Goal: Task Accomplishment & Management: Use online tool/utility

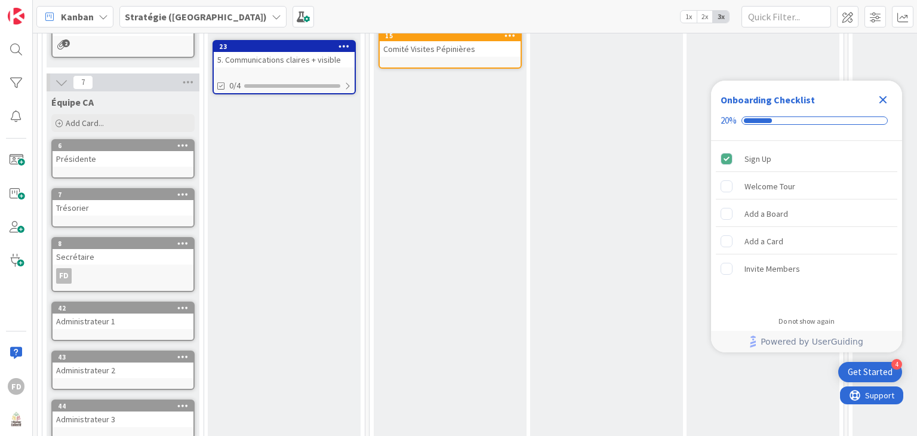
scroll to position [418, 0]
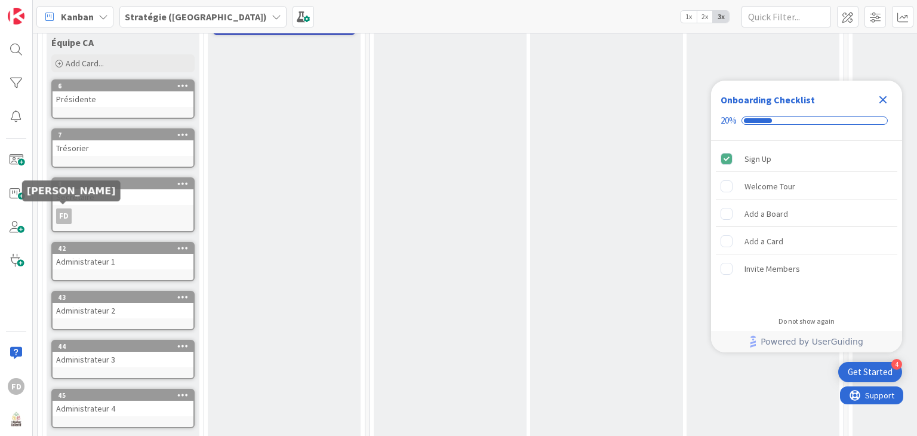
click at [68, 212] on div "FD" at bounding box center [64, 216] width 16 height 16
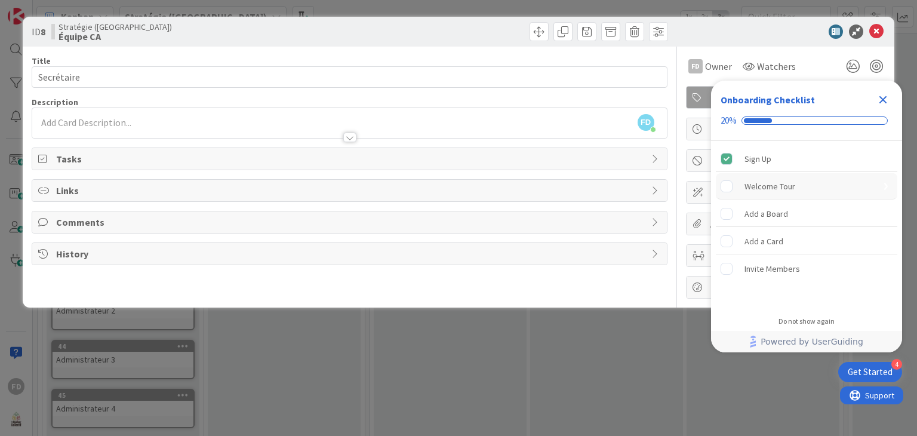
click at [764, 189] on div "Welcome Tour" at bounding box center [770, 186] width 51 height 14
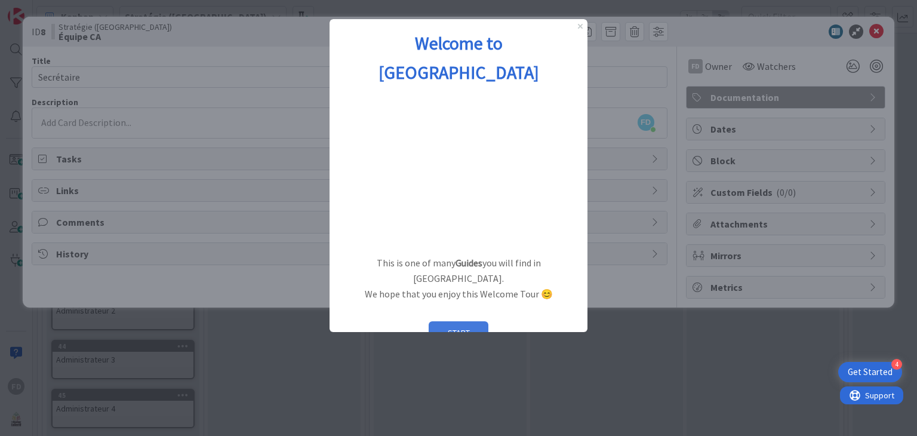
click at [445, 321] on button "START" at bounding box center [459, 332] width 60 height 23
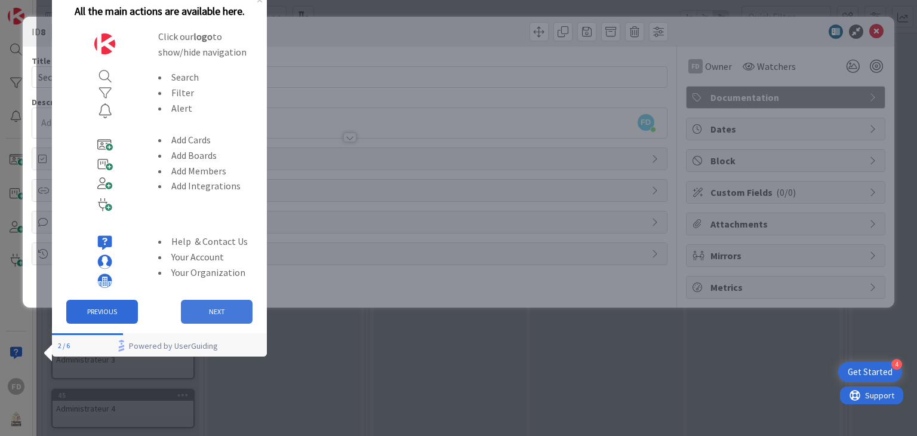
click at [204, 303] on button "NEXT" at bounding box center [217, 312] width 72 height 24
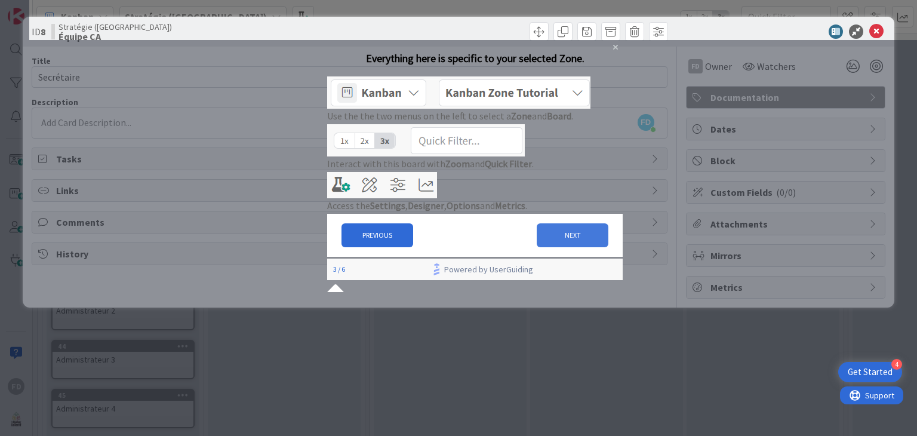
click at [552, 247] on button "NEXT" at bounding box center [573, 235] width 72 height 24
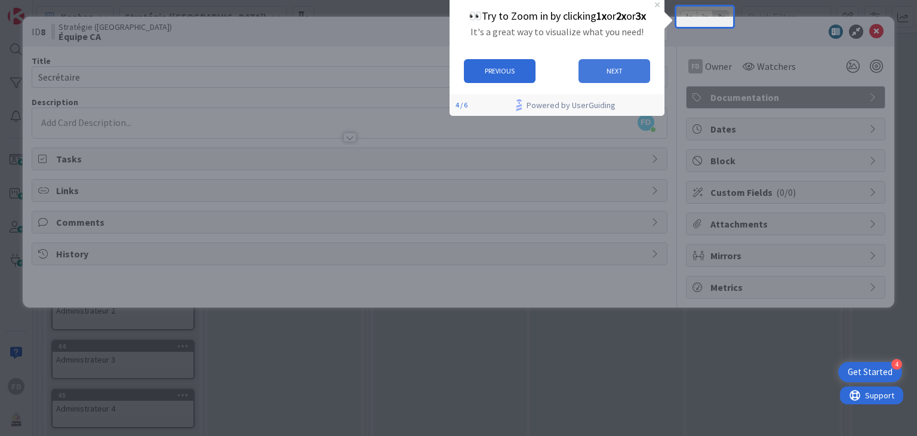
click at [609, 70] on button "NEXT" at bounding box center [615, 71] width 72 height 24
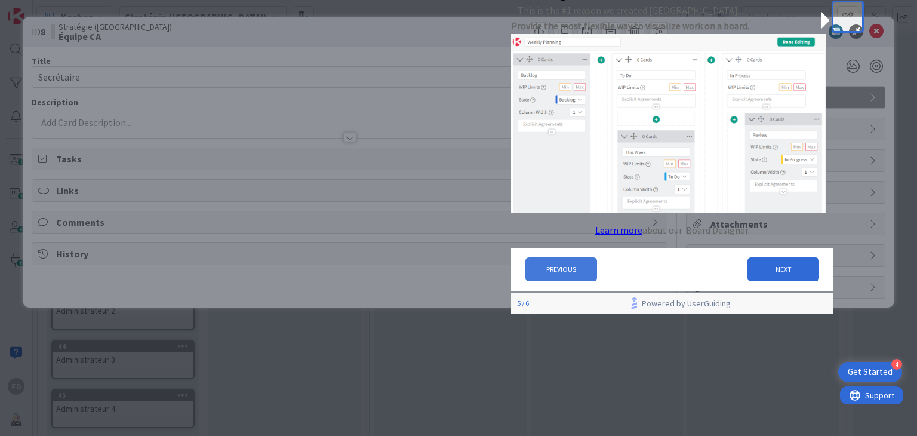
click at [585, 278] on button "PREVIOUS" at bounding box center [561, 269] width 72 height 24
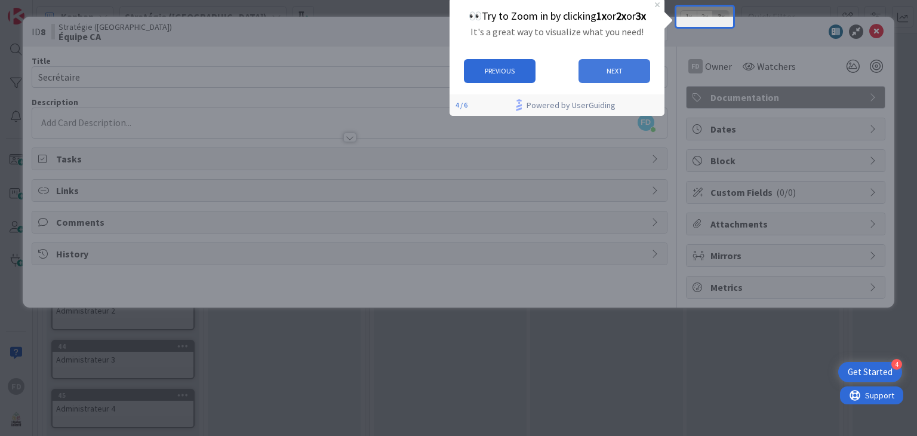
click at [611, 64] on button "NEXT" at bounding box center [615, 71] width 72 height 24
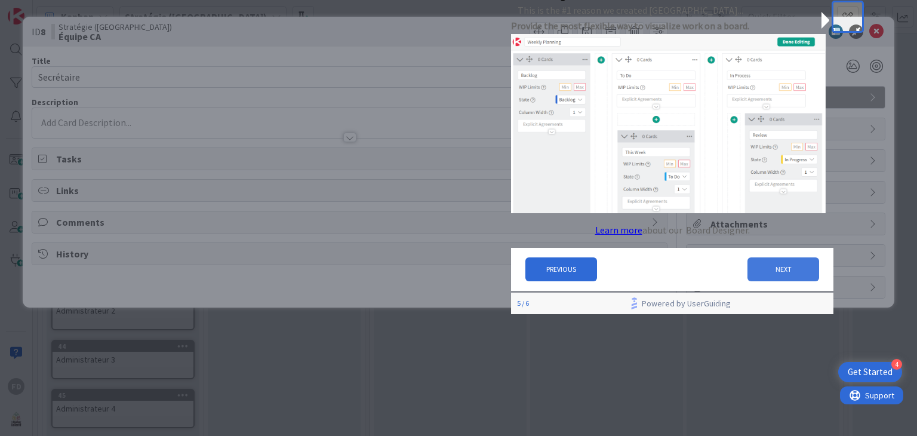
click at [766, 277] on button "NEXT" at bounding box center [784, 269] width 72 height 24
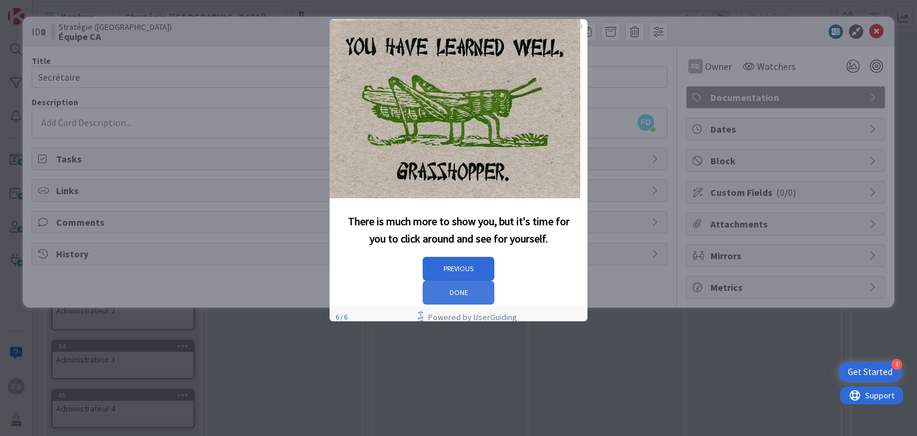
click at [494, 281] on button "DONE" at bounding box center [459, 293] width 72 height 24
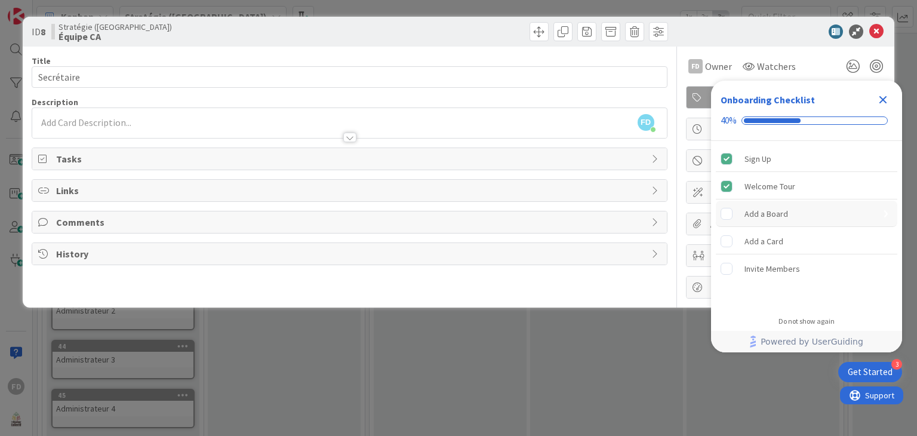
click at [775, 212] on div "Add a Board" at bounding box center [767, 214] width 44 height 14
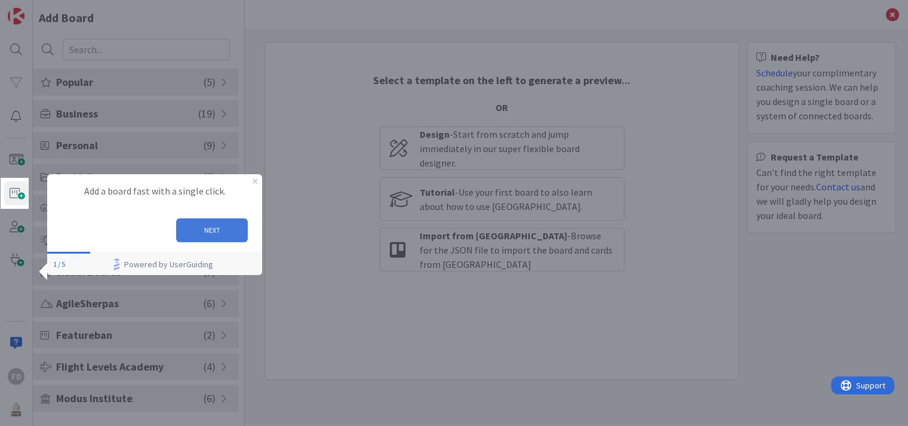
click at [214, 230] on button "NEXT" at bounding box center [212, 230] width 72 height 24
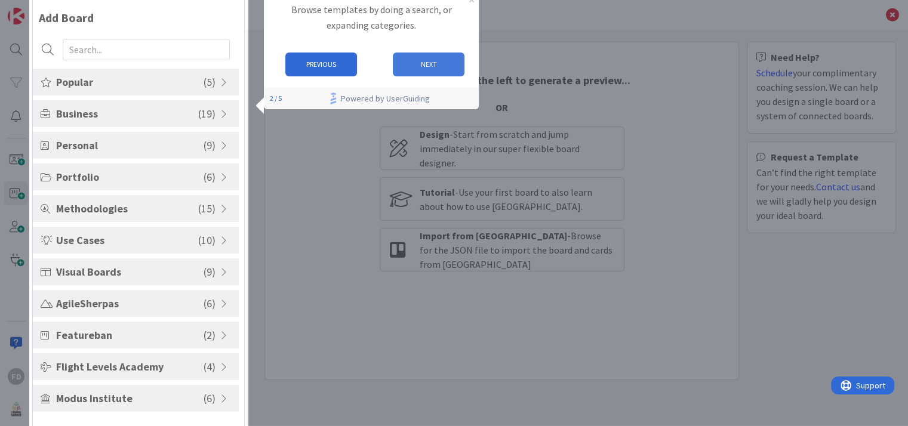
click at [454, 63] on button "NEXT" at bounding box center [428, 65] width 72 height 24
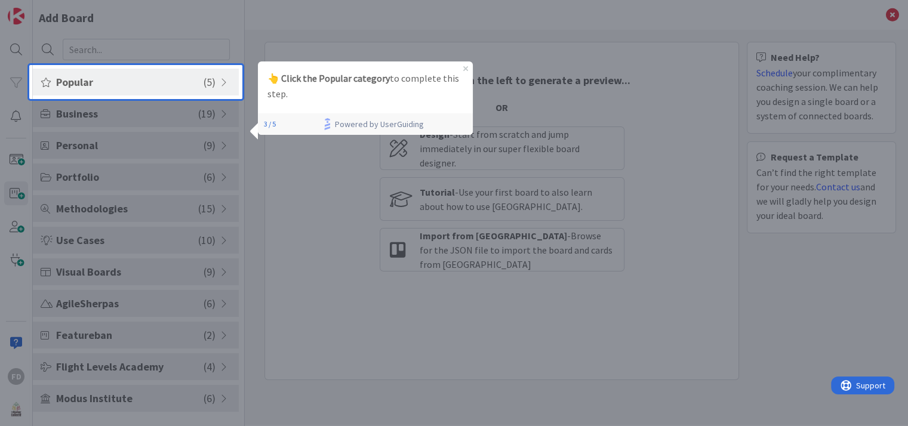
click at [337, 89] on p "👆 Click the Popular category to complete this step." at bounding box center [366, 85] width 196 height 31
click at [206, 82] on span "( 5 )" at bounding box center [210, 82] width 12 height 16
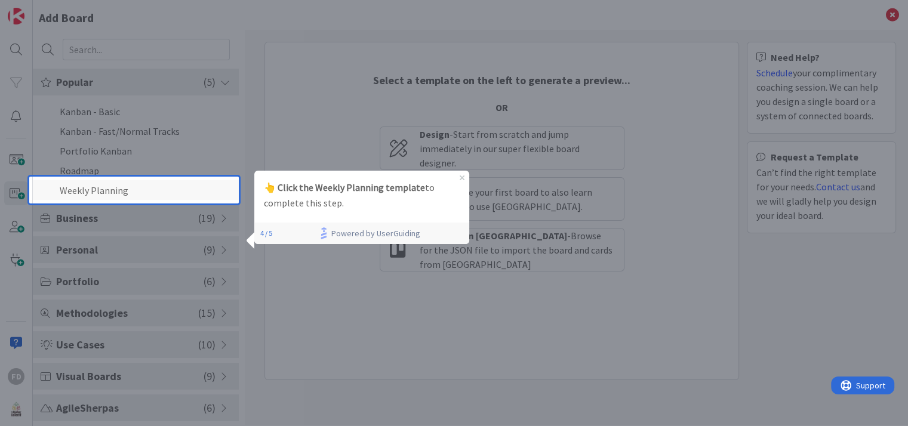
click at [147, 186] on li "Weekly Planning" at bounding box center [136, 190] width 206 height 20
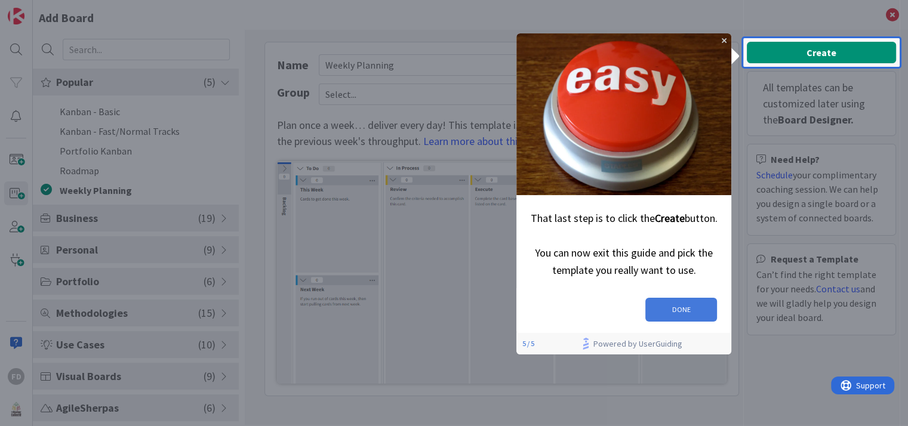
click at [682, 303] on button "DONE" at bounding box center [681, 309] width 72 height 24
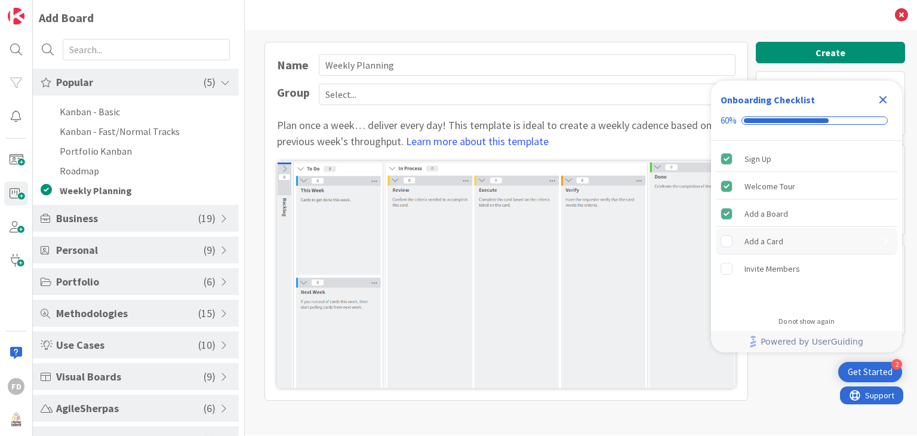
click at [772, 237] on div "Add a Card" at bounding box center [764, 241] width 39 height 14
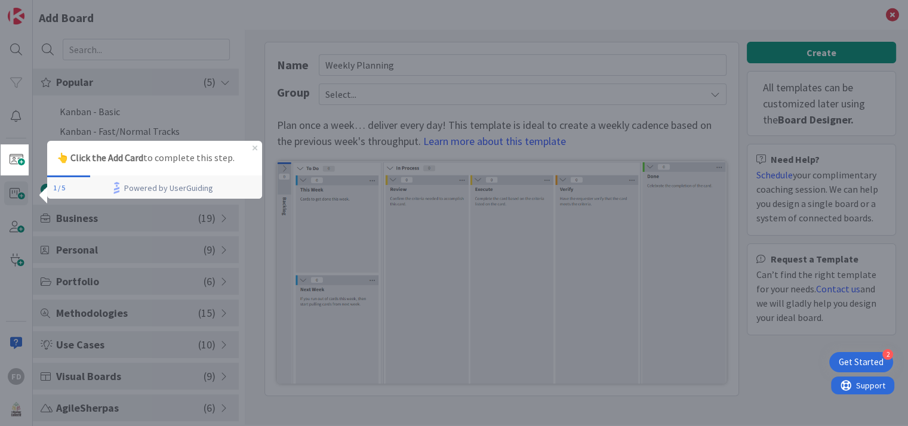
click at [120, 165] on p "👆 Click the Add Card to complete this step." at bounding box center [155, 158] width 196 height 16
click at [175, 153] on p "👆 Click the Add Card to complete this step." at bounding box center [155, 158] width 196 height 16
click at [107, 159] on strong "👆 Click the Add Card" at bounding box center [100, 157] width 87 height 12
click at [67, 182] on div "1 / 5 Powered by UserGuiding" at bounding box center [154, 187] width 215 height 21
click at [87, 156] on strong "👆 Click the Add Card" at bounding box center [100, 157] width 87 height 12
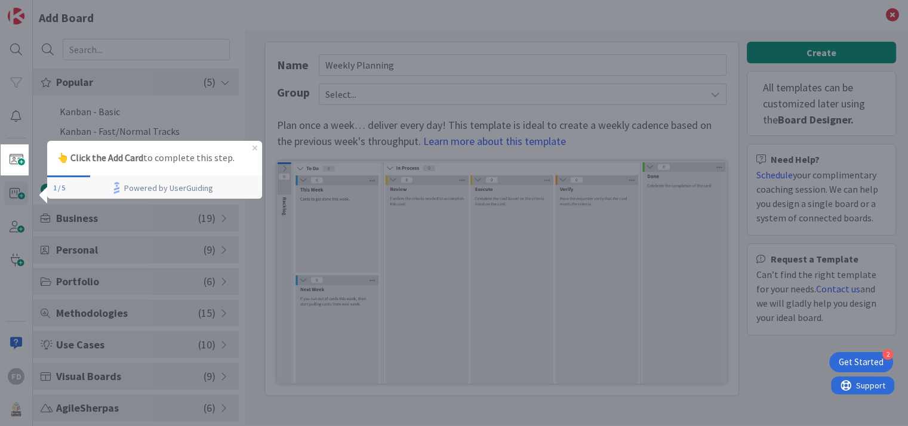
click at [153, 151] on p "👆 Click the Add Card to complete this step." at bounding box center [155, 158] width 196 height 16
click at [7, 157] on span at bounding box center [16, 160] width 24 height 24
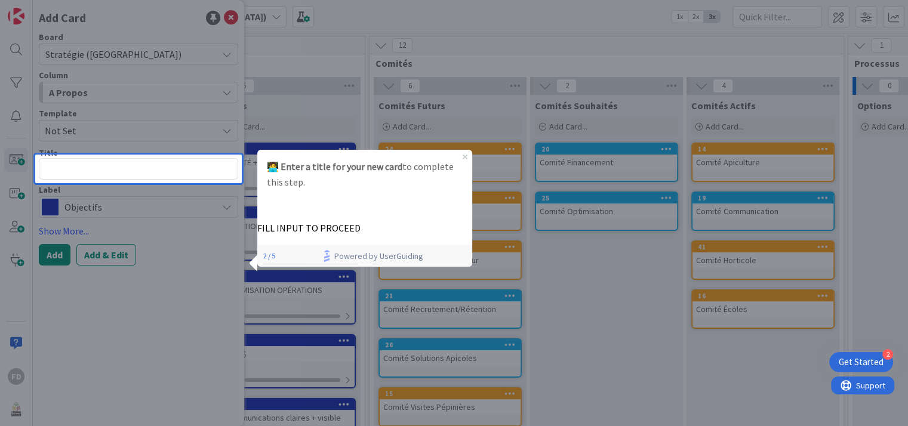
click at [124, 165] on textarea at bounding box center [138, 168] width 199 height 21
type textarea "x"
type textarea "P"
type textarea "x"
type textarea "Pl"
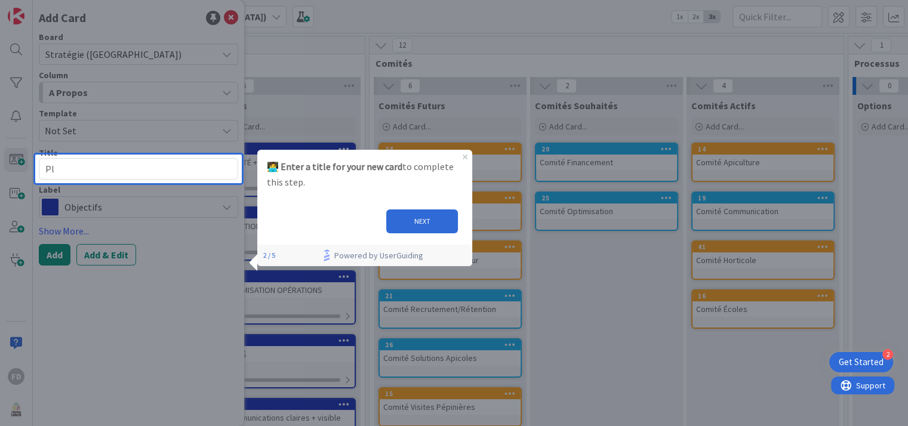
type textarea "x"
type textarea "Pla"
type textarea "x"
type textarea "Plan"
type textarea "x"
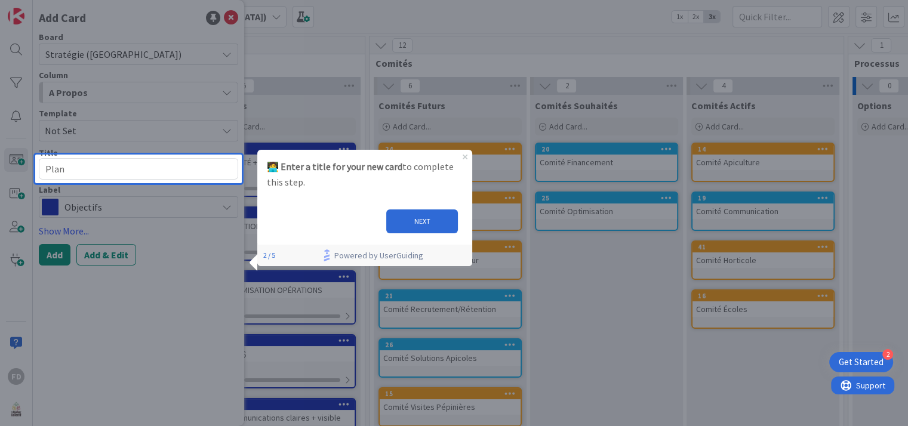
type textarea "Plani"
type textarea "x"
type textarea "Planif"
type textarea "x"
type textarea "Planifi"
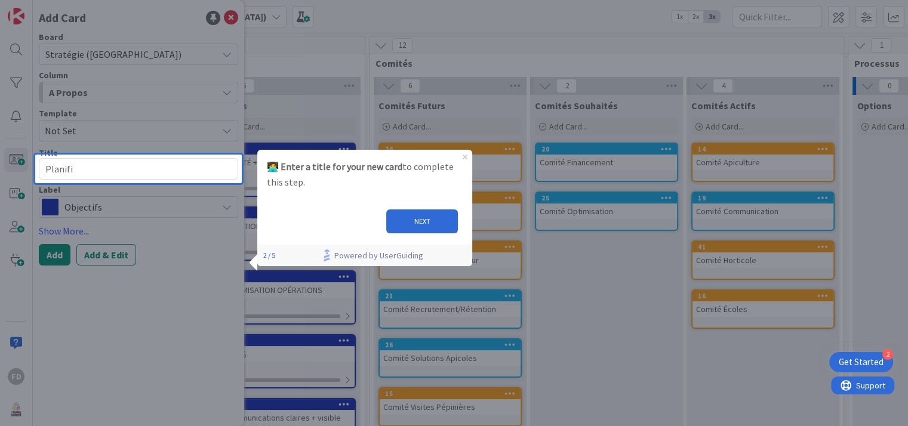
type textarea "x"
type textarea "Planific"
type textarea "x"
type textarea "Planificai"
type textarea "x"
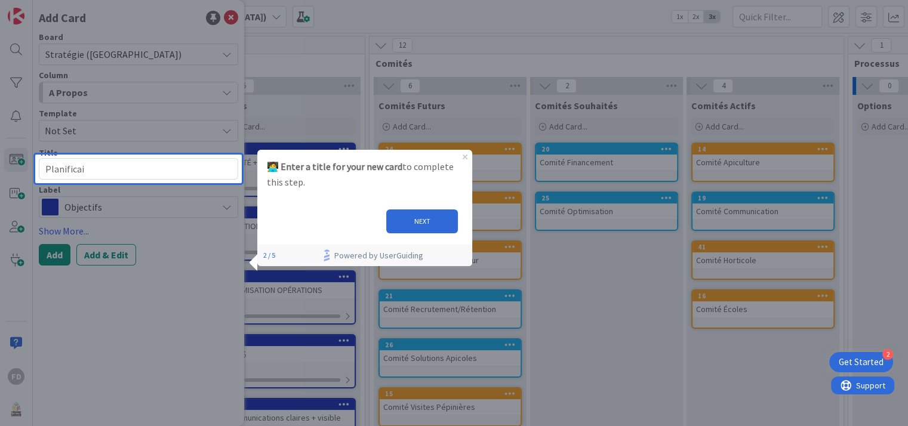
type textarea "Planificait"
type textarea "x"
type textarea "Planificaito"
type textarea "x"
type textarea "Planificaiton"
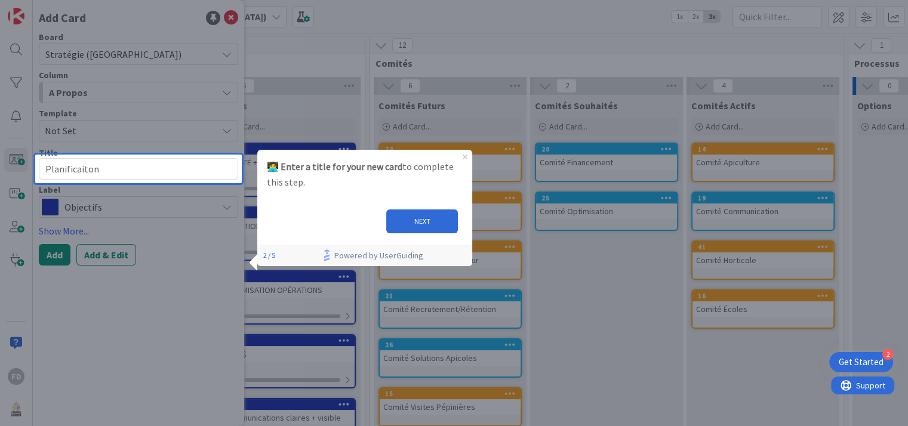
type textarea "x"
type textarea "Planificaiton"
type textarea "x"
type textarea "Planificaito"
type textarea "x"
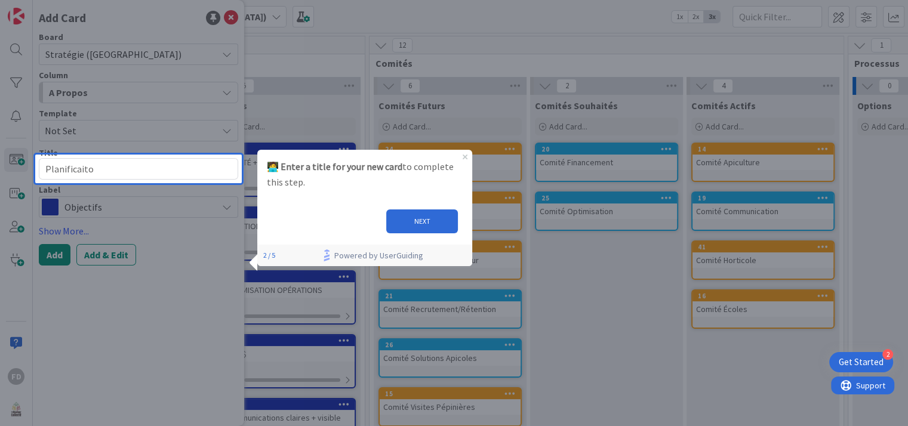
type textarea "Planificait"
type textarea "x"
type textarea "Planificai"
type textarea "x"
type textarea "Planifica"
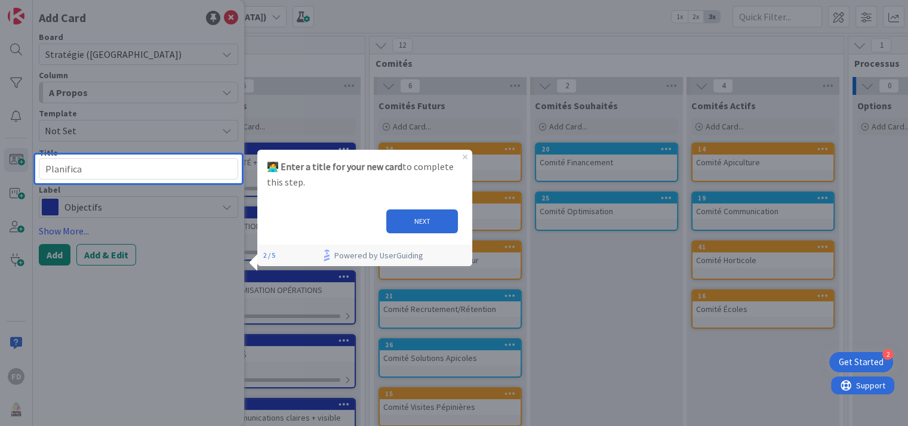
type textarea "x"
type textarea "Planificat"
type textarea "x"
type textarea "Planificati"
type textarea "x"
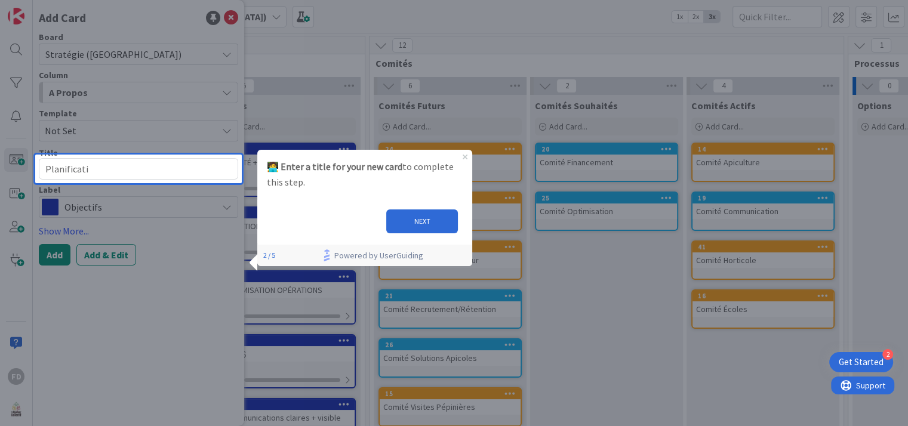
type textarea "Planificatio"
type textarea "x"
type textarea "Planification"
type textarea "x"
type textarea "Planification r"
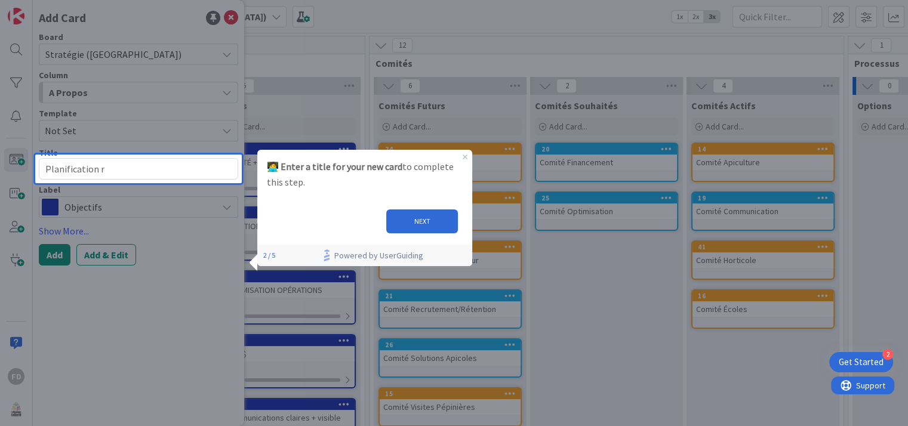
type textarea "x"
type textarea "Planification re"
type textarea "x"
type textarea "Planification ren"
type textarea "x"
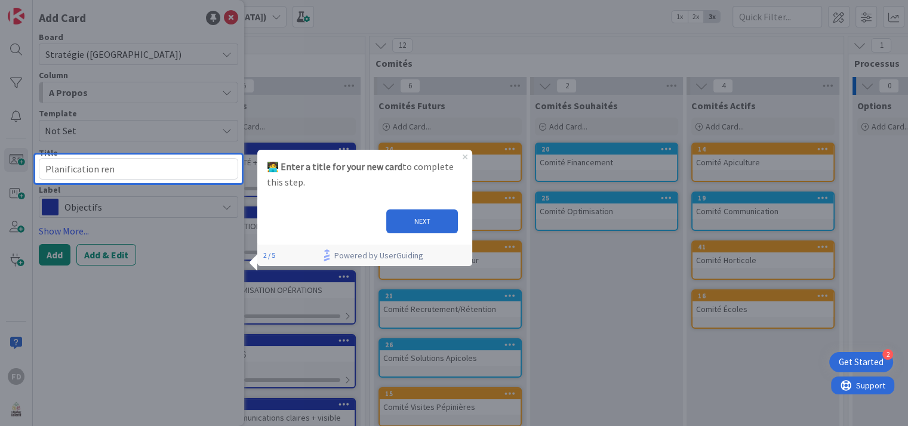
type textarea "Planification renc"
type textarea "x"
type textarea "Planification renco"
type textarea "x"
type textarea "Planification rencon"
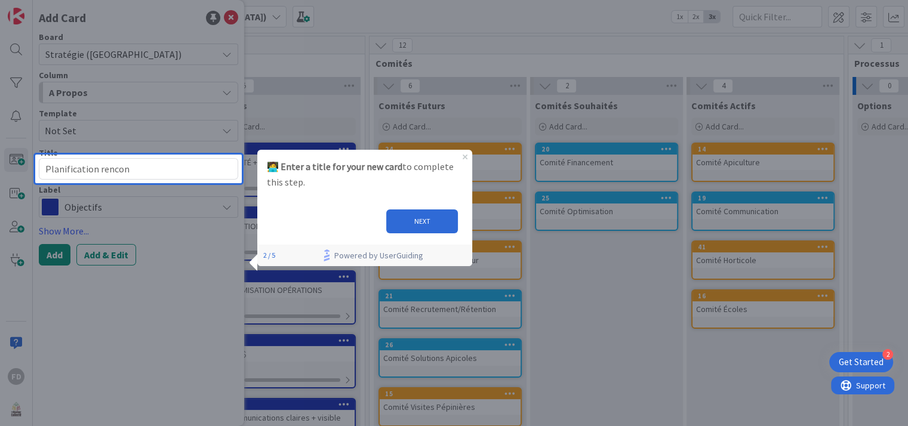
type textarea "x"
type textarea "Planification rencont"
type textarea "x"
type textarea "Planification rencontr"
type textarea "x"
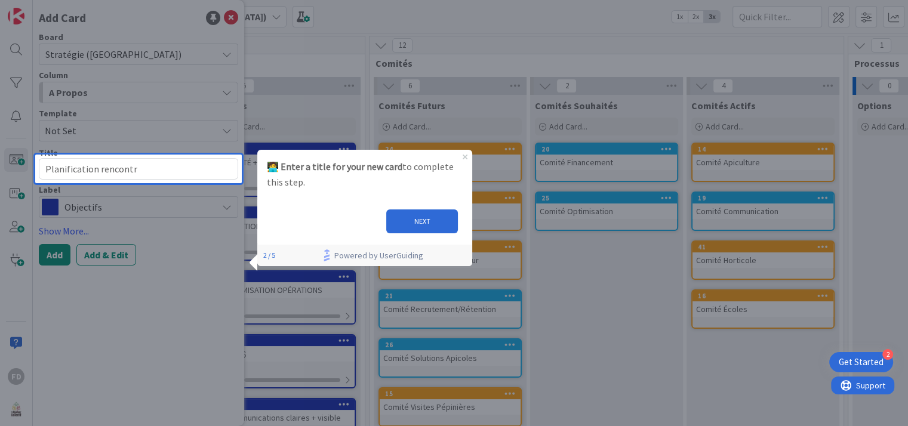
type textarea "Planification rencontre"
type textarea "x"
type textarea "Planification rencontre"
type textarea "x"
type textarea "Planification rencontre d"
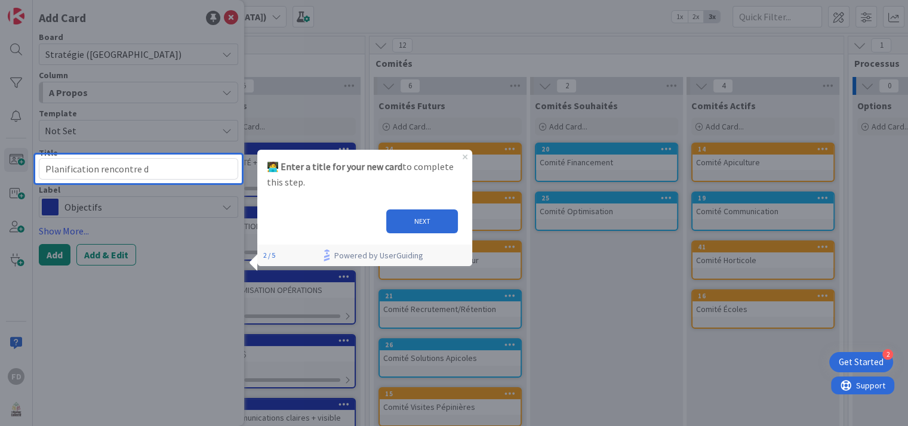
type textarea "x"
type textarea "Planification rencontre de"
type textarea "x"
type textarea "Planification rencontre de"
type textarea "x"
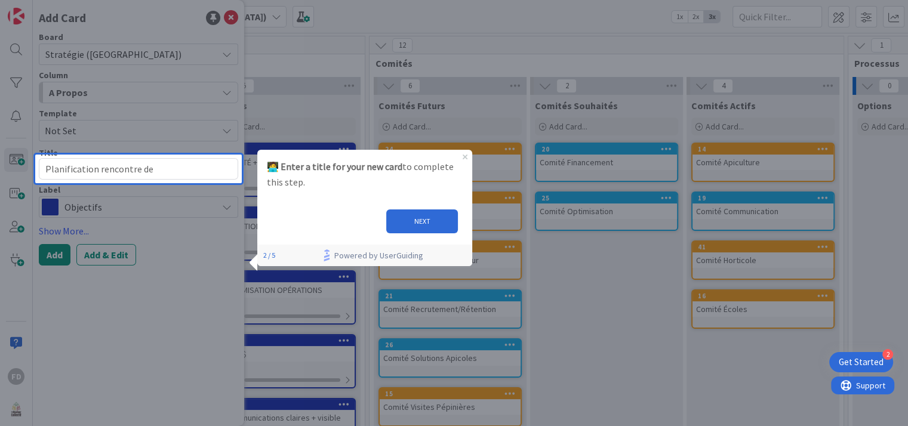
type textarea "Planification rencontre de C"
type textarea "x"
type textarea "Planification rencontre de CA"
type textarea "x"
type textarea "Planification rencontre de CA"
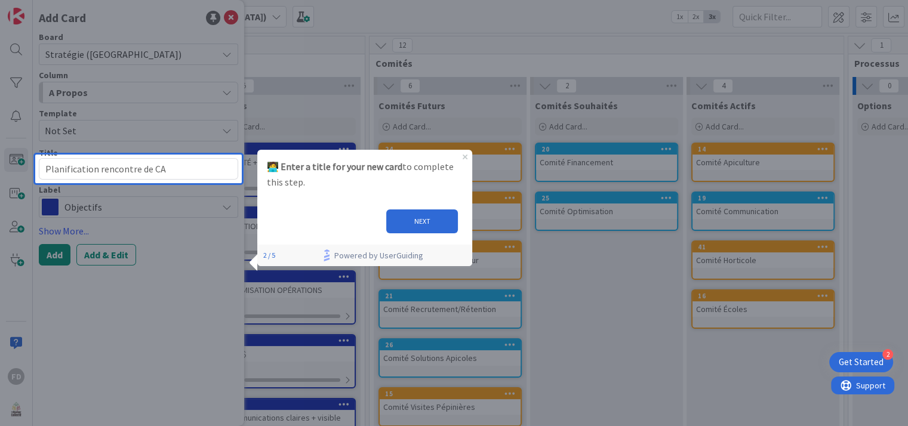
type textarea "x"
type textarea "Planification rencontre de CA ("
type textarea "x"
type textarea "Planification rencontre de CA (a"
type textarea "x"
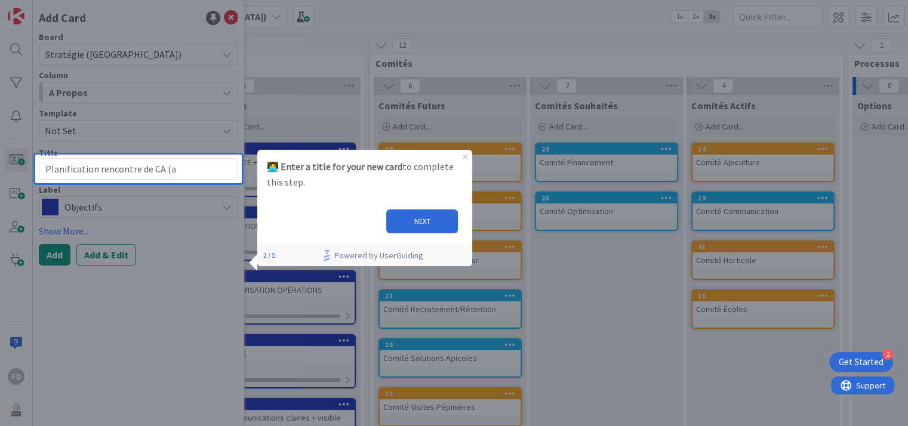
type textarea "Planification rencontre de CA (av"
type textarea "x"
type textarea "Planification rencontre de CA (ava"
type textarea "x"
type textarea "Planification rencontre de CA (avan"
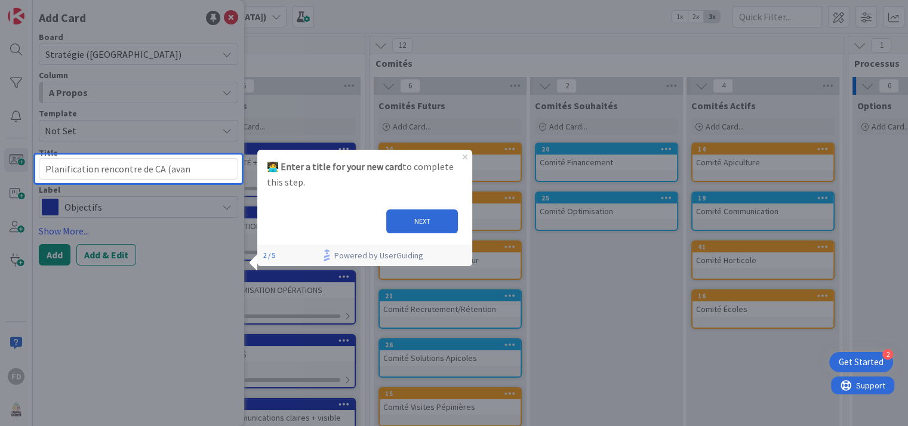
type textarea "x"
type textarea "Planification rencontre de CA (avant"
type textarea "x"
type textarea "Planification rencontre de CA (avant-"
type textarea "x"
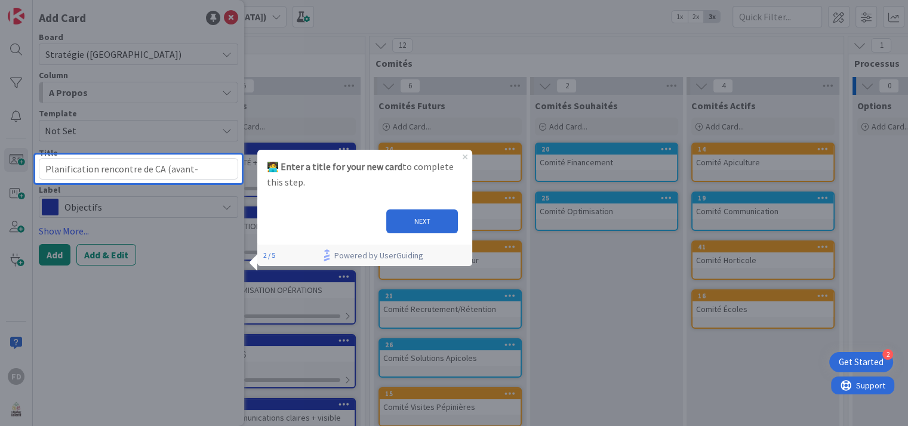
type textarea "Planification rencontre de CA (avant-p"
type textarea "x"
type textarea "Planification rencontre de CA (avant-pe"
type textarea "x"
type textarea "Planification rencontre de CA (avant-pen"
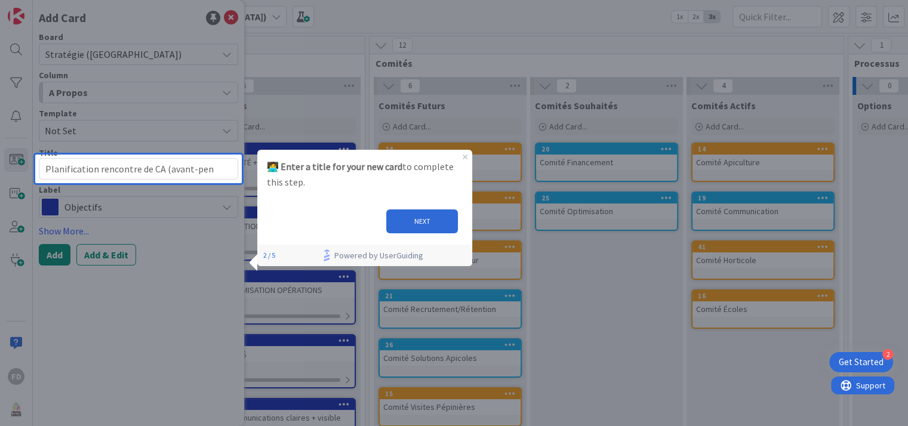
type textarea "x"
type textarea "Planification rencontre de CA (avant-pena"
type textarea "x"
type textarea "Planification rencontre de CA (avant-pen"
type textarea "x"
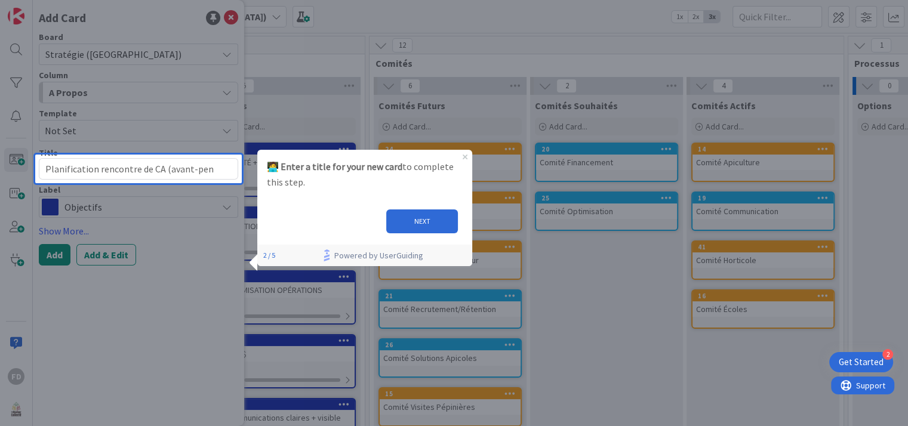
type textarea "Planification rencontre de CA (avant-pend"
type textarea "x"
type textarea "Planification rencontre de CA (avant-penda"
type textarea "x"
type textarea "Planification rencontre de CA (avant-pendan"
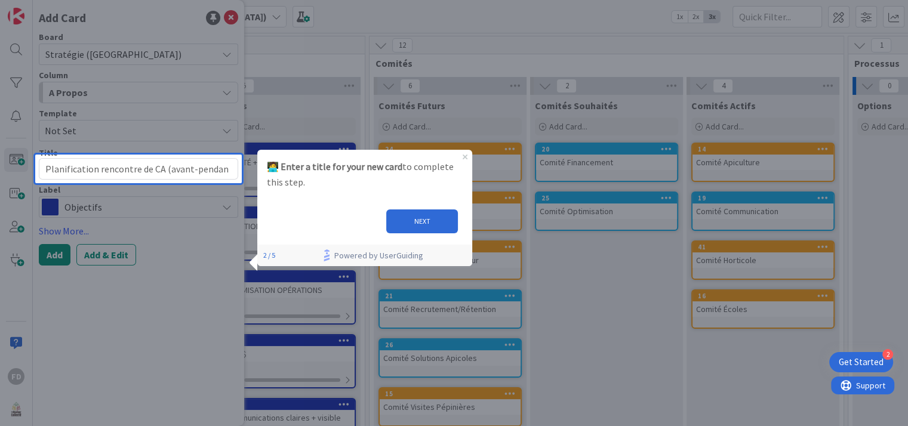
type textarea "x"
type textarea "Planification rencontre de CA (avant-pendant"
type textarea "x"
type textarea "Planification rencontre de CA (avant-pendant-"
type textarea "x"
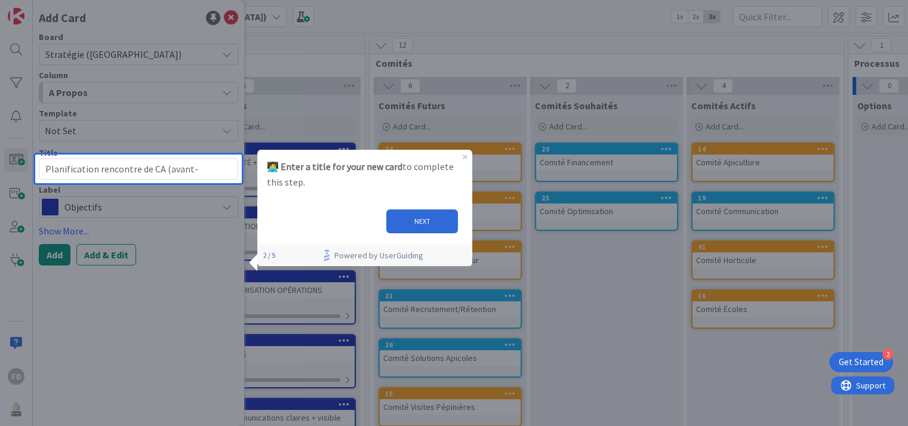
type textarea "Planification rencontre de CA (avant-pendant-a"
type textarea "x"
type textarea "Planification rencontre de CA (avant-pendant-ap"
type textarea "x"
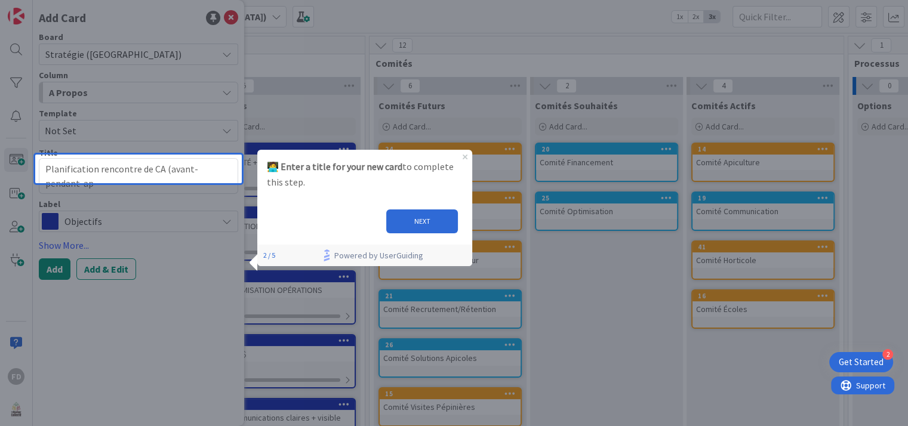
type textarea "Planification rencontre de CA (avant-pendant-apr"
type textarea "x"
type textarea "Planification rencontre de CA (avant-pendant-aprè"
type textarea "x"
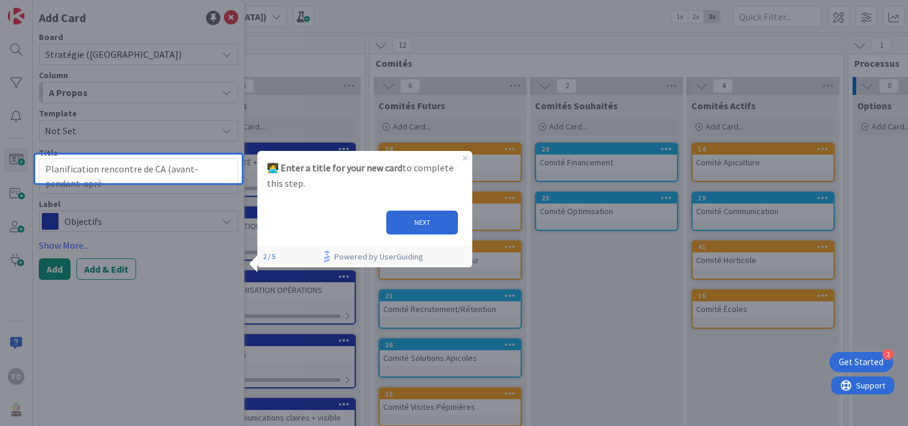
type textarea "Planification rencontre de CA (avant-pendant-après"
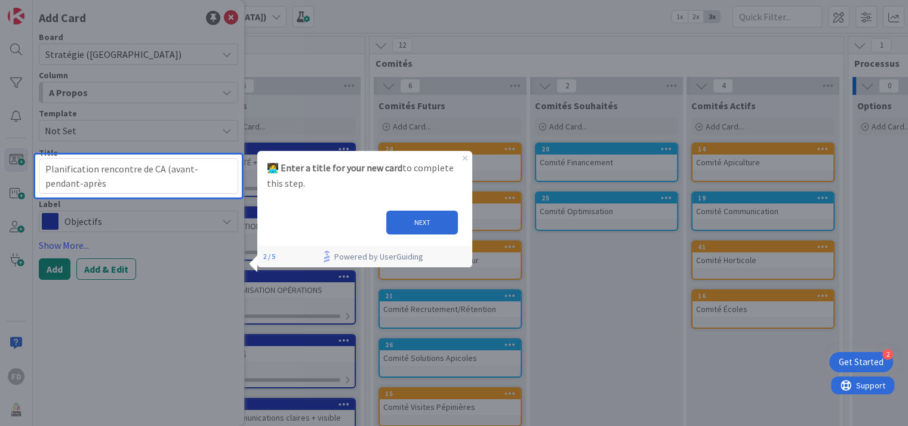
type textarea "x"
type textarea "Planification rencontre de CA (avant-pendant-après)"
click at [411, 216] on button "NEXT" at bounding box center [422, 223] width 72 height 24
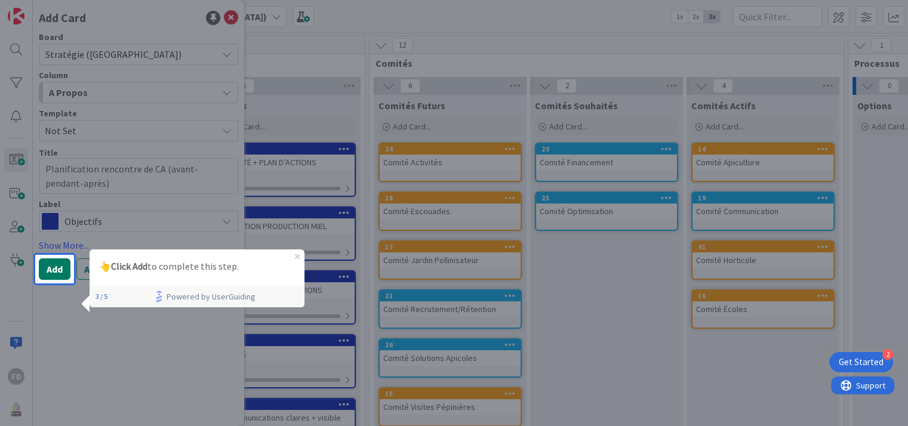
click at [58, 266] on button "Add" at bounding box center [55, 269] width 32 height 21
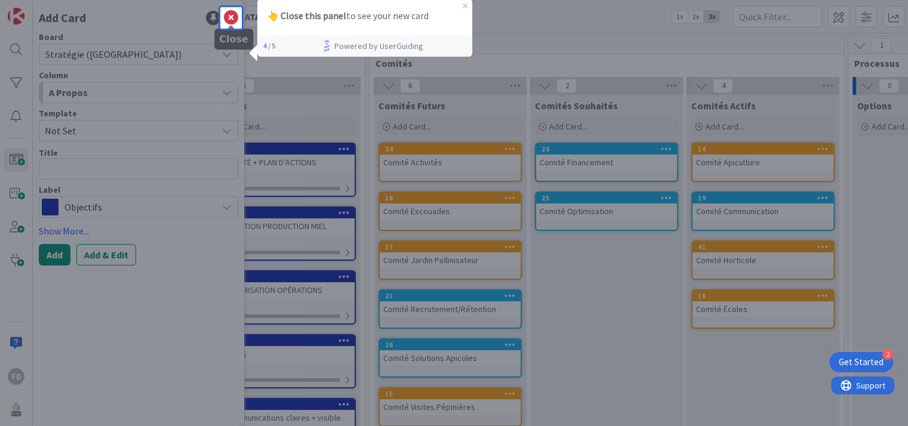
click at [231, 17] on icon at bounding box center [231, 18] width 14 height 14
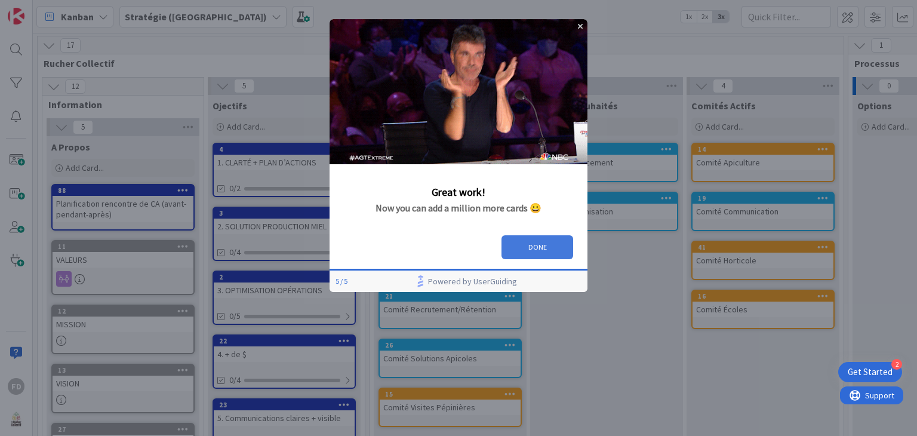
click at [534, 251] on button "DONE" at bounding box center [538, 247] width 72 height 24
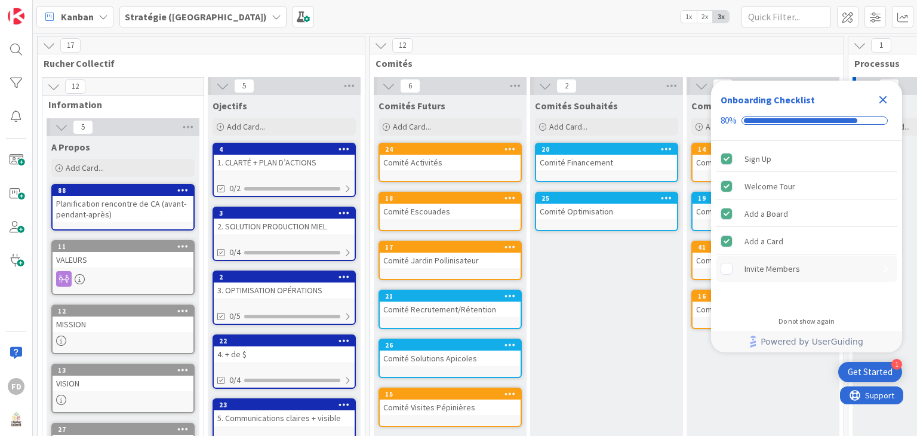
click at [768, 266] on div "Invite Members" at bounding box center [773, 269] width 56 height 14
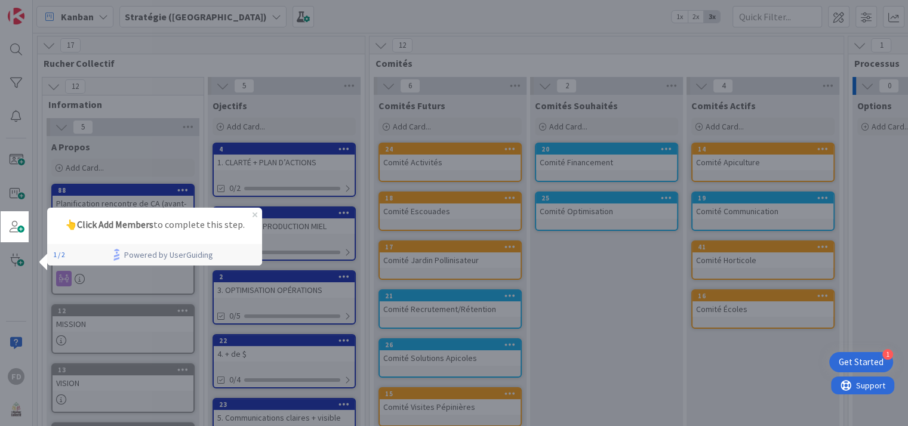
click at [0, 210] on div at bounding box center [0, 218] width 1 height 436
click at [11, 223] on span at bounding box center [16, 227] width 24 height 24
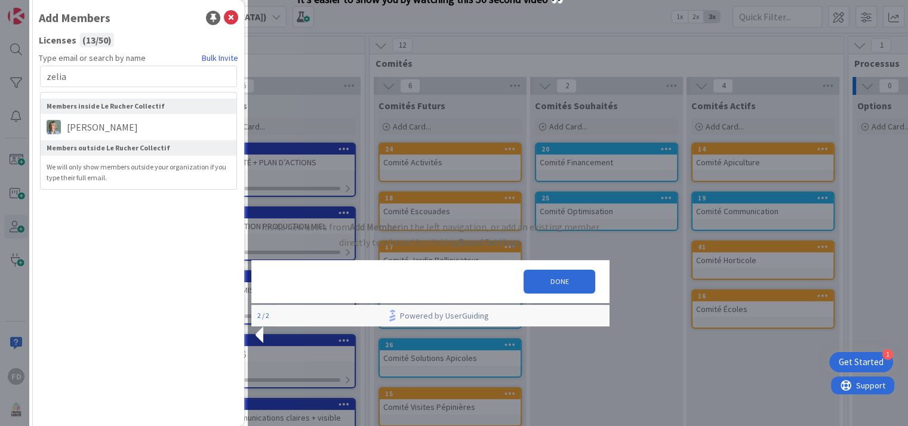
click at [89, 127] on span "5" at bounding box center [83, 127] width 20 height 14
click at [52, 130] on div "5" at bounding box center [123, 127] width 153 height 18
click at [110, 125] on div "5" at bounding box center [123, 127] width 153 height 18
click at [103, 146] on div "A Propos" at bounding box center [122, 147] width 143 height 12
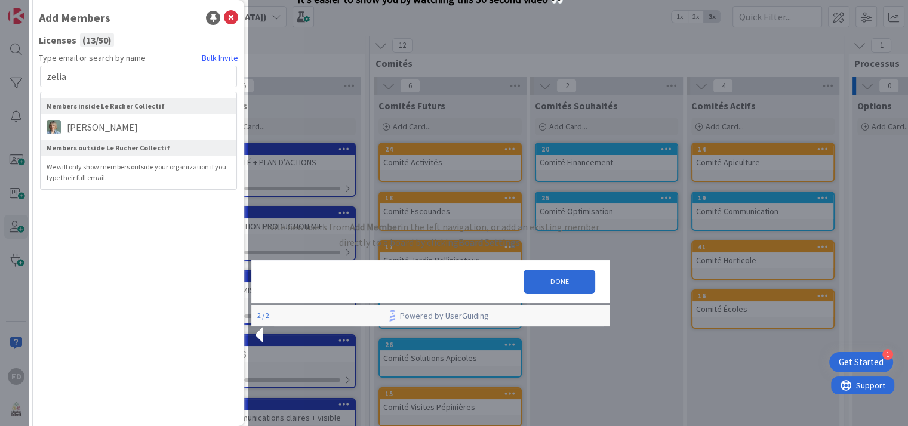
click at [112, 122] on div "5" at bounding box center [123, 127] width 153 height 18
click at [119, 103] on span "Information" at bounding box center [118, 105] width 140 height 12
click at [97, 154] on div "A Propos Add Card..." at bounding box center [123, 157] width 153 height 43
click at [230, 17] on div "Kanban Stratégie (CA) 1x 2x 3x" at bounding box center [470, 16] width 875 height 33
type input "zelia"
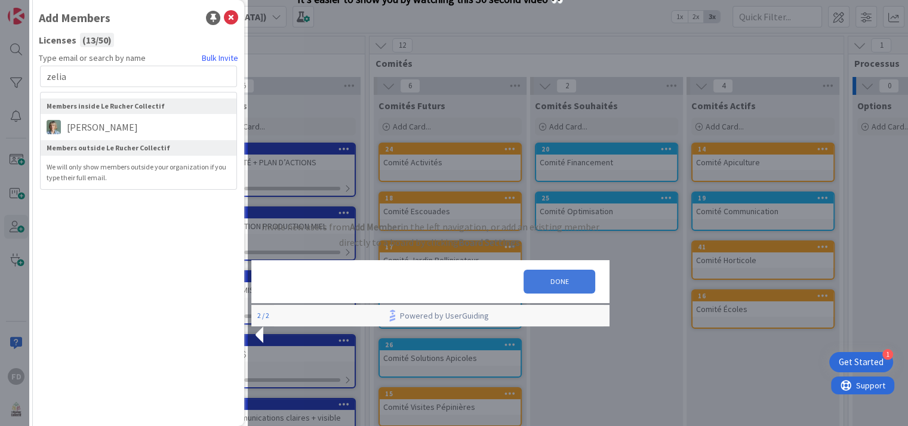
click at [554, 292] on button "DONE" at bounding box center [560, 282] width 72 height 24
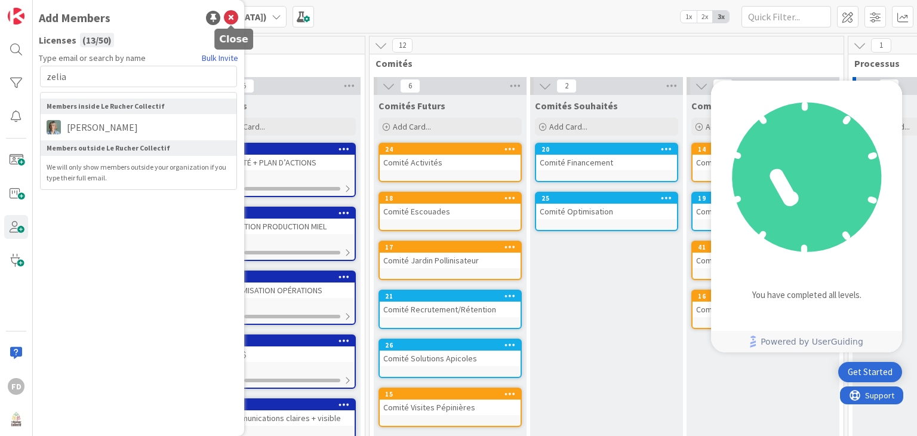
click at [229, 15] on icon at bounding box center [231, 18] width 14 height 14
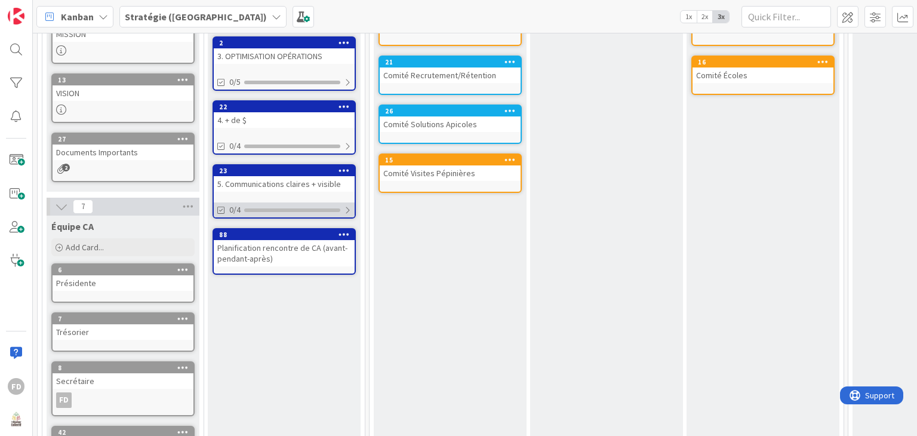
scroll to position [294, 0]
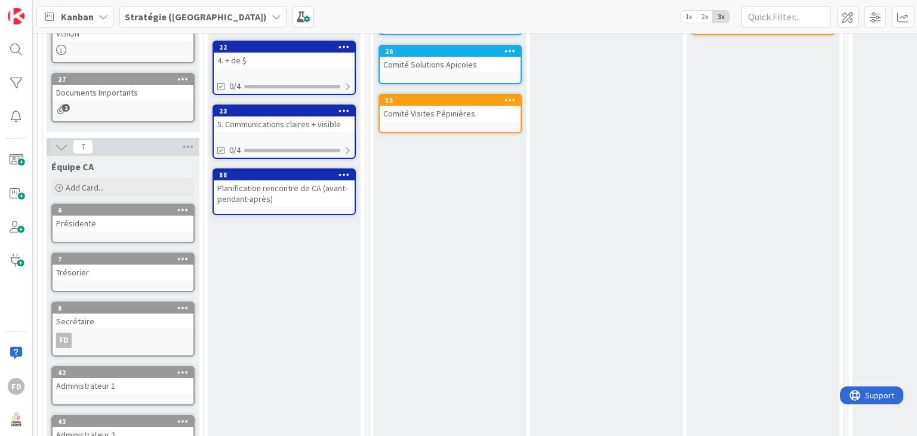
click at [343, 170] on icon at bounding box center [344, 174] width 11 height 8
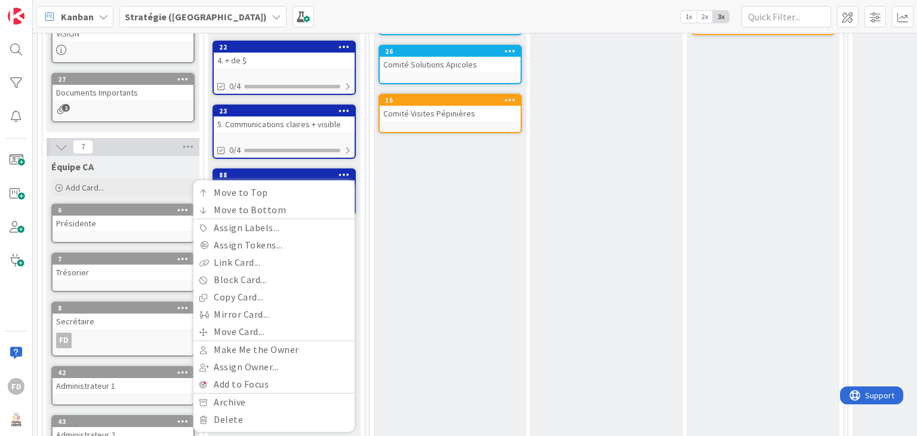
click at [345, 170] on icon at bounding box center [344, 174] width 11 height 8
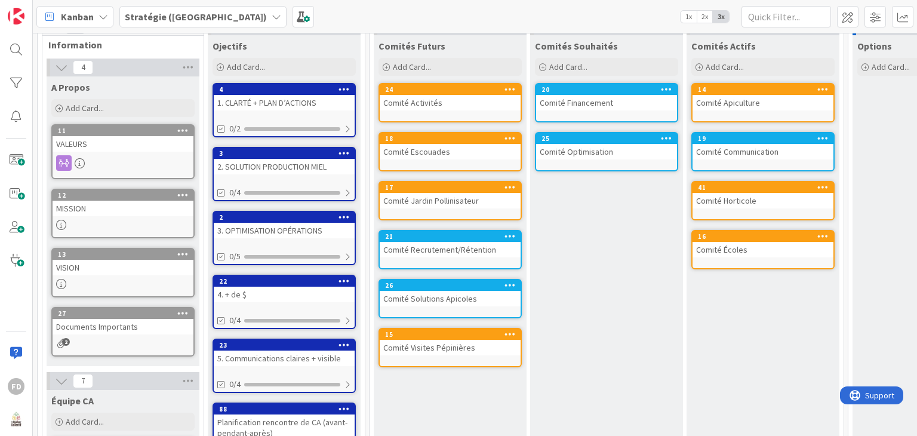
scroll to position [0, 0]
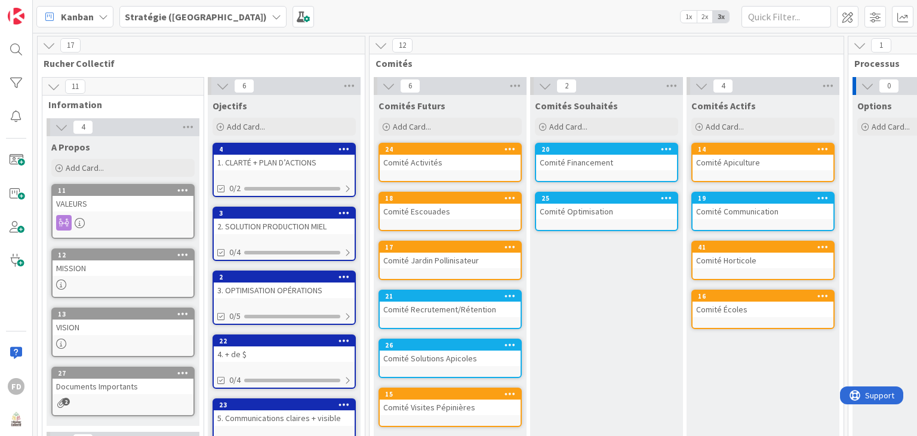
click at [53, 87] on icon at bounding box center [53, 86] width 13 height 13
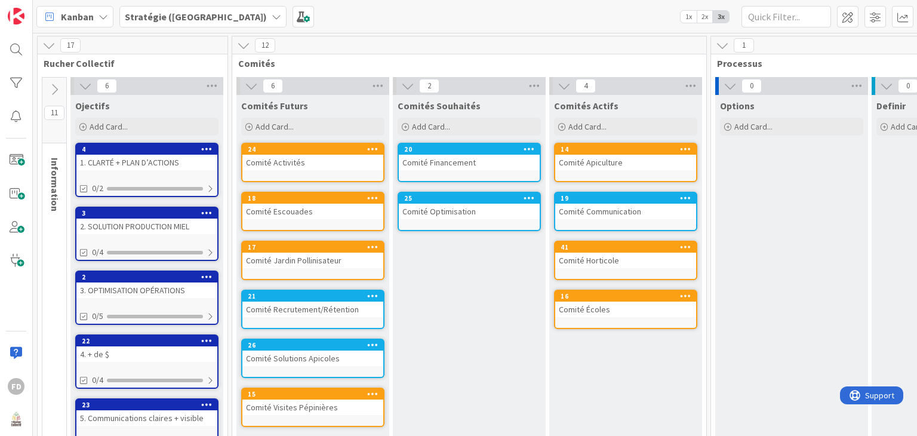
click at [55, 85] on icon at bounding box center [54, 89] width 13 height 13
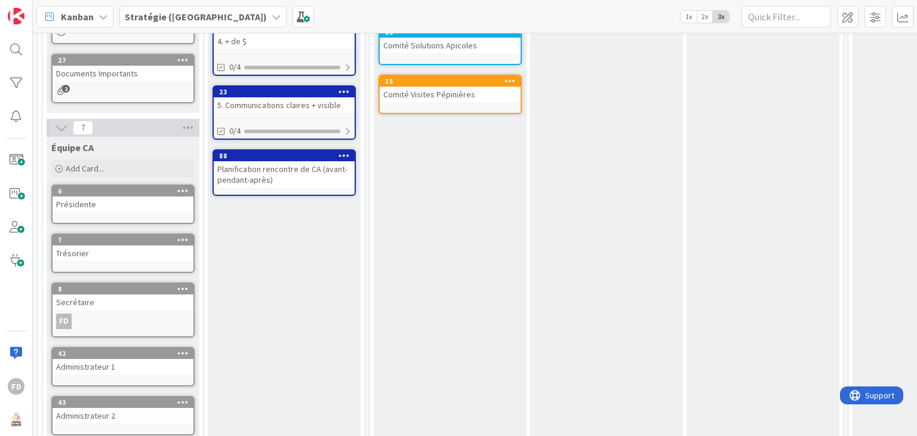
scroll to position [358, 0]
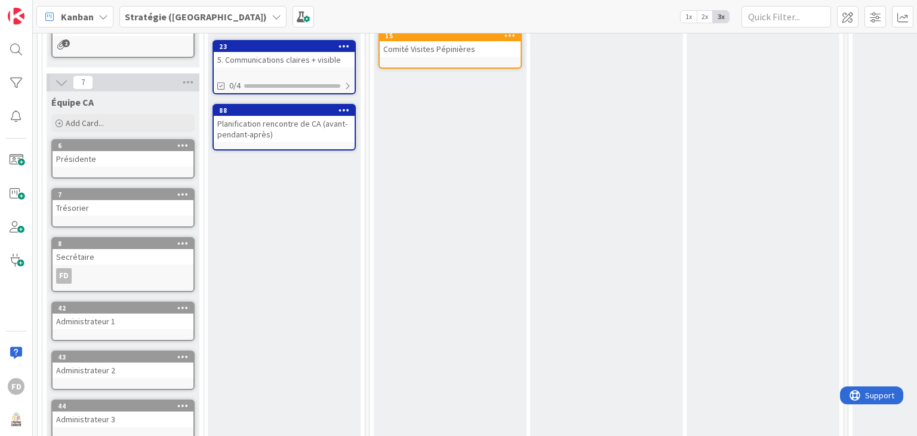
click at [98, 271] on div "FD" at bounding box center [123, 276] width 141 height 16
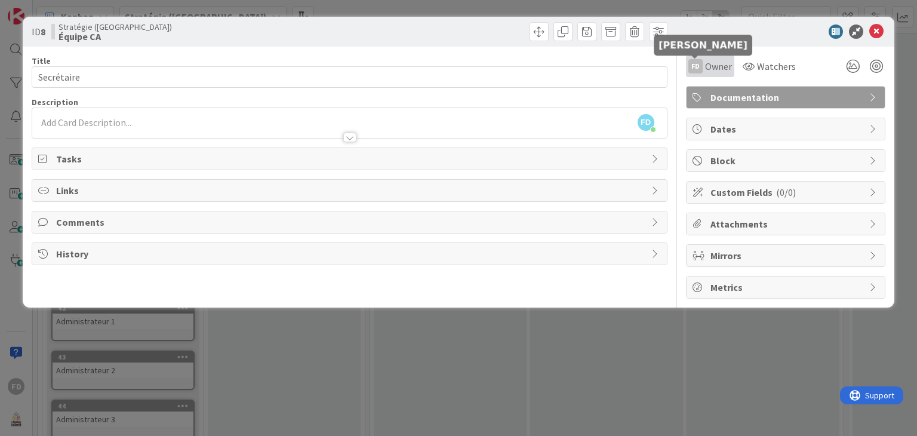
click at [694, 66] on div "FD" at bounding box center [696, 66] width 14 height 14
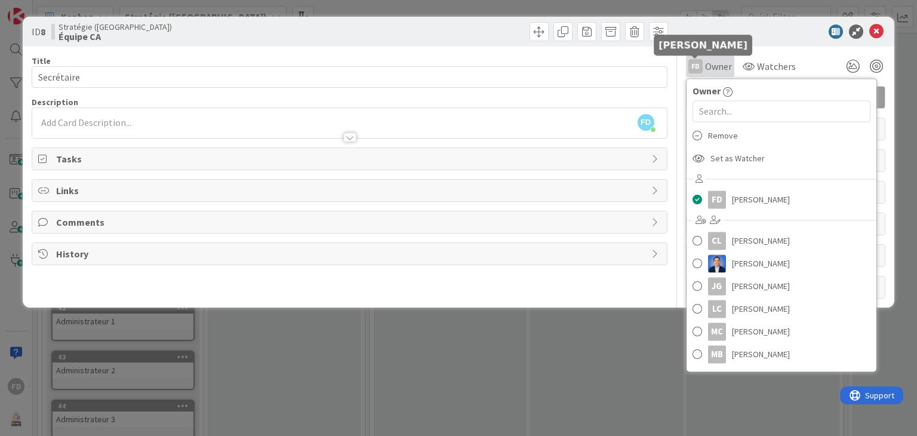
click at [695, 66] on div "FD" at bounding box center [696, 66] width 14 height 14
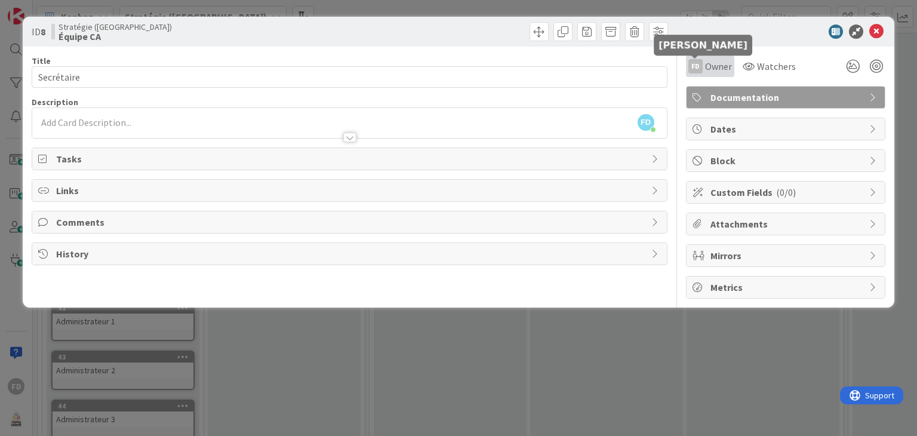
click at [695, 66] on div "FD" at bounding box center [696, 66] width 14 height 14
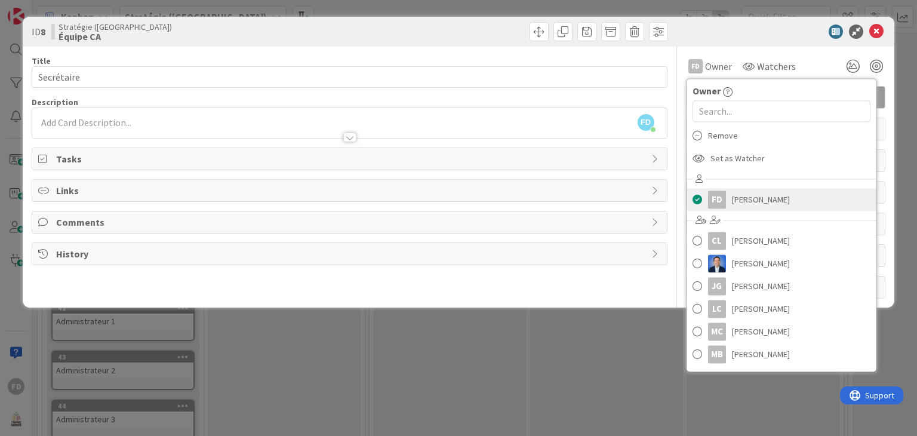
click at [717, 199] on div "FD" at bounding box center [717, 199] width 18 height 18
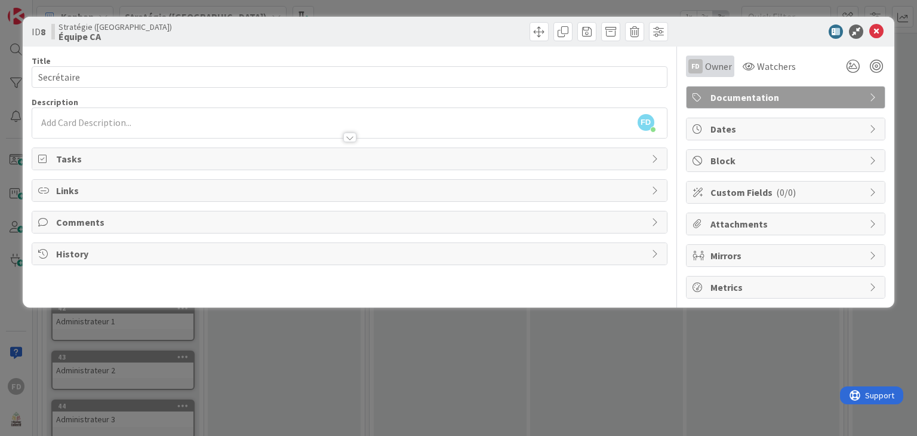
click at [712, 67] on span "Owner" at bounding box center [718, 66] width 27 height 14
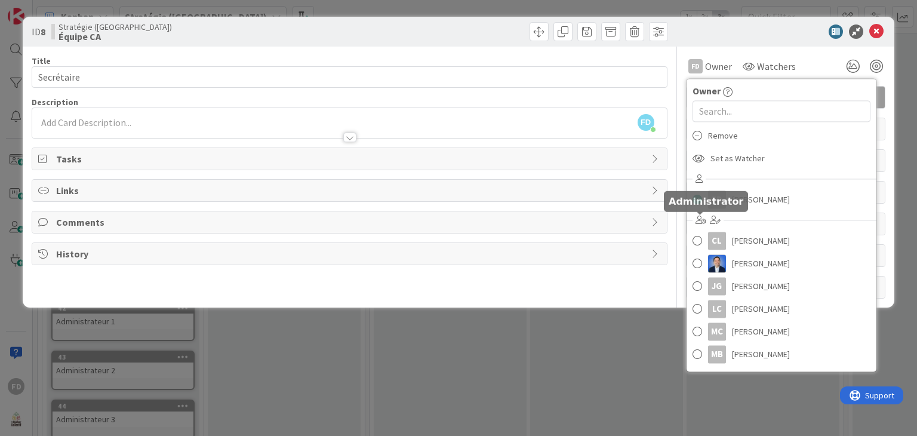
click at [699, 218] on icon at bounding box center [701, 220] width 11 height 8
click at [748, 195] on span "Frédéric Demers" at bounding box center [761, 199] width 58 height 18
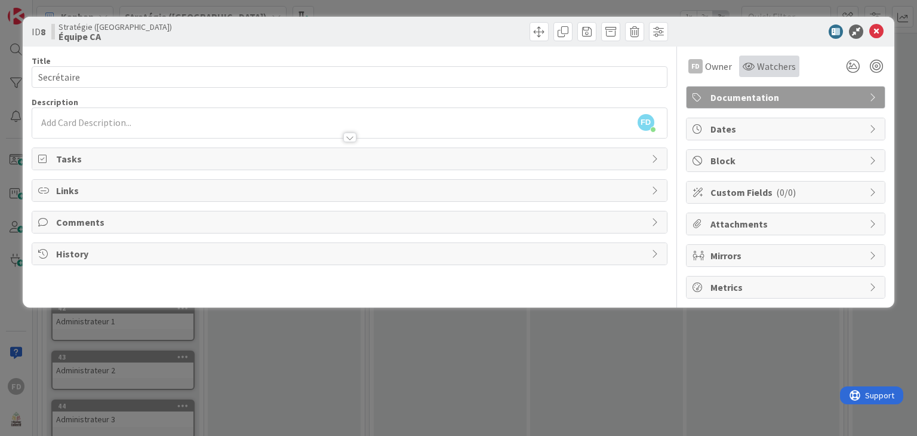
click at [769, 63] on span "Watchers" at bounding box center [776, 66] width 39 height 14
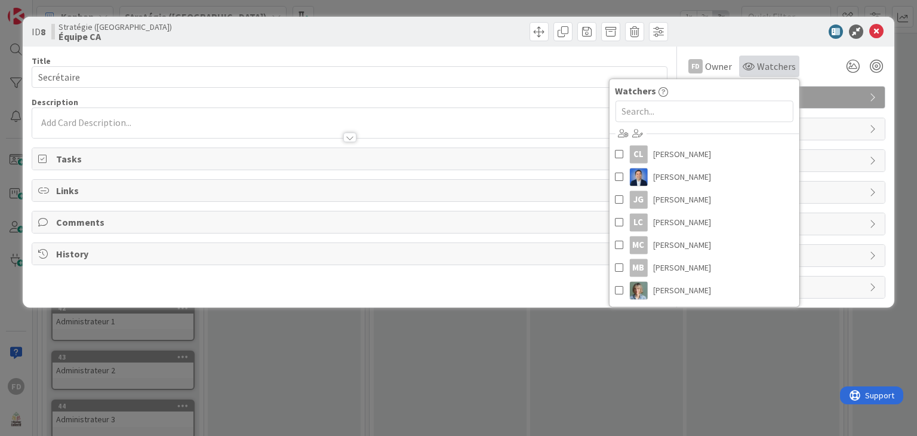
click at [769, 63] on span "Watchers" at bounding box center [776, 66] width 39 height 14
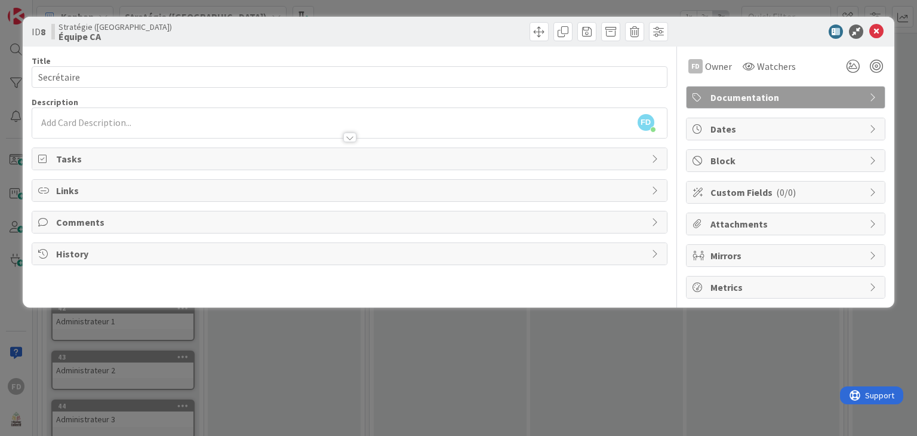
click at [70, 190] on span "Links" at bounding box center [350, 190] width 589 height 14
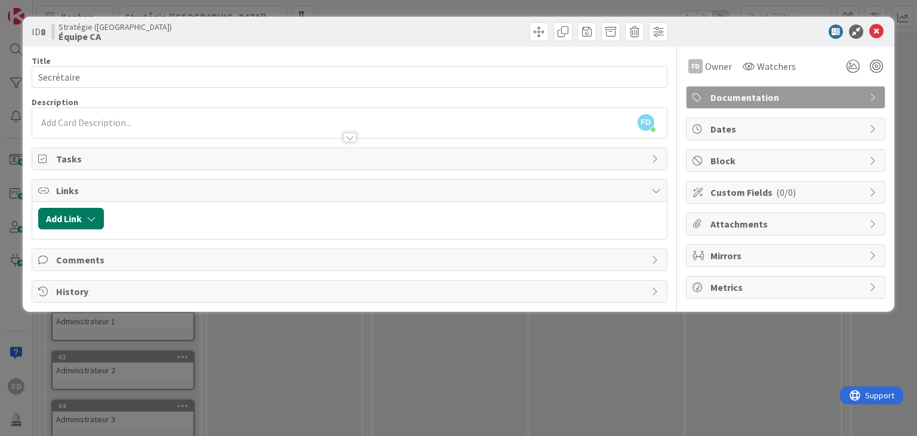
click at [92, 216] on icon "button" at bounding box center [92, 219] width 10 height 10
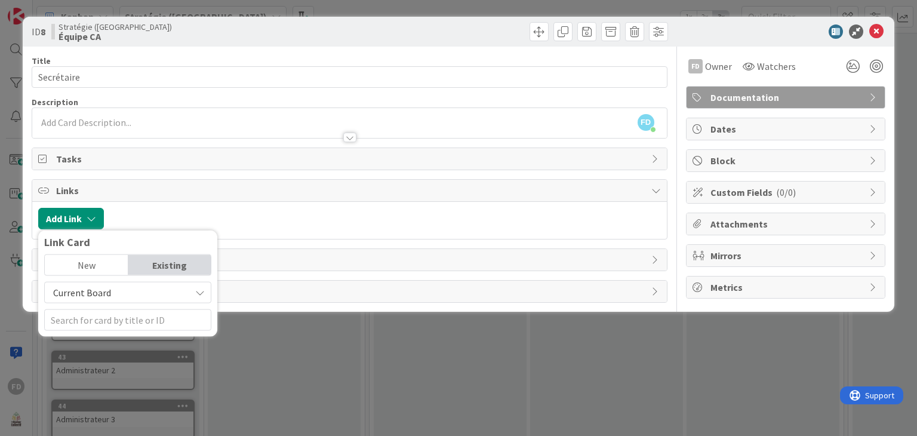
click at [202, 292] on icon at bounding box center [200, 293] width 10 height 10
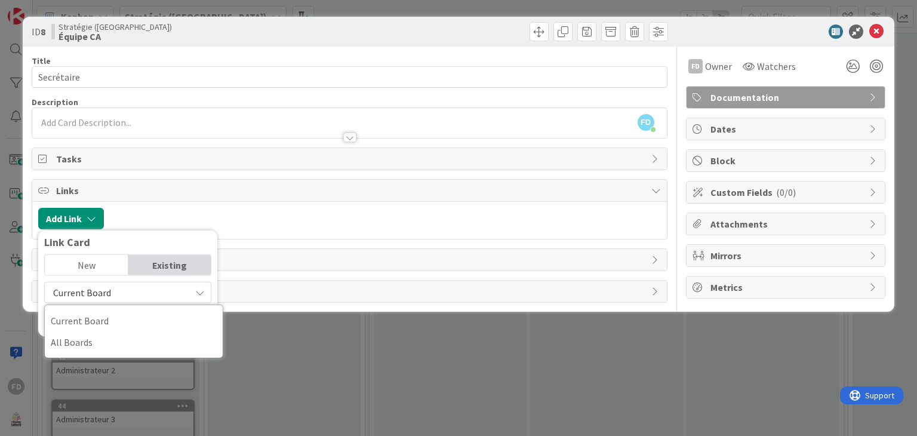
click at [202, 292] on icon at bounding box center [200, 293] width 10 height 10
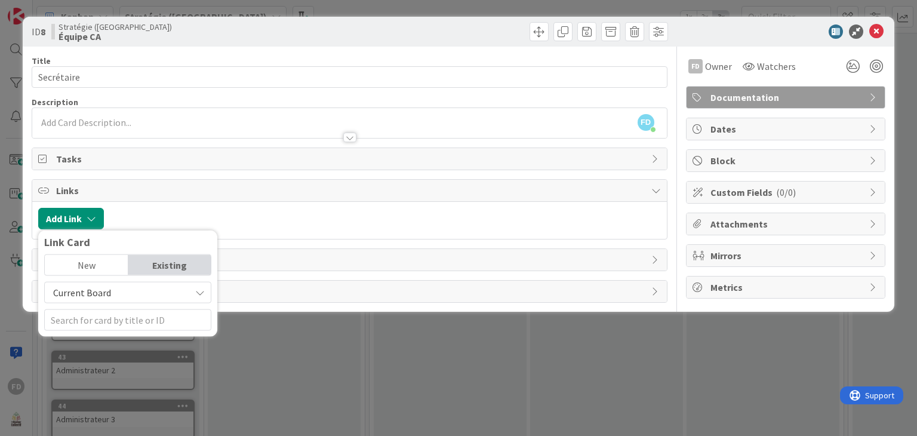
click at [131, 213] on div at bounding box center [385, 218] width 551 height 21
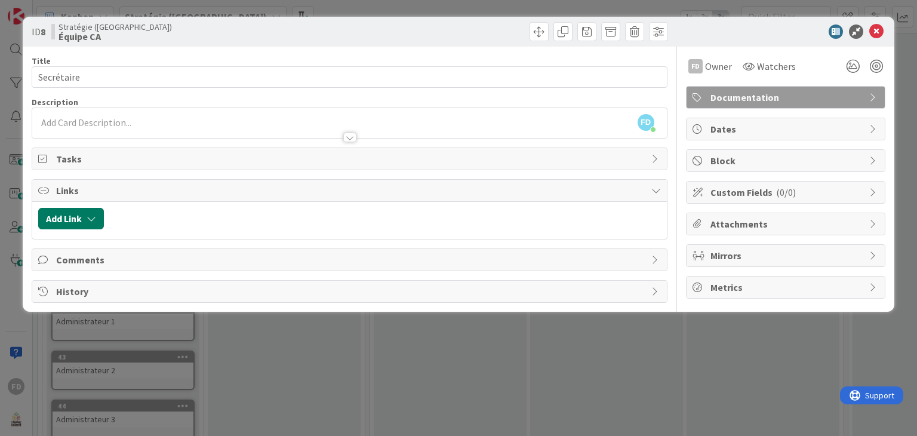
click at [91, 216] on icon "button" at bounding box center [92, 219] width 10 height 10
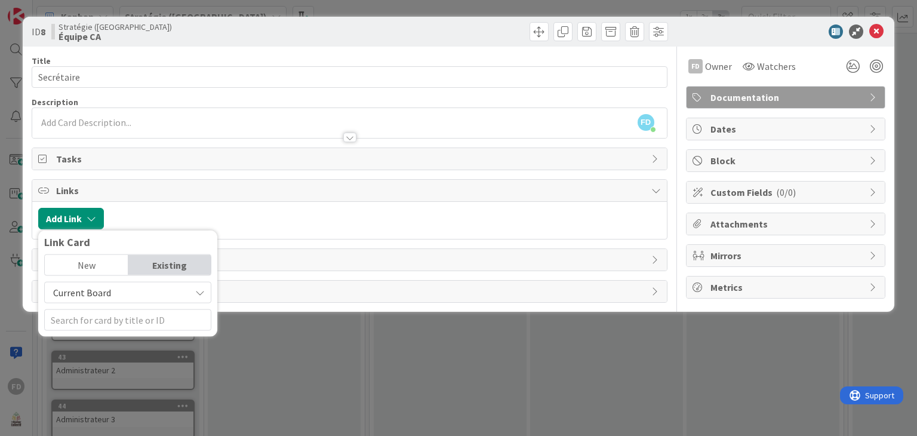
click at [46, 188] on icon at bounding box center [44, 191] width 12 height 10
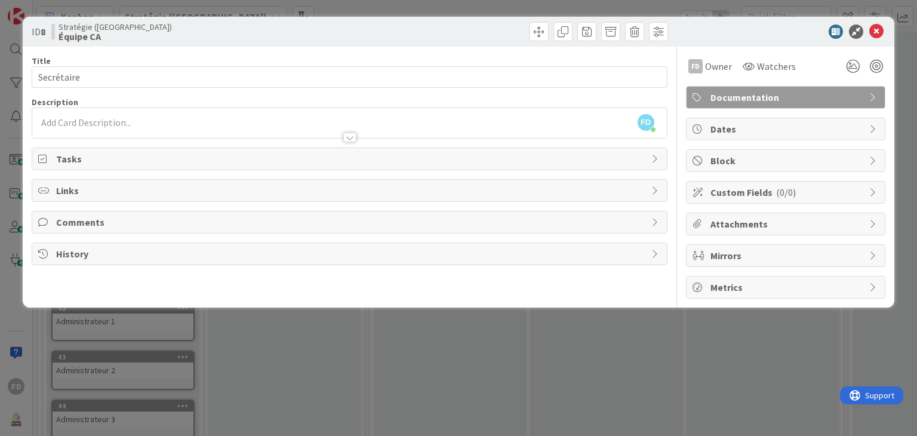
click at [66, 159] on span "Tasks" at bounding box center [350, 159] width 589 height 14
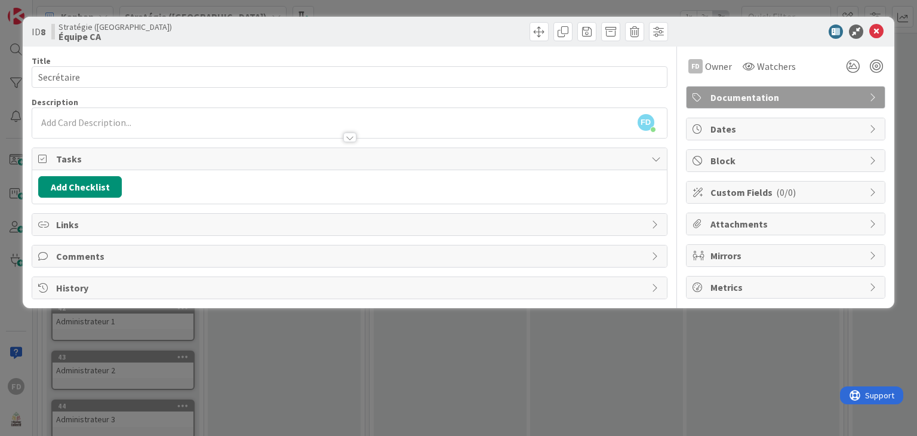
click at [67, 152] on span "Tasks" at bounding box center [350, 159] width 589 height 14
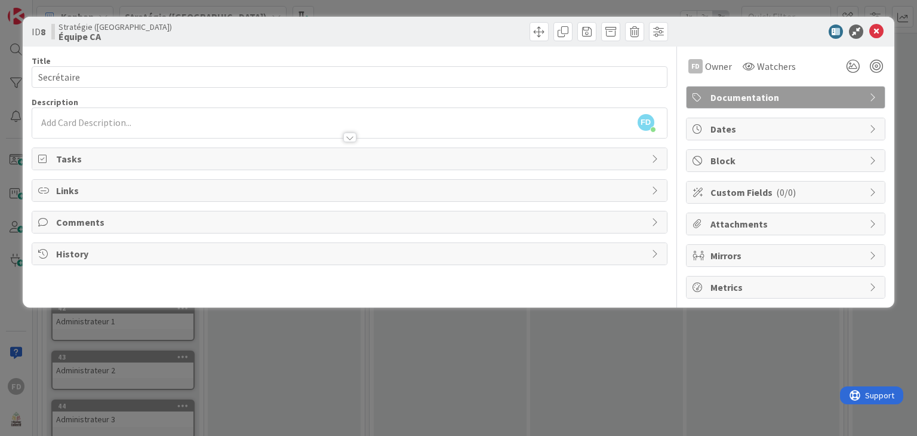
click at [872, 224] on icon at bounding box center [874, 224] width 10 height 10
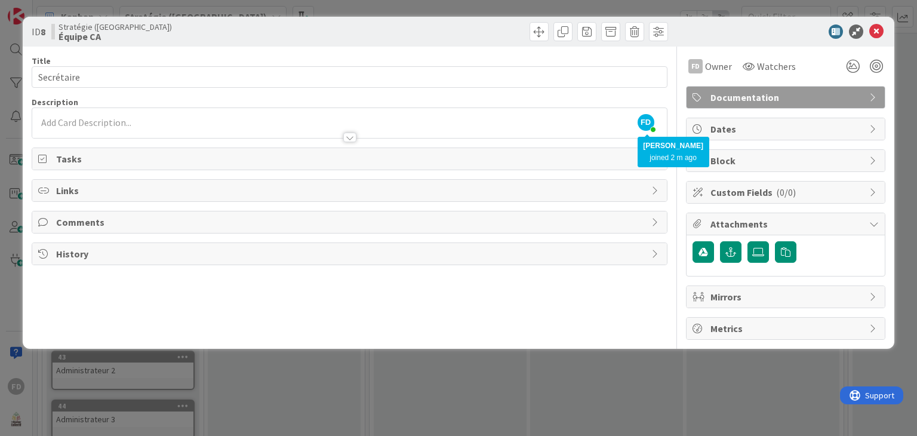
click at [650, 119] on span "FD" at bounding box center [646, 122] width 17 height 17
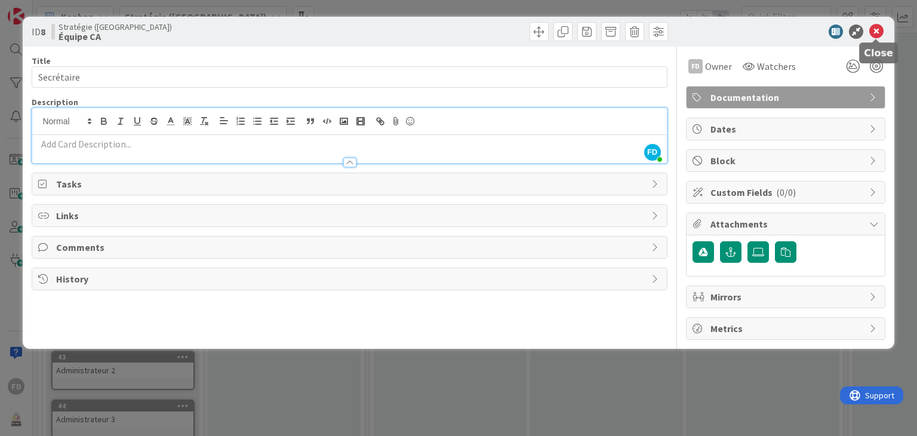
click at [879, 29] on icon at bounding box center [876, 31] width 14 height 14
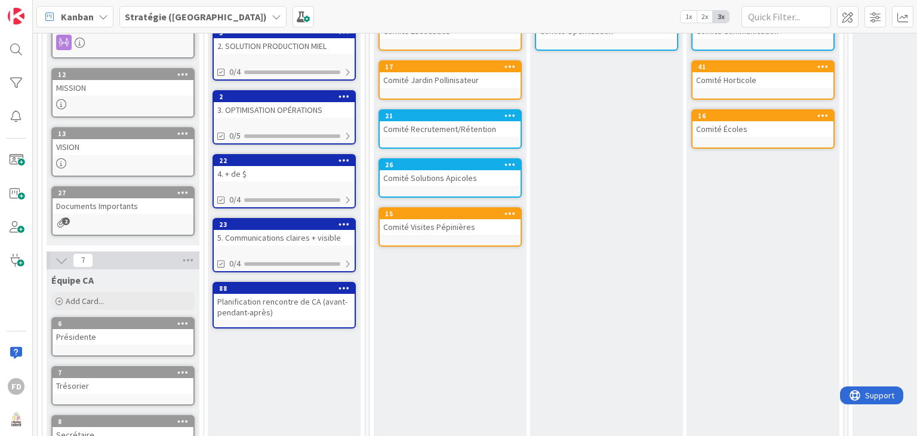
scroll to position [179, 0]
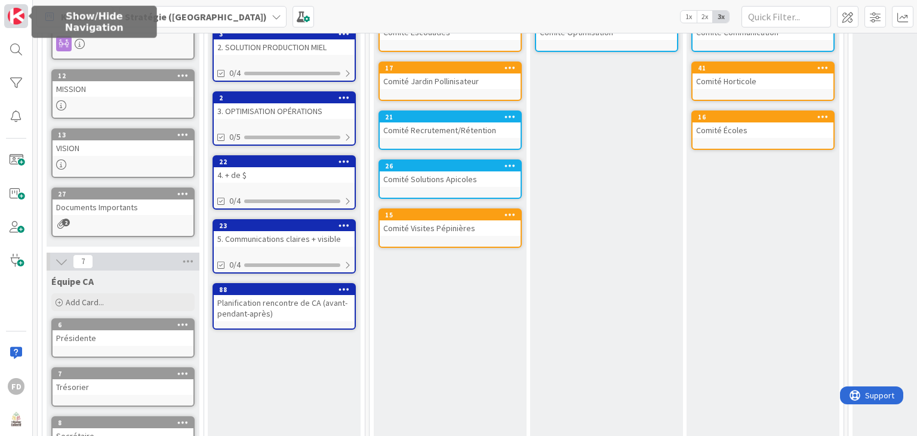
click at [12, 13] on img at bounding box center [16, 16] width 17 height 17
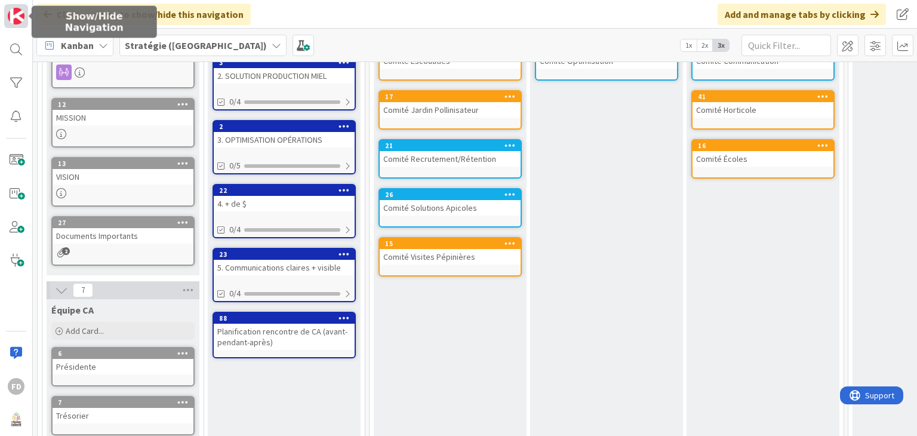
click at [19, 17] on img at bounding box center [16, 16] width 17 height 17
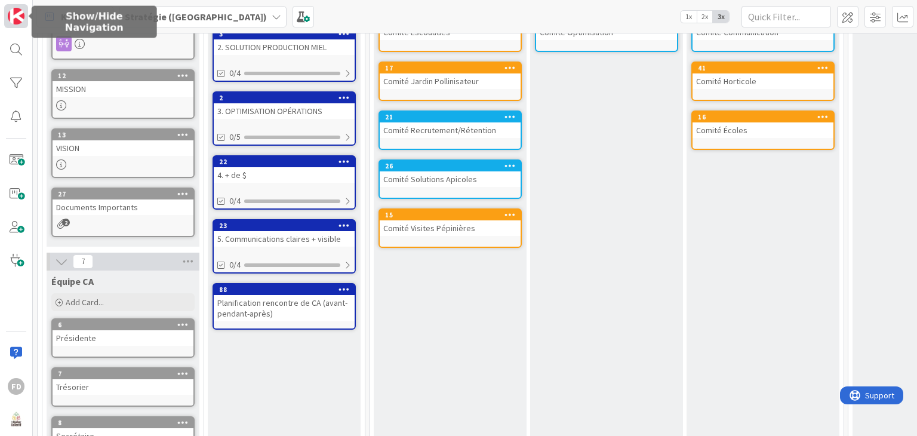
click at [19, 17] on img at bounding box center [16, 16] width 17 height 17
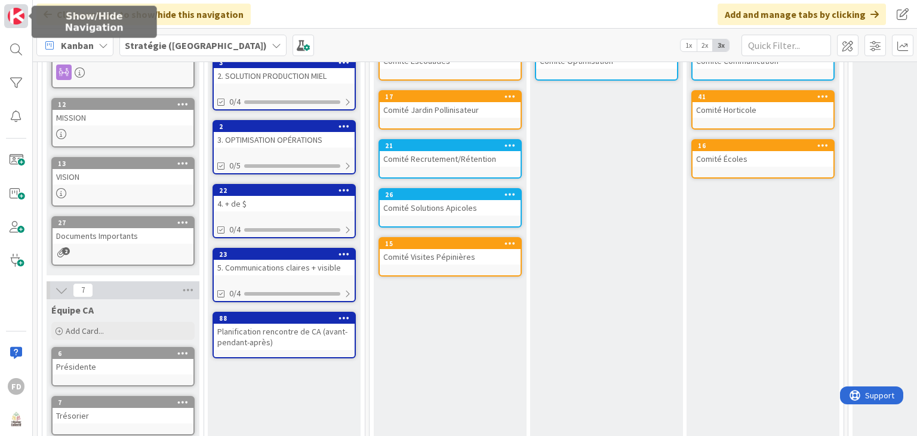
click at [19, 17] on img at bounding box center [16, 16] width 17 height 17
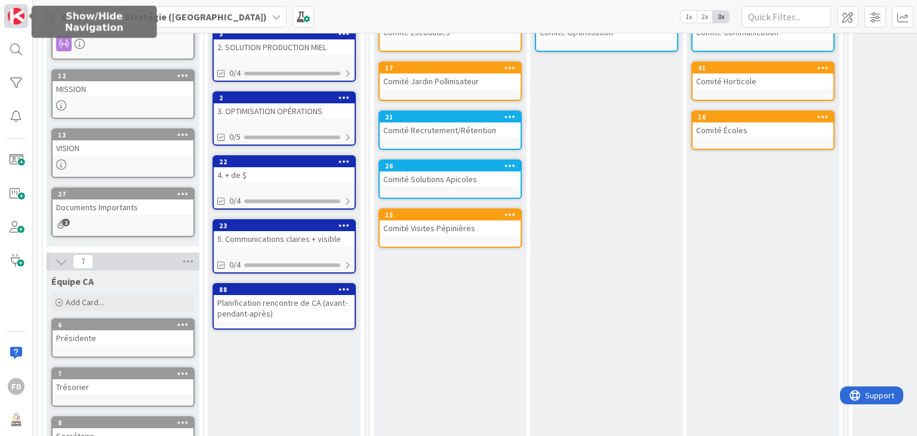
click at [19, 17] on img at bounding box center [16, 16] width 17 height 17
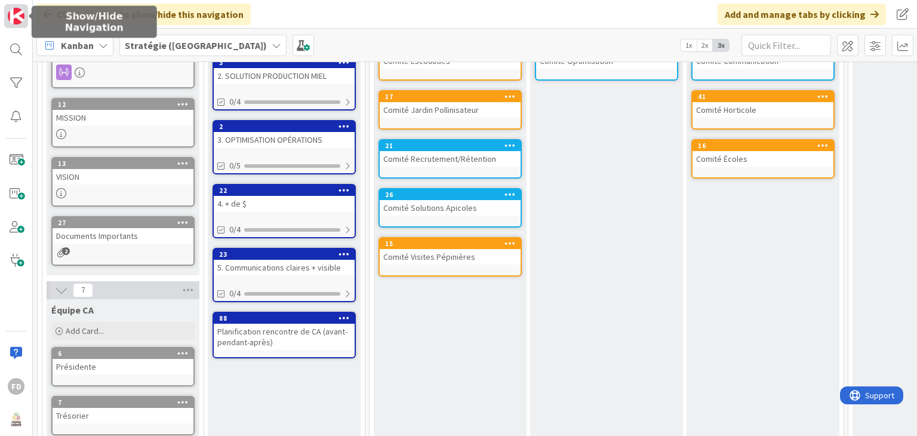
click at [19, 17] on img at bounding box center [16, 16] width 17 height 17
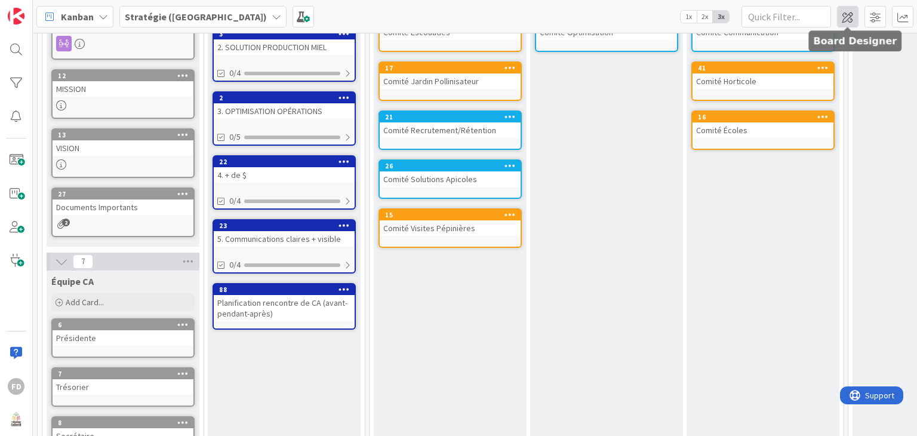
click at [845, 20] on span at bounding box center [847, 16] width 21 height 21
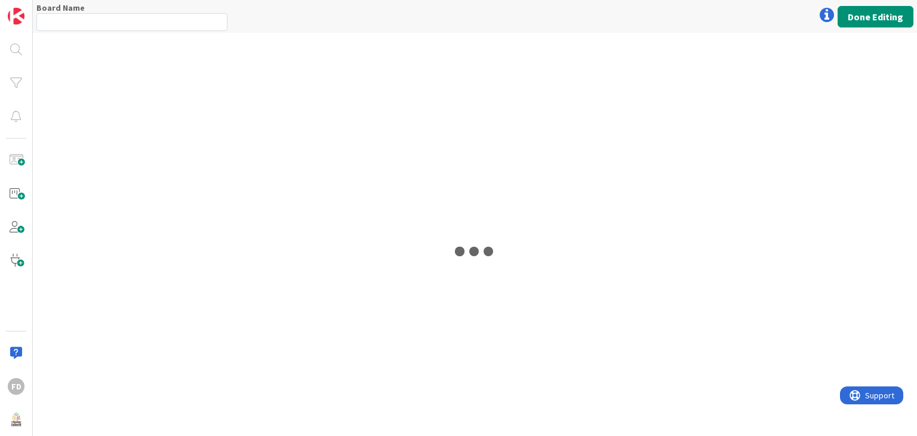
type input "Stratégie (CA)"
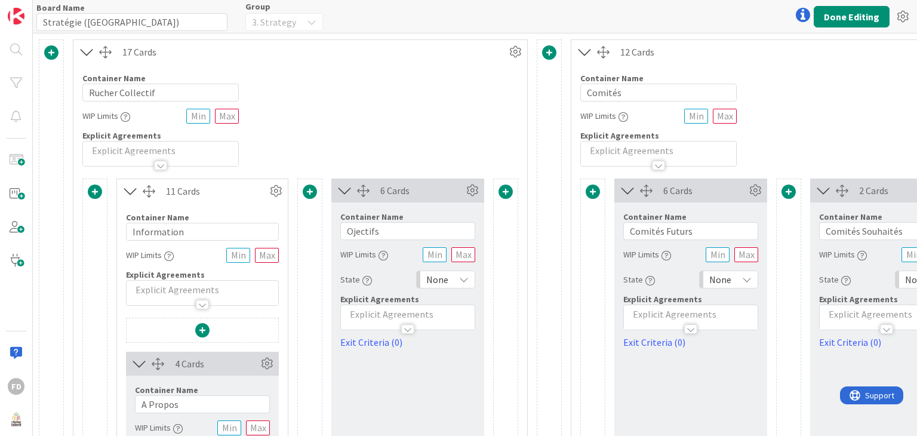
click at [799, 14] on div at bounding box center [803, 15] width 24 height 24
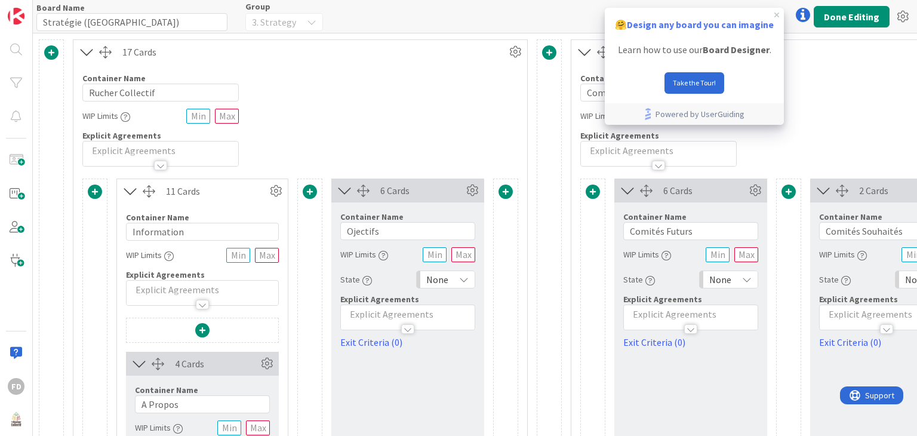
click at [800, 14] on icon at bounding box center [803, 15] width 14 height 14
click at [901, 16] on icon at bounding box center [902, 16] width 21 height 21
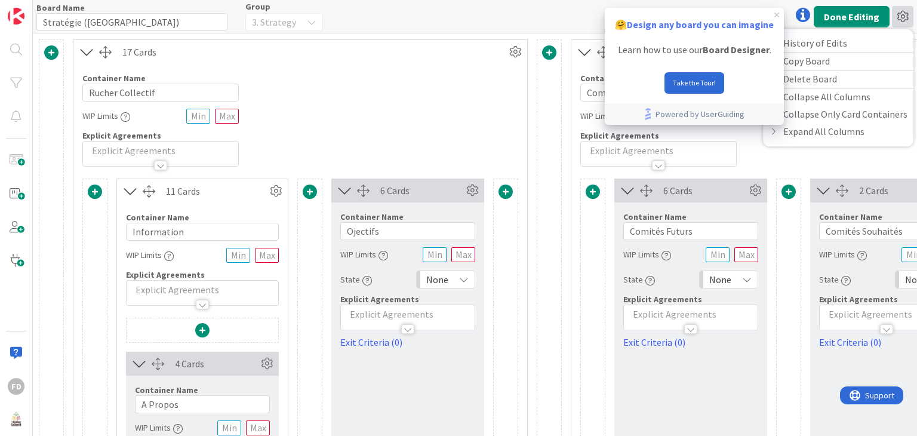
click at [901, 16] on icon at bounding box center [902, 16] width 21 height 21
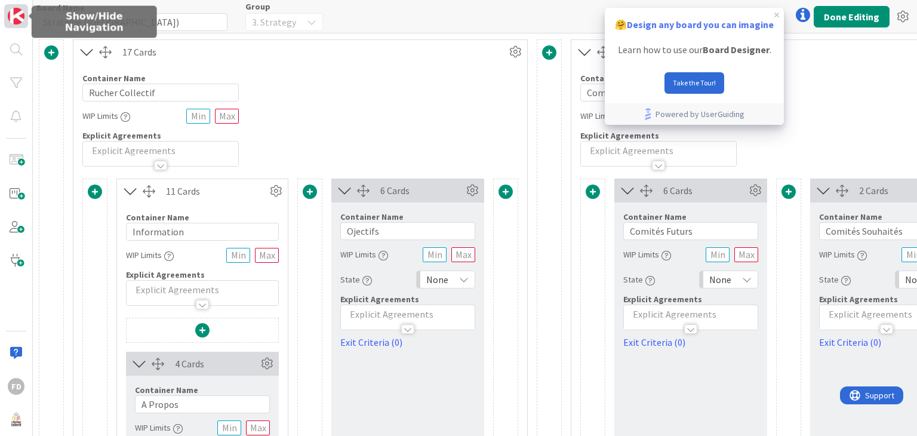
click at [18, 19] on img at bounding box center [16, 16] width 17 height 17
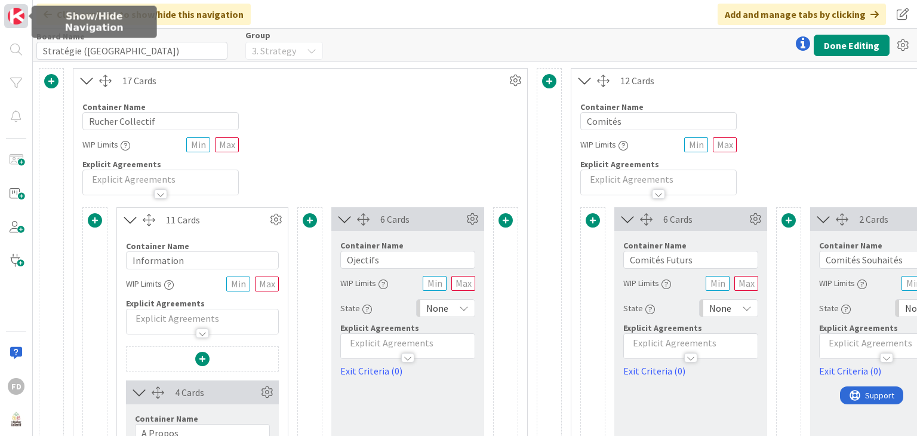
click at [19, 18] on img at bounding box center [16, 16] width 17 height 17
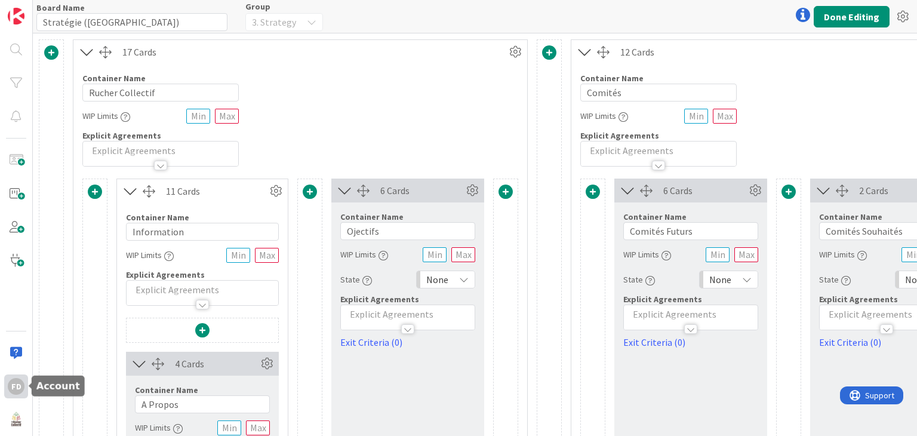
click at [14, 383] on div "FD" at bounding box center [16, 386] width 17 height 17
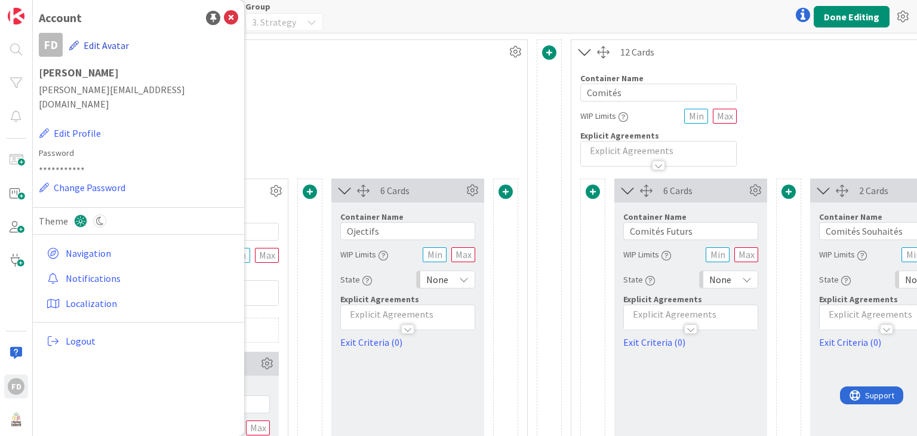
click at [102, 44] on button "Edit Avatar" at bounding box center [99, 45] width 61 height 25
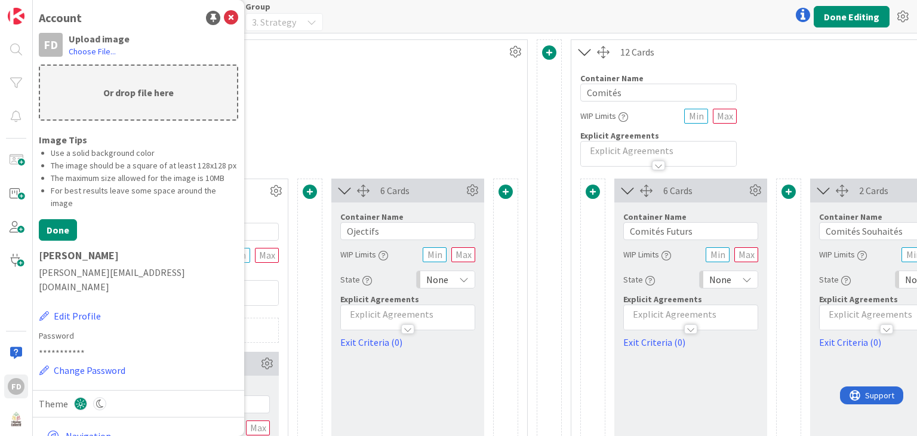
click at [130, 95] on p "Or drop file here" at bounding box center [138, 93] width 197 height 54
type input "C:\fakepath\a-candid-photograph-taken-at-night-on-an_L5V3mFPfRzyrzoFjvXE-FQ_s_8…"
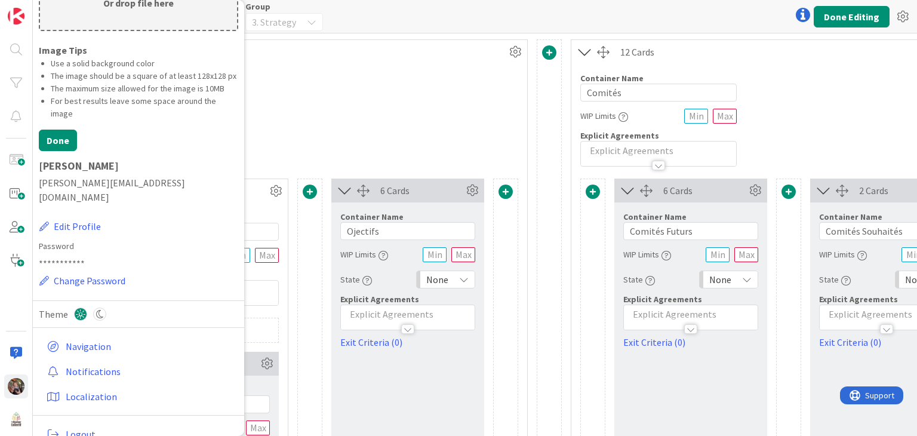
scroll to position [113, 0]
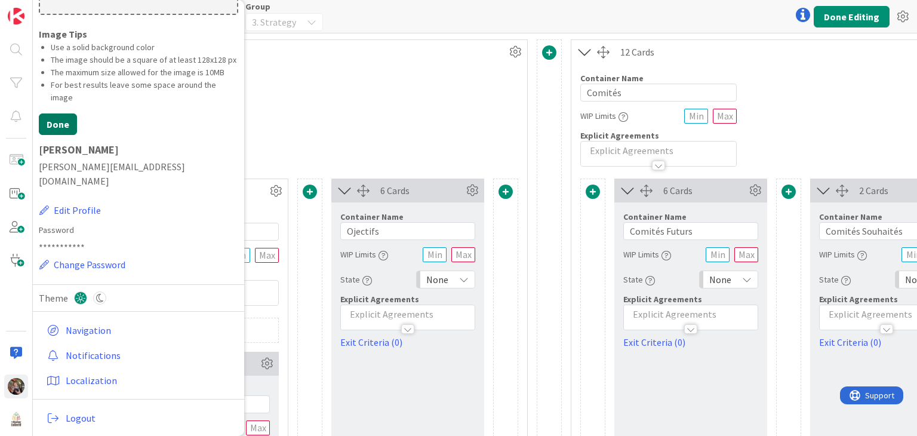
click at [51, 134] on button "Done" at bounding box center [58, 123] width 38 height 21
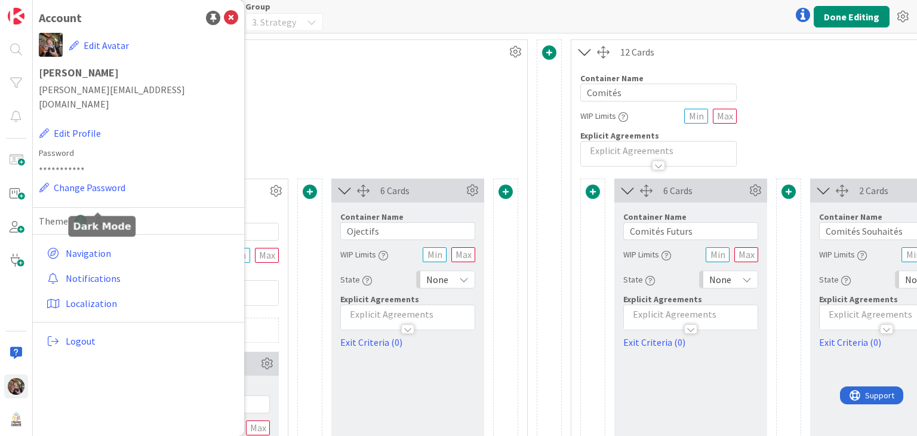
click at [99, 214] on icon at bounding box center [99, 220] width 13 height 13
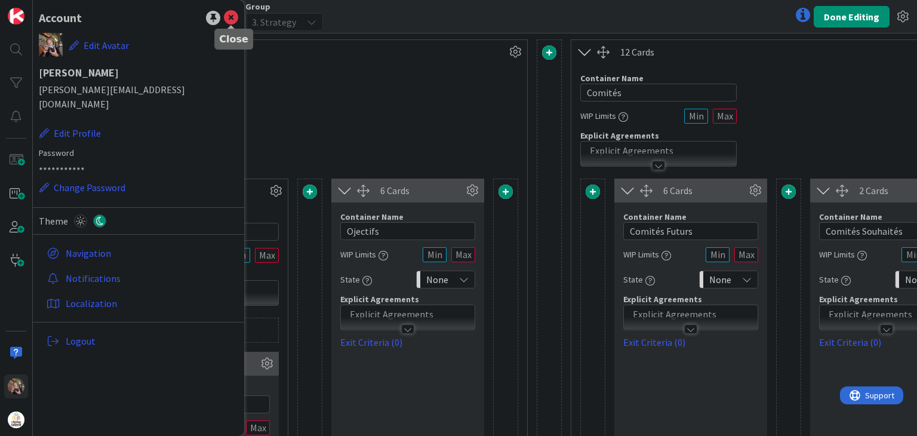
click at [231, 20] on icon at bounding box center [231, 18] width 14 height 14
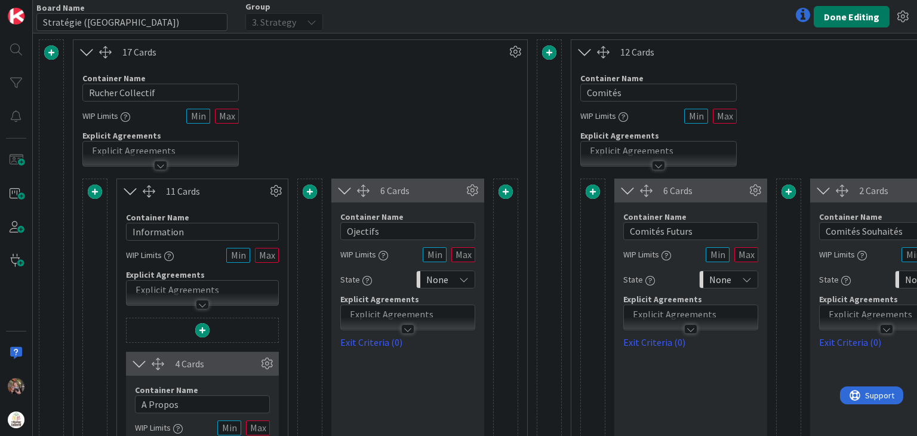
click at [877, 17] on button "Done Editing" at bounding box center [852, 16] width 76 height 21
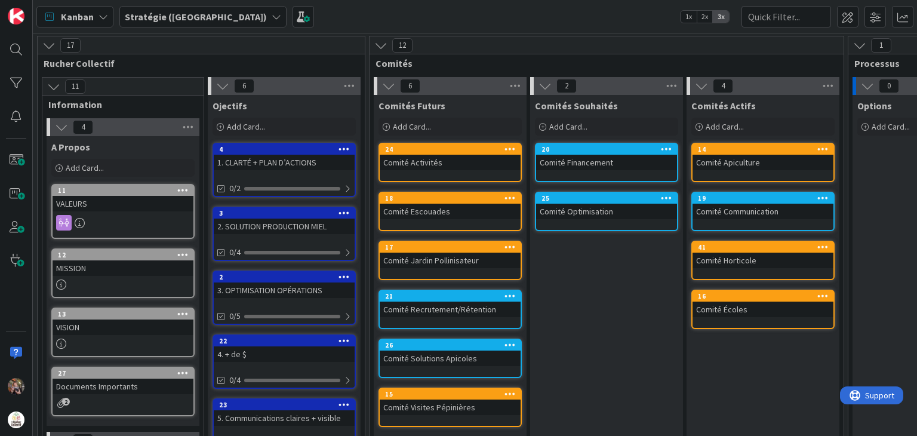
click at [686, 14] on span "1x" at bounding box center [689, 17] width 16 height 12
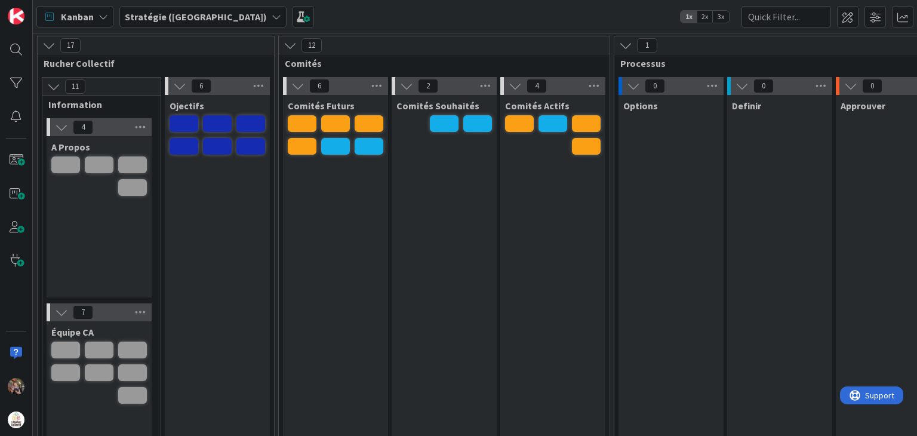
click at [703, 15] on span "2x" at bounding box center [705, 17] width 16 height 12
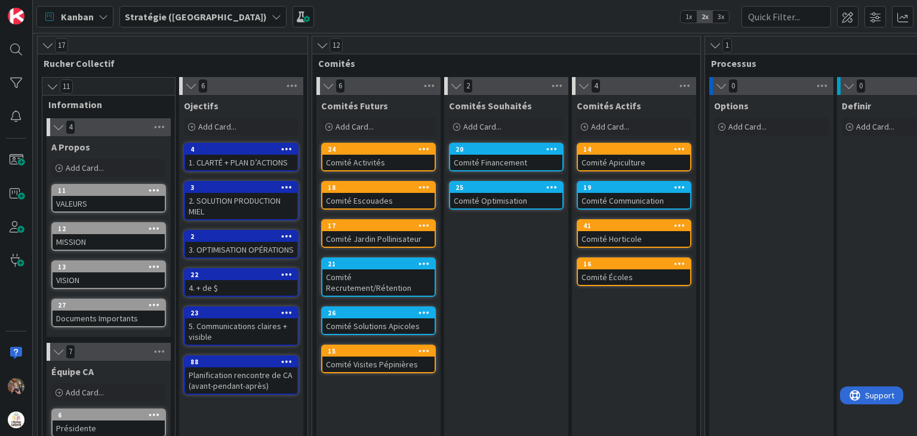
click at [720, 14] on span "3x" at bounding box center [721, 17] width 16 height 12
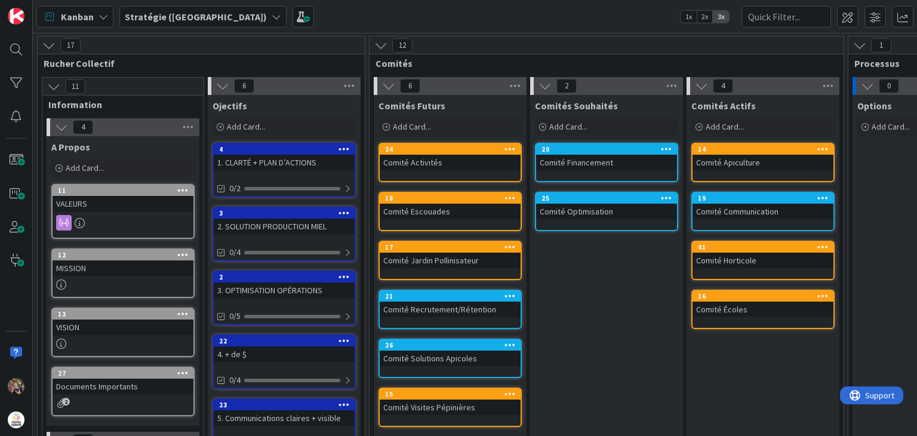
click at [706, 16] on span "2x" at bounding box center [705, 17] width 16 height 12
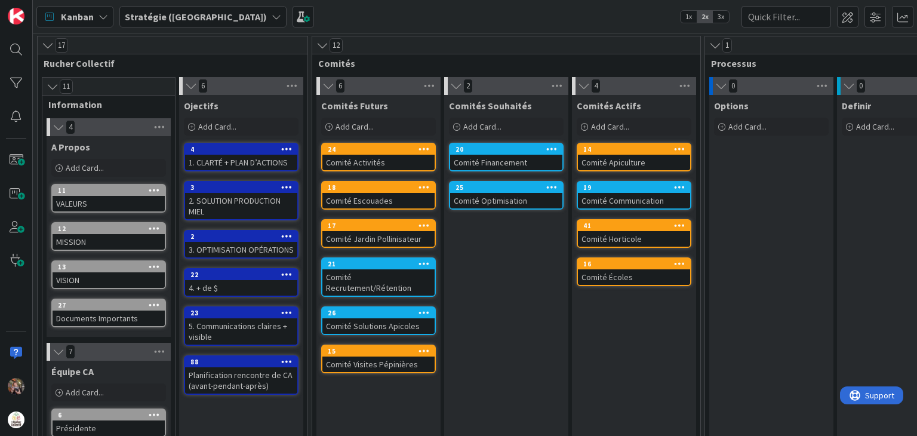
click at [721, 16] on span "3x" at bounding box center [721, 17] width 16 height 12
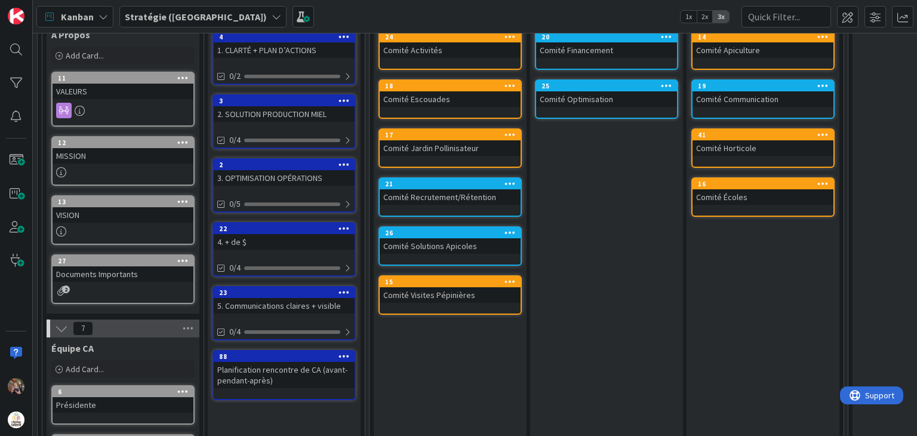
scroll to position [119, 0]
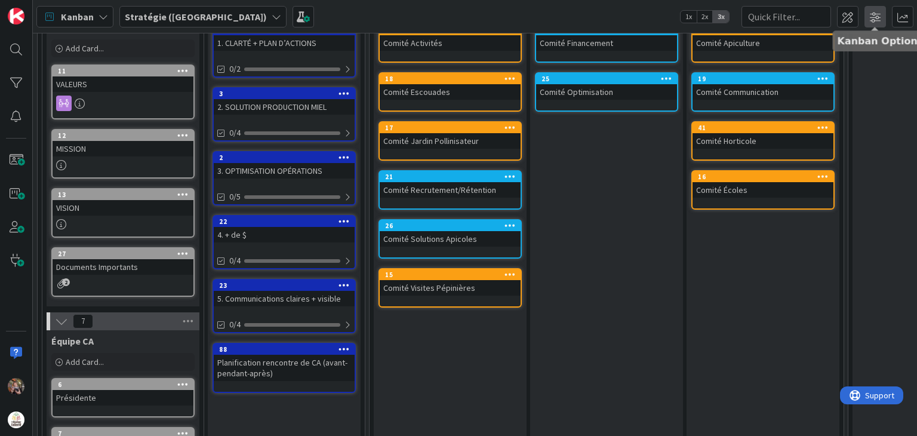
click at [877, 19] on span at bounding box center [875, 16] width 21 height 21
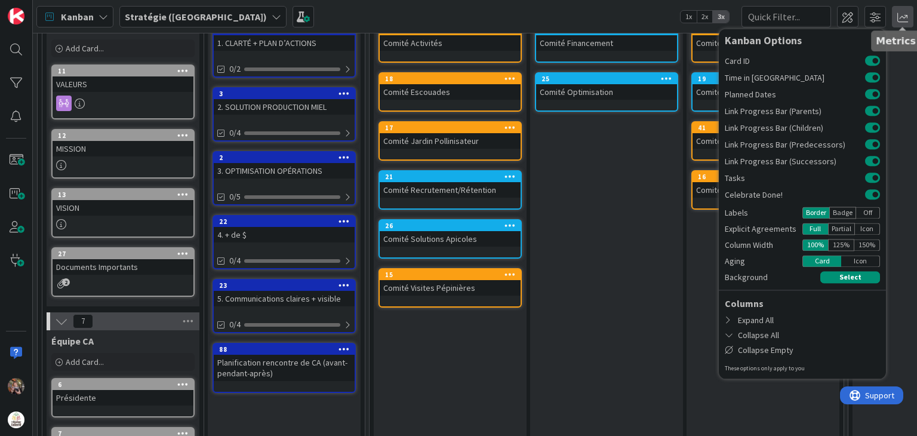
click at [908, 16] on span at bounding box center [902, 16] width 21 height 21
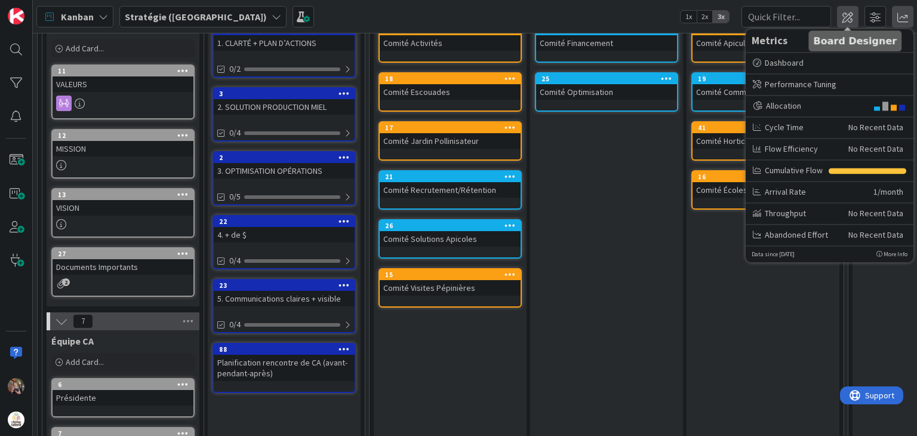
click at [853, 17] on span at bounding box center [847, 16] width 21 height 21
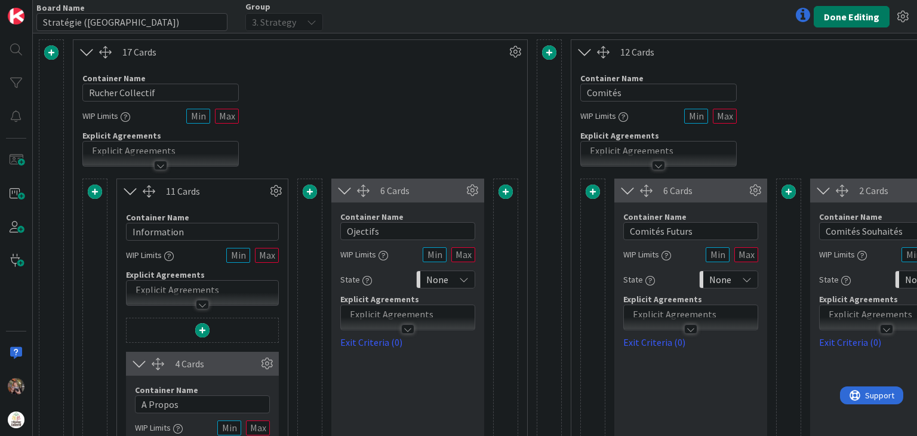
click at [853, 17] on button "Done Editing" at bounding box center [852, 16] width 76 height 21
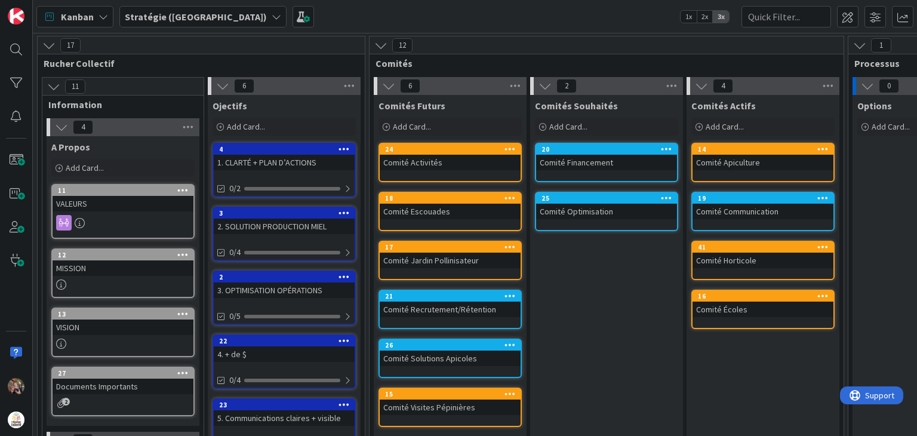
click at [63, 126] on icon at bounding box center [61, 127] width 13 height 13
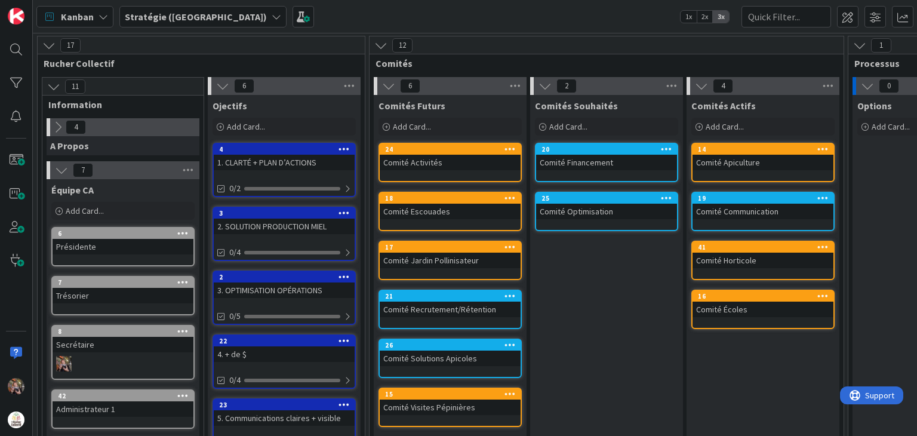
click at [57, 121] on icon at bounding box center [57, 127] width 13 height 13
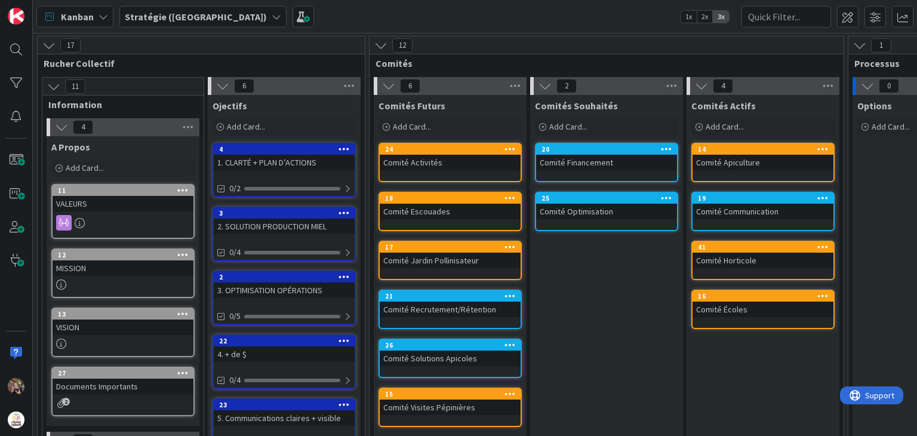
click at [82, 147] on span "A Propos" at bounding box center [70, 147] width 39 height 12
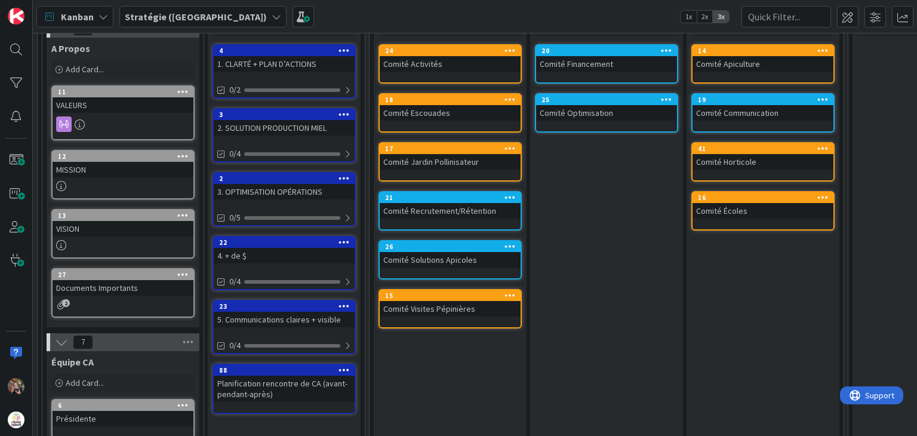
scroll to position [119, 0]
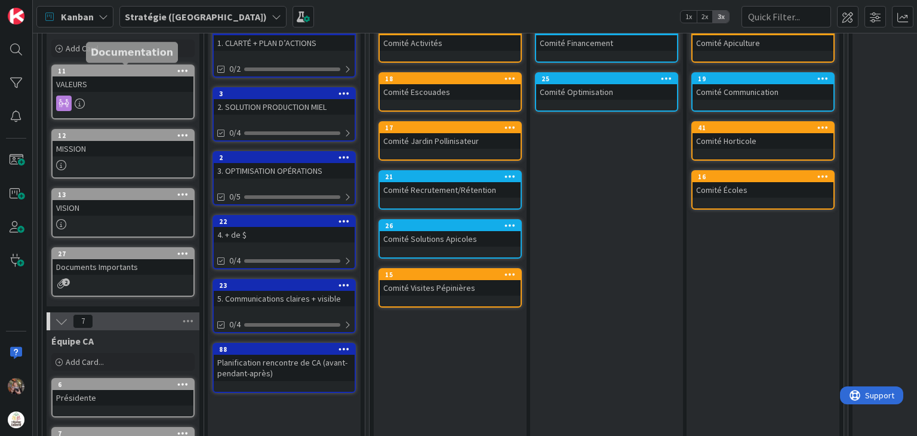
click at [119, 70] on div "11" at bounding box center [126, 71] width 136 height 8
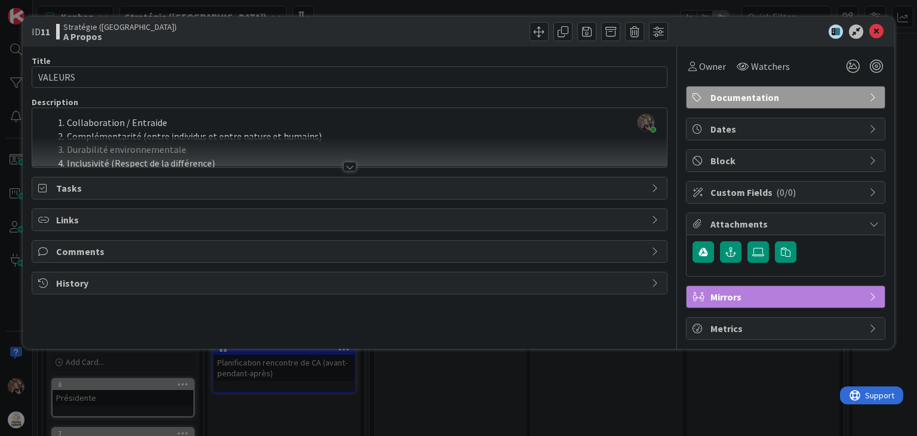
click at [349, 170] on div at bounding box center [349, 167] width 13 height 10
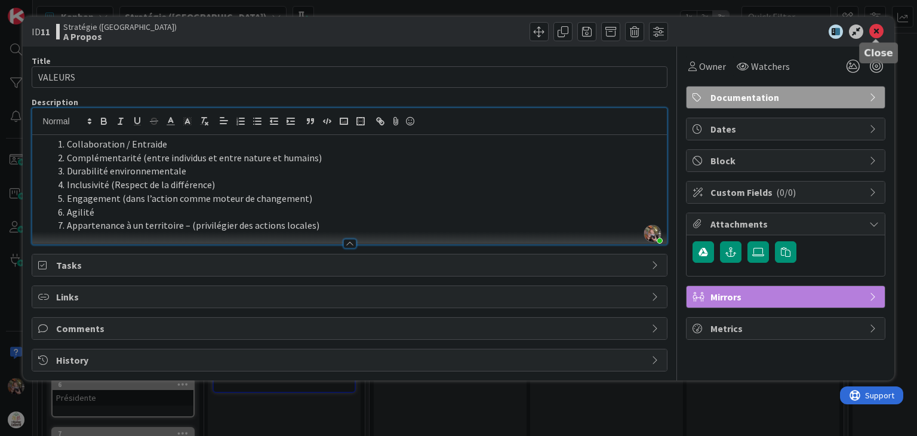
click at [877, 29] on icon at bounding box center [876, 31] width 14 height 14
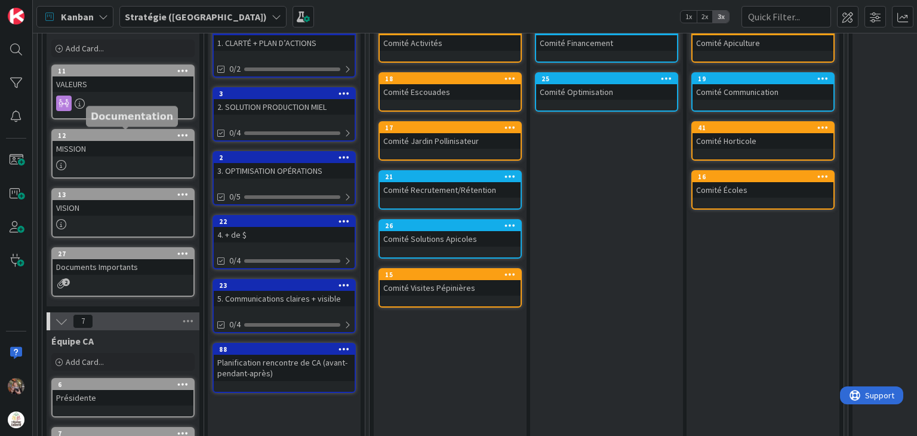
click at [119, 135] on div "12" at bounding box center [126, 135] width 136 height 8
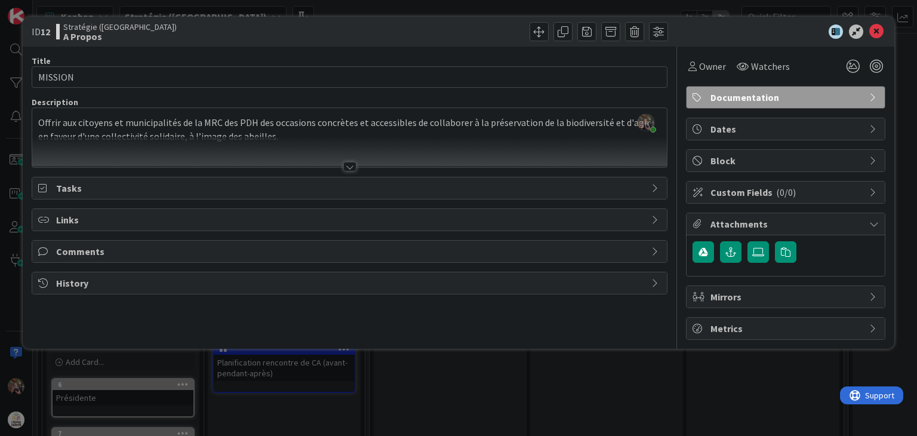
click at [355, 168] on div at bounding box center [349, 167] width 13 height 10
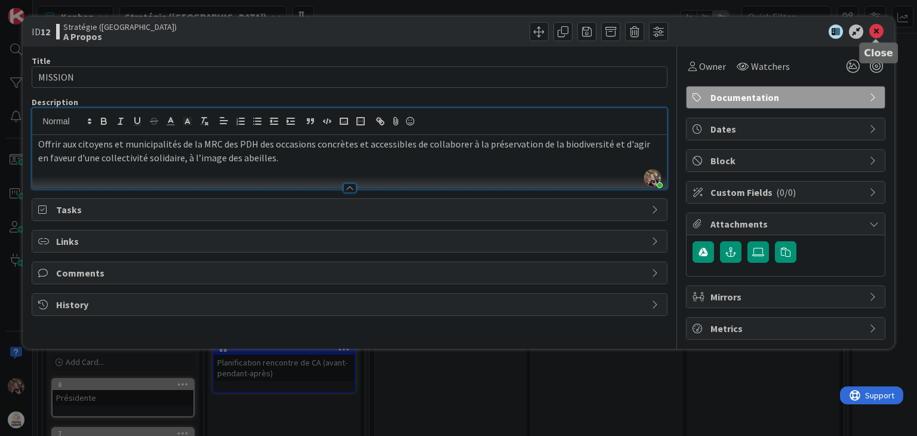
click at [875, 31] on icon at bounding box center [876, 31] width 14 height 14
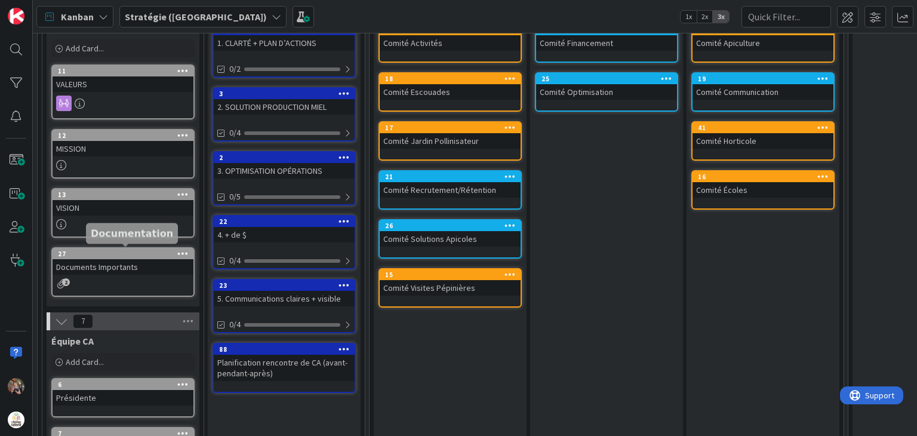
click at [179, 249] on icon at bounding box center [182, 253] width 11 height 8
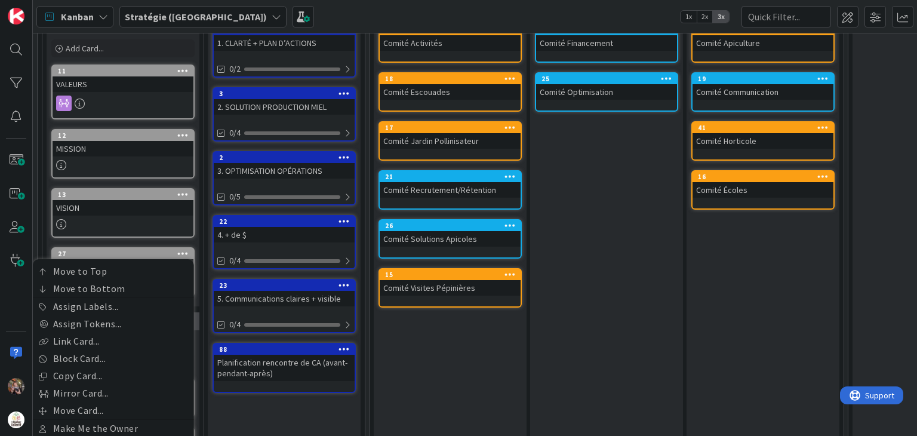
scroll to position [179, 0]
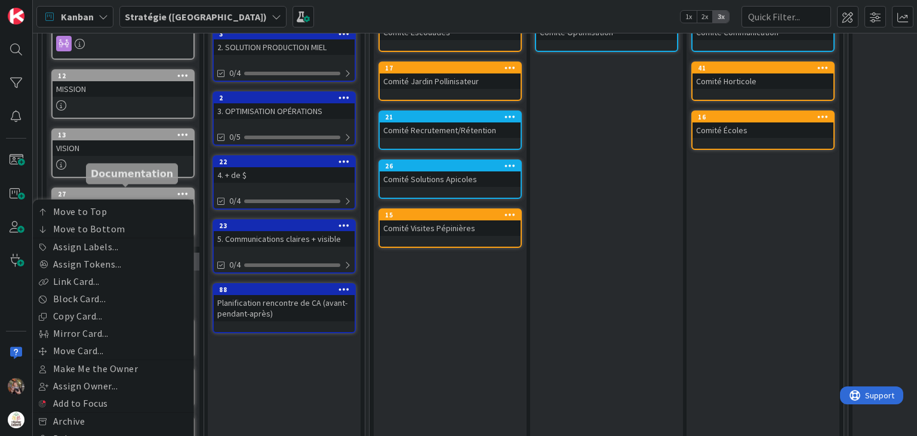
click at [140, 191] on div "27" at bounding box center [126, 194] width 136 height 8
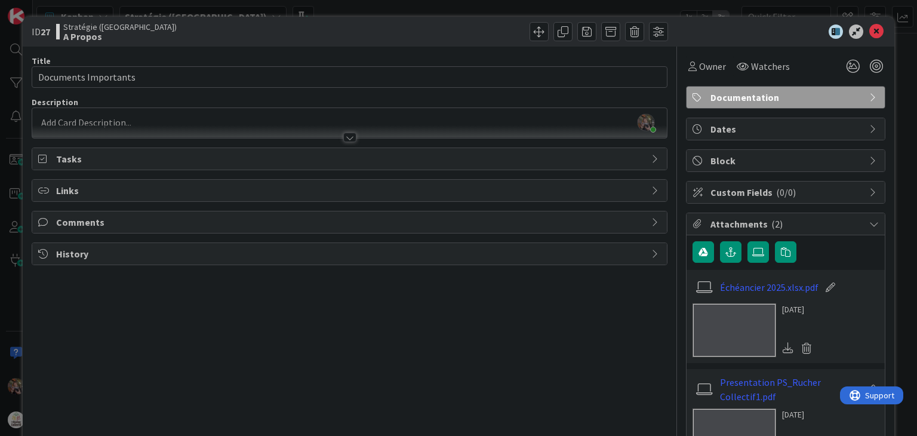
click at [348, 139] on div at bounding box center [349, 138] width 13 height 10
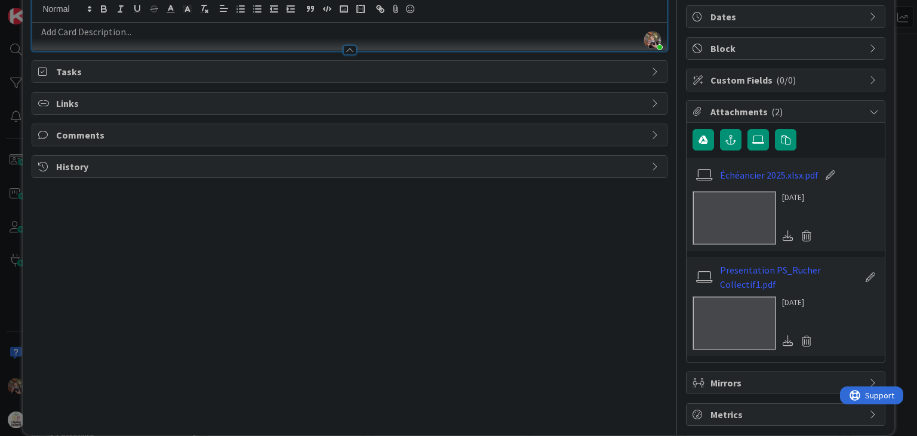
scroll to position [126, 0]
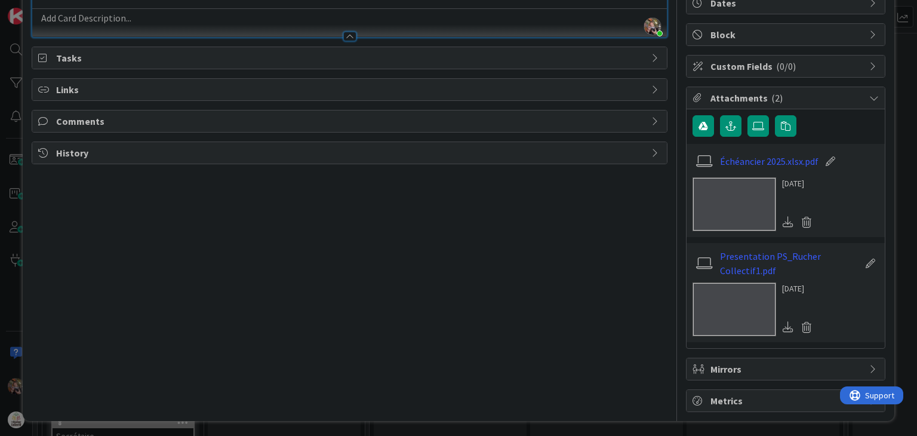
click at [869, 364] on icon at bounding box center [874, 369] width 10 height 10
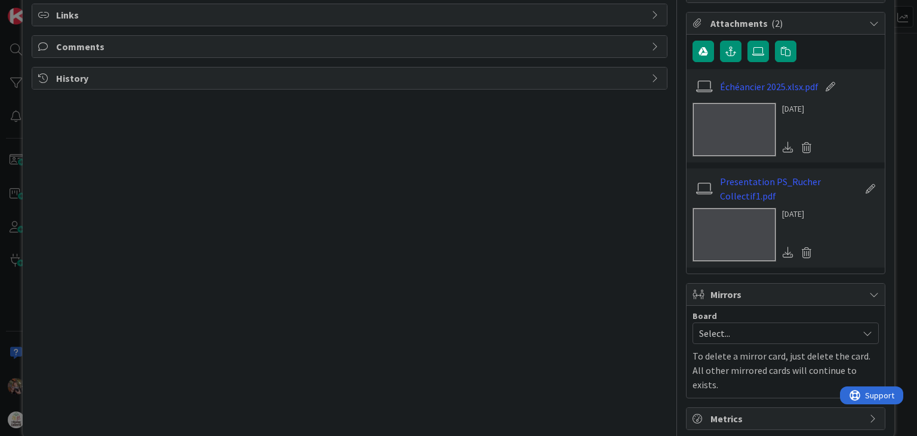
scroll to position [204, 0]
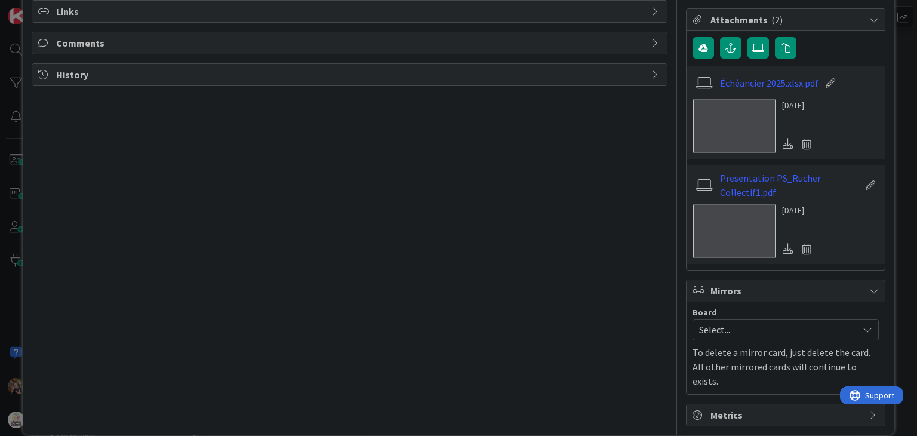
click at [869, 288] on icon at bounding box center [874, 291] width 10 height 10
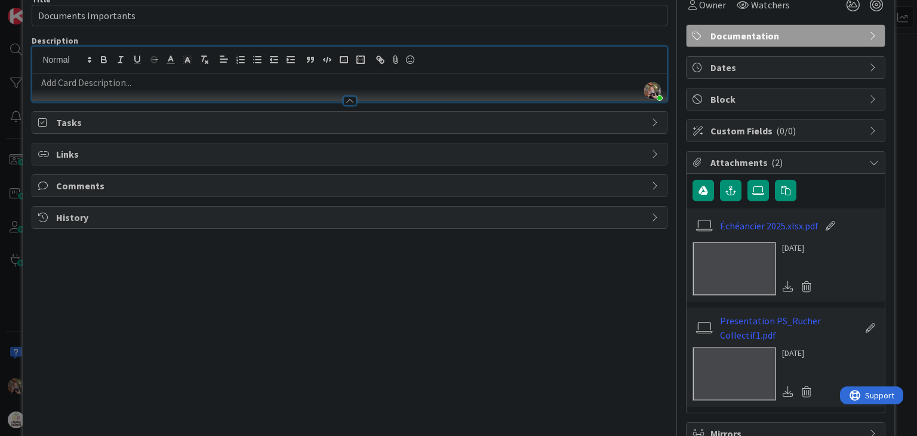
scroll to position [0, 0]
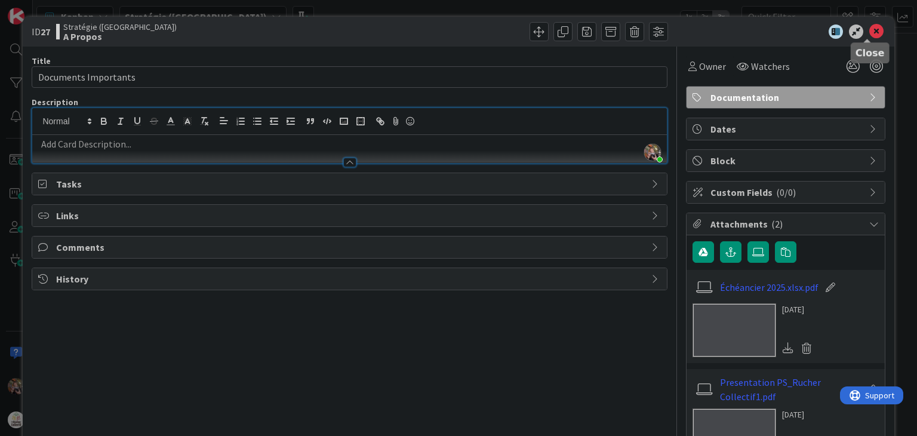
click at [869, 32] on icon at bounding box center [876, 31] width 14 height 14
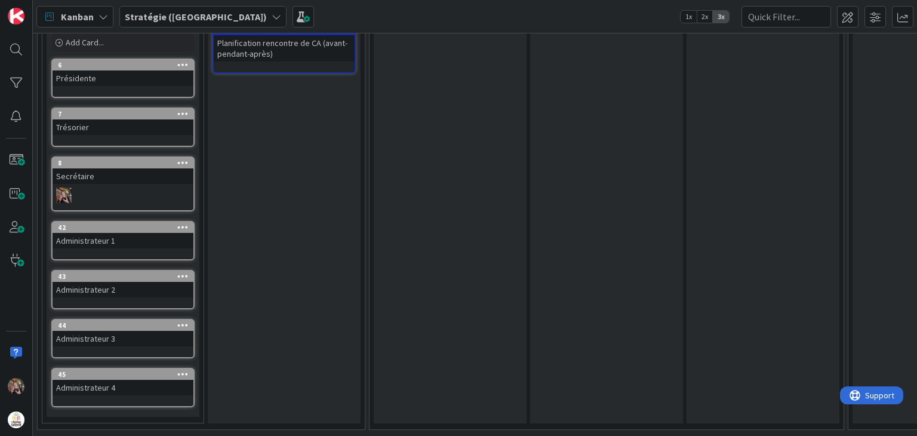
scroll to position [382, 0]
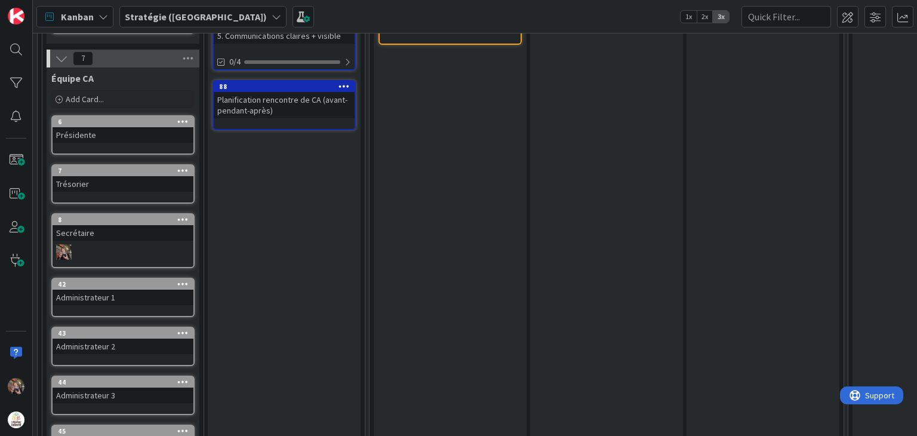
click at [184, 215] on icon at bounding box center [182, 219] width 11 height 8
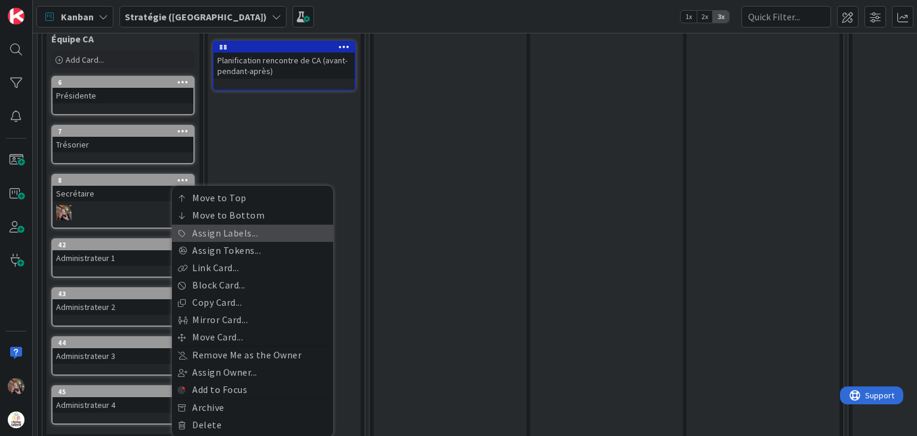
scroll to position [442, 0]
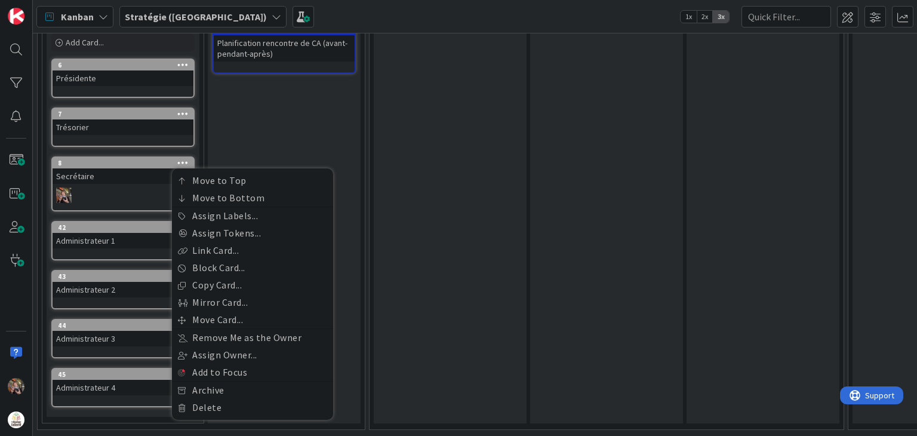
click at [110, 188] on div at bounding box center [123, 196] width 141 height 16
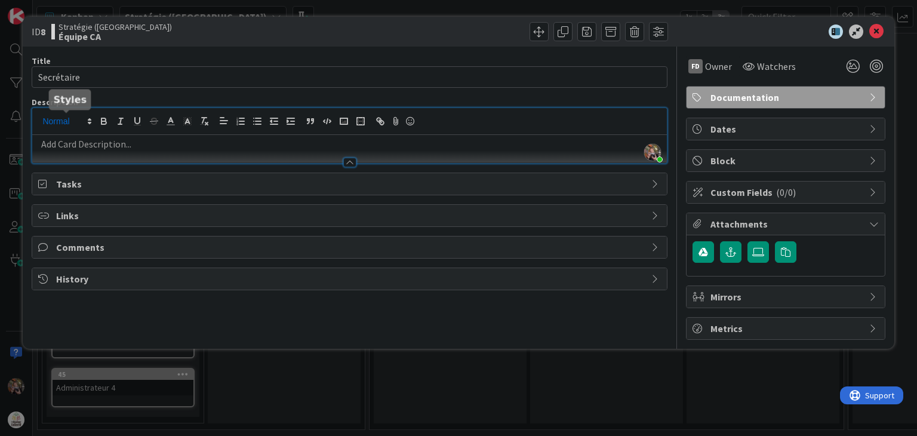
click at [86, 120] on div "Frédéric Demers joined 7 m ago" at bounding box center [349, 135] width 634 height 55
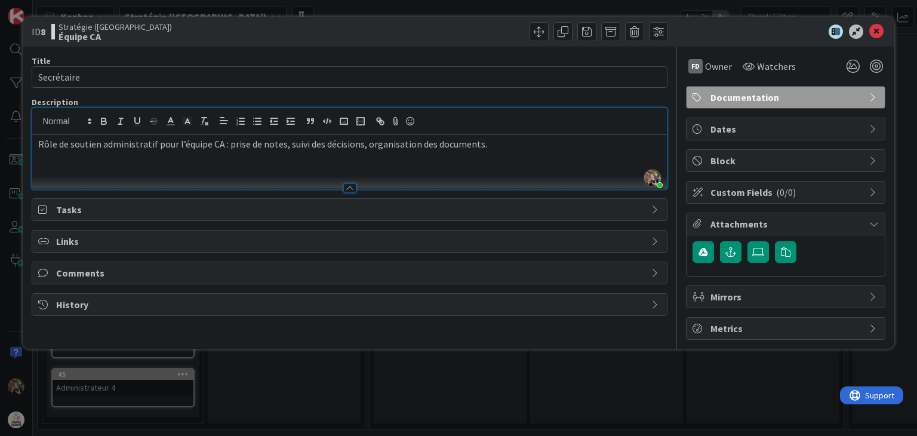
click at [651, 205] on icon at bounding box center [656, 210] width 10 height 10
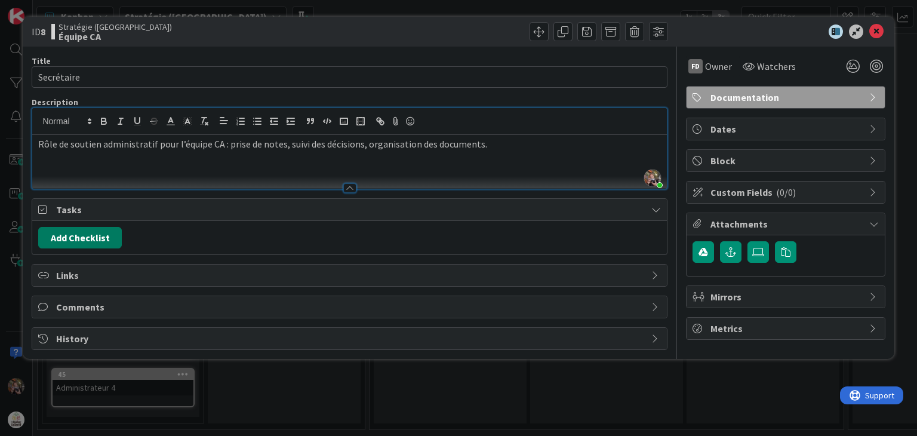
click at [98, 235] on button "Add Checklist" at bounding box center [80, 237] width 84 height 21
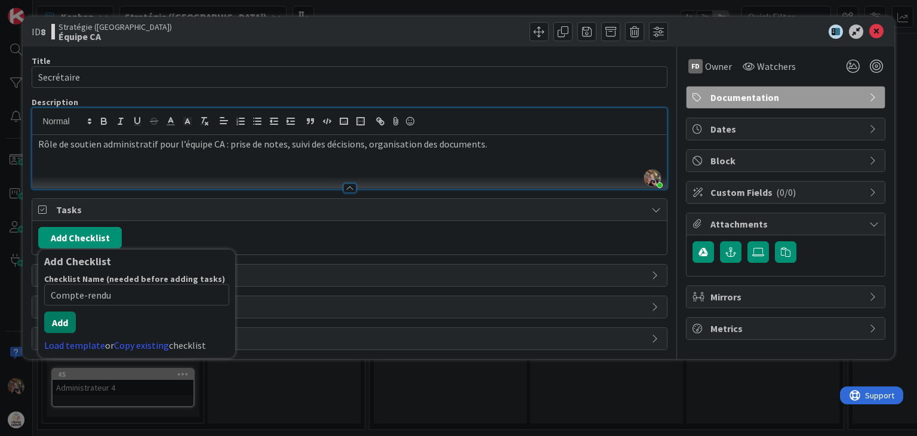
type input "Compte-rendu"
click at [63, 337] on div "Checklist Name (needed before adding tasks) 12 / 64 Compte-rendu Add Load templ…" at bounding box center [136, 312] width 185 height 79
click at [84, 236] on button "Add Checklist" at bounding box center [80, 237] width 84 height 21
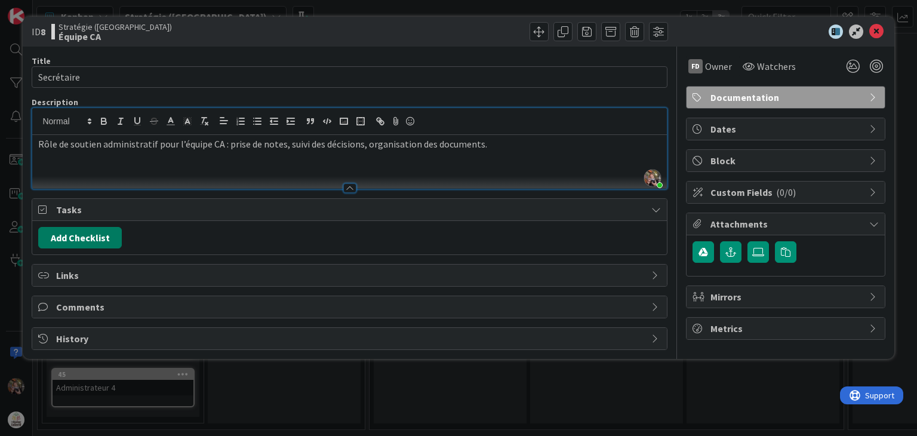
click at [84, 236] on button "Add Checklist" at bounding box center [80, 237] width 84 height 21
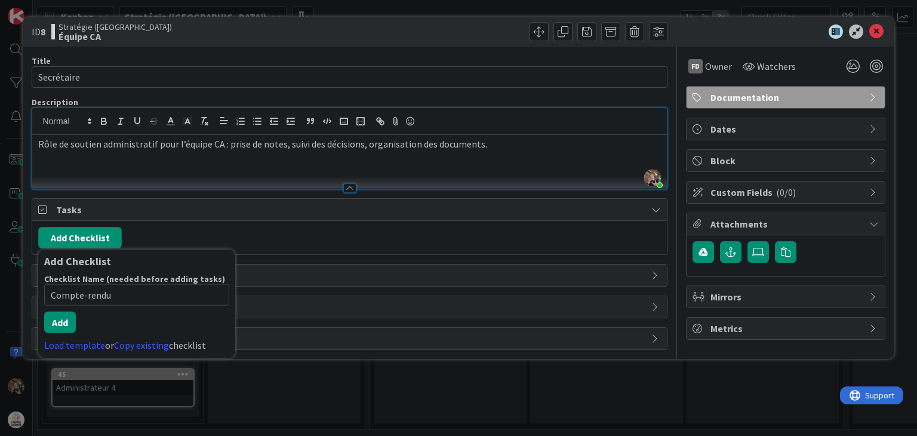
click at [84, 236] on button "Add Checklist" at bounding box center [80, 237] width 84 height 21
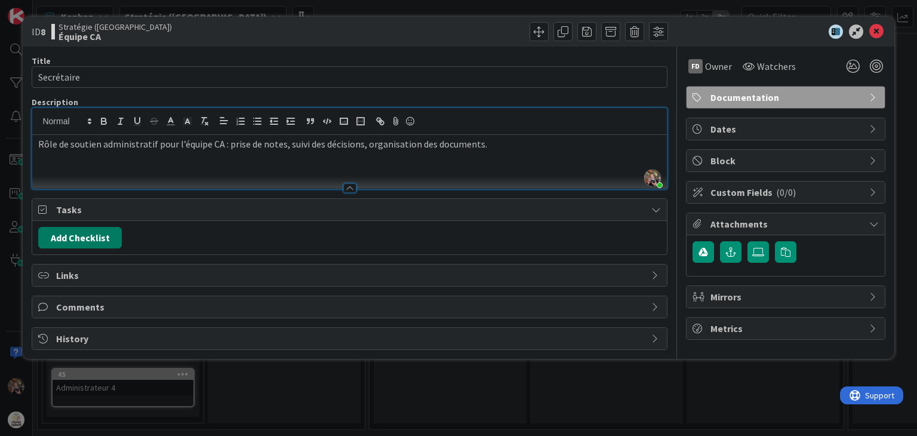
click at [84, 236] on button "Add Checklist" at bounding box center [80, 237] width 84 height 21
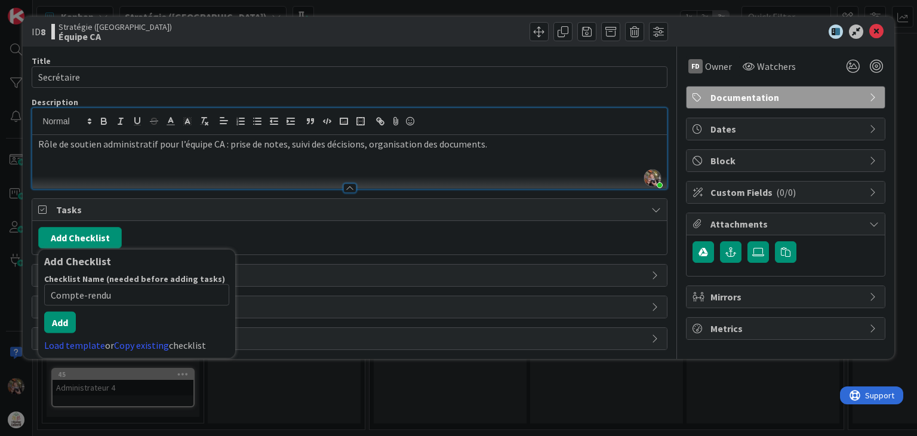
click at [84, 236] on button "Add Checklist" at bounding box center [80, 237] width 84 height 21
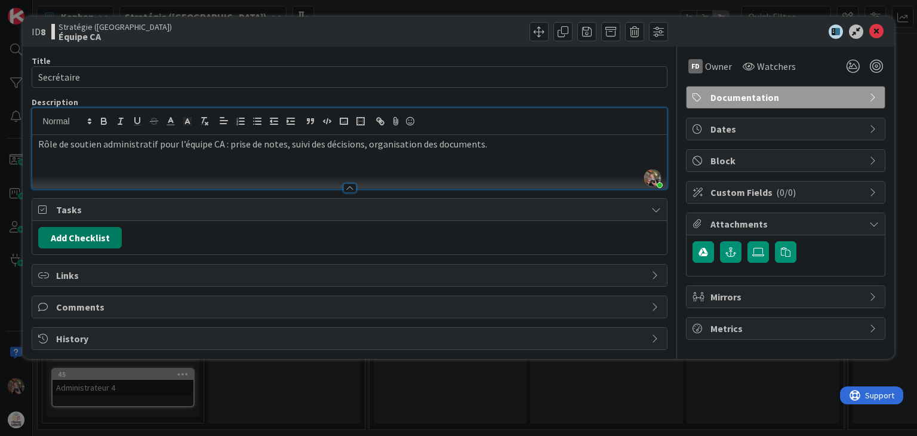
click at [84, 236] on button "Add Checklist" at bounding box center [80, 237] width 84 height 21
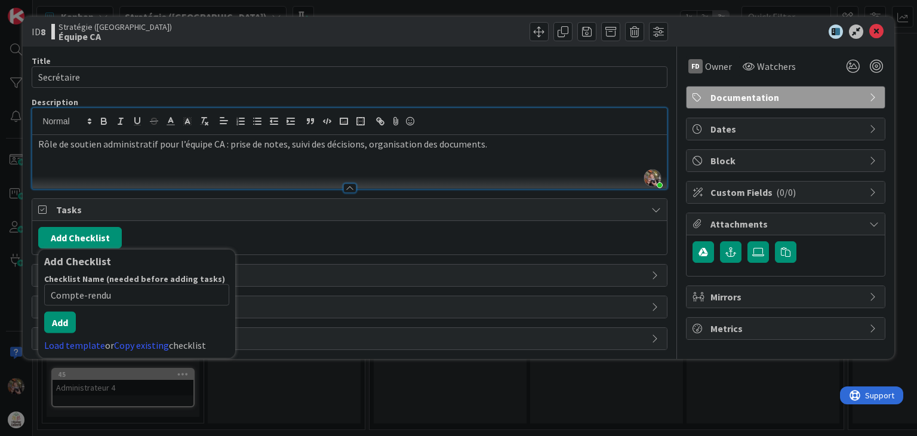
drag, startPoint x: 124, startPoint y: 304, endPoint x: 33, endPoint y: 304, distance: 90.8
click at [33, 304] on div "Title 11 / 128 Secrétaire Description Frédéric Demers joined 8 m ago Rôle de so…" at bounding box center [349, 198] width 635 height 303
type input "Tâches du secrétaire"
click at [69, 332] on div "Checklist Name (needed before adding tasks) 20 / 64 Tâches du secrétaire Add Lo…" at bounding box center [136, 312] width 185 height 79
click at [61, 318] on button "Add" at bounding box center [60, 322] width 32 height 21
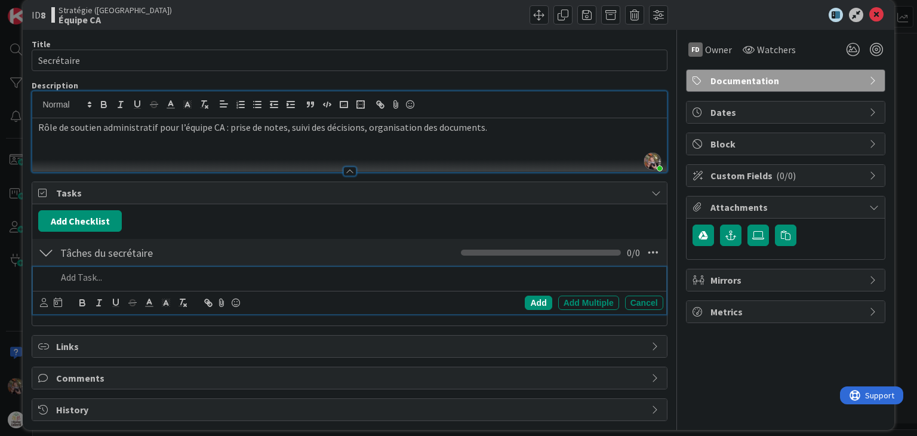
scroll to position [25, 0]
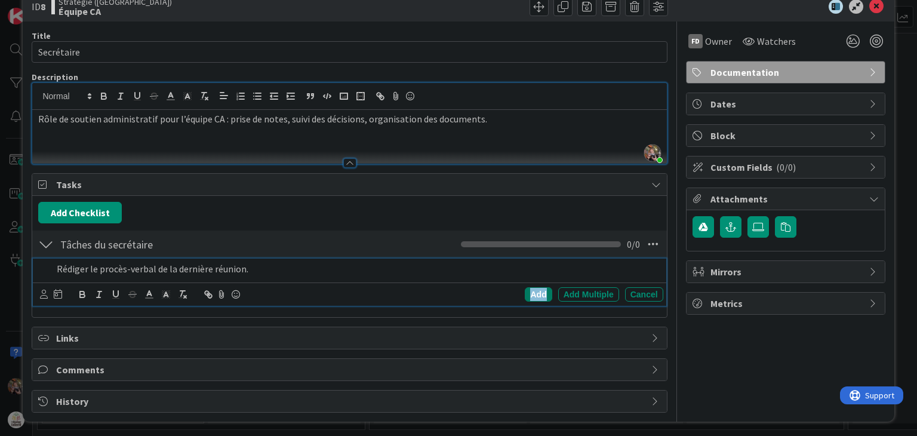
click at [534, 294] on div "Add" at bounding box center [538, 294] width 27 height 14
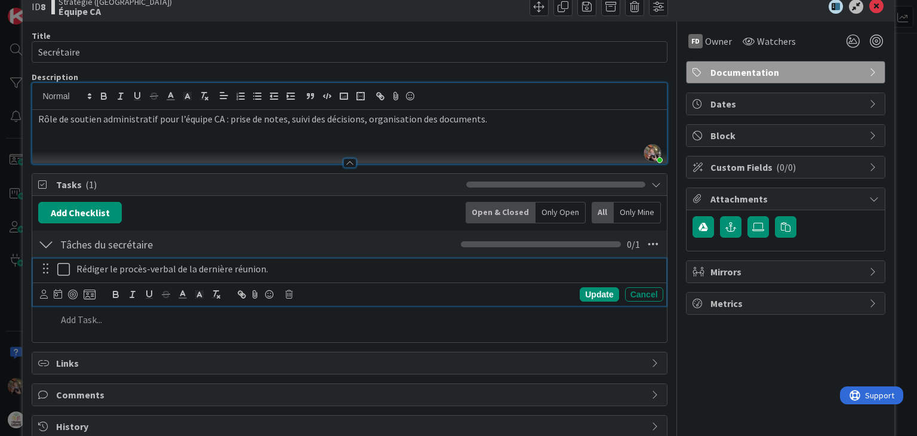
click at [100, 268] on p "Rédiger le procès-verbal de la dernière réunion." at bounding box center [367, 269] width 582 height 14
click at [286, 272] on p "Rédiger le procès-verbal de la dernière réunion." at bounding box center [367, 269] width 582 height 14
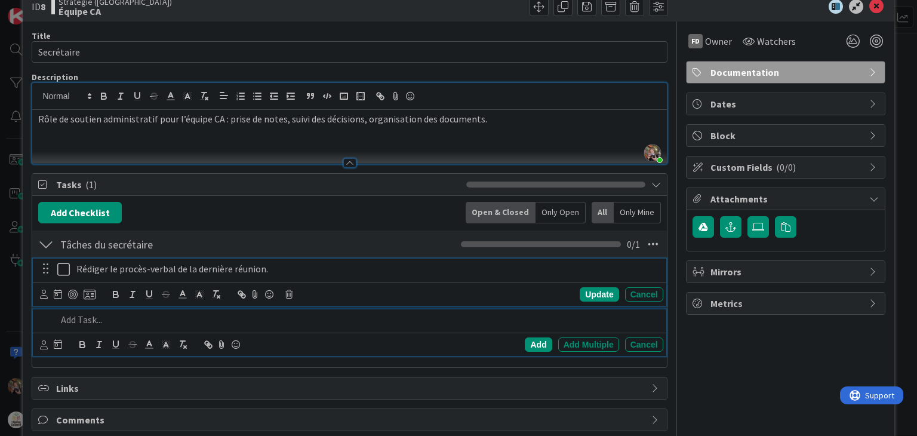
click at [88, 321] on p at bounding box center [357, 320] width 601 height 14
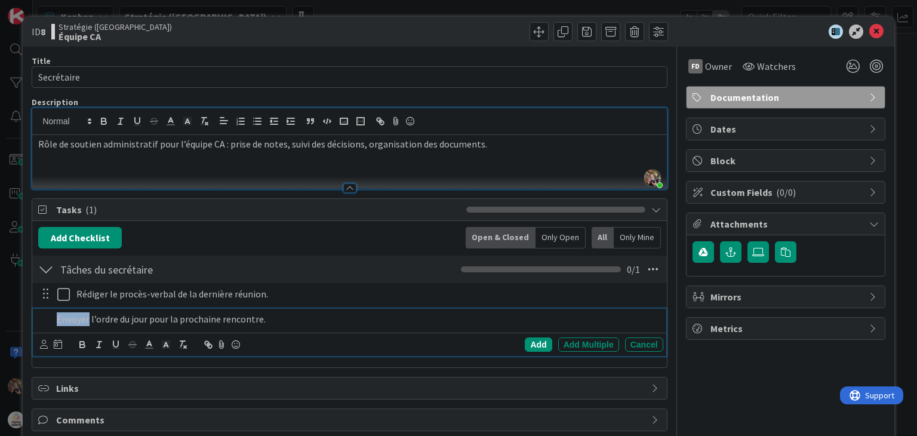
drag, startPoint x: 57, startPoint y: 321, endPoint x: 90, endPoint y: 316, distance: 32.6
click at [90, 316] on p "Envoyer l’ordre du jour pour la prochaine rencontre." at bounding box center [357, 319] width 601 height 14
drag, startPoint x: 262, startPoint y: 318, endPoint x: 146, endPoint y: 319, distance: 116.4
click at [146, 319] on p "Valider l’ordre du jour pour la prochaine rencontre." at bounding box center [357, 319] width 601 height 14
click at [528, 340] on div "Add" at bounding box center [538, 344] width 27 height 14
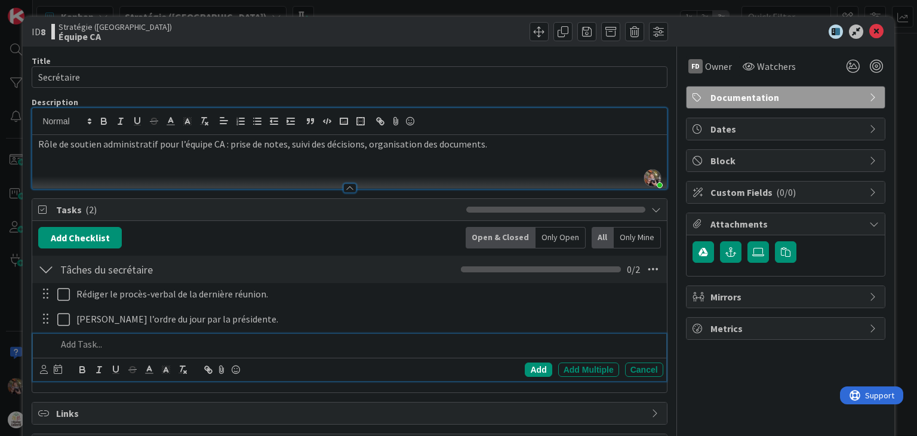
click at [62, 342] on p at bounding box center [357, 344] width 601 height 14
click at [260, 346] on p "Envoyer l’ordre du jour pour la prochaine rencontre." at bounding box center [357, 344] width 601 height 14
click at [528, 368] on div "Add" at bounding box center [538, 369] width 27 height 14
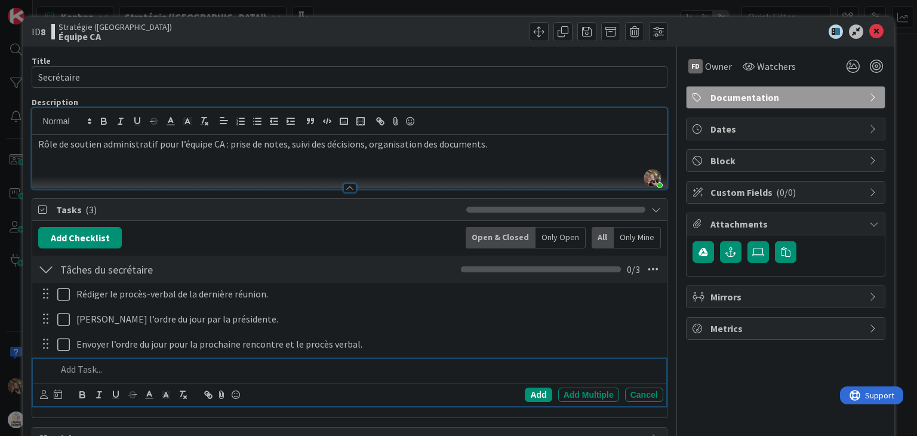
click at [80, 372] on p at bounding box center [357, 369] width 601 height 14
click at [536, 397] on div "Add" at bounding box center [538, 395] width 27 height 14
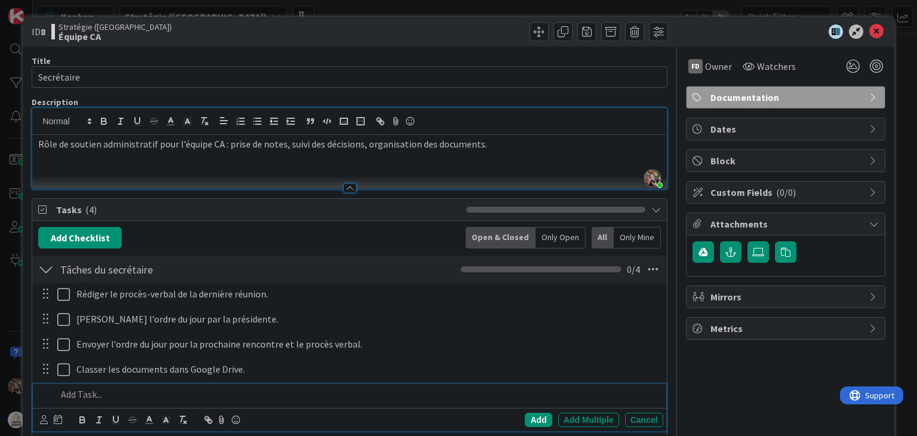
click at [78, 397] on p at bounding box center [357, 395] width 601 height 14
click at [530, 420] on div "Add" at bounding box center [538, 420] width 27 height 14
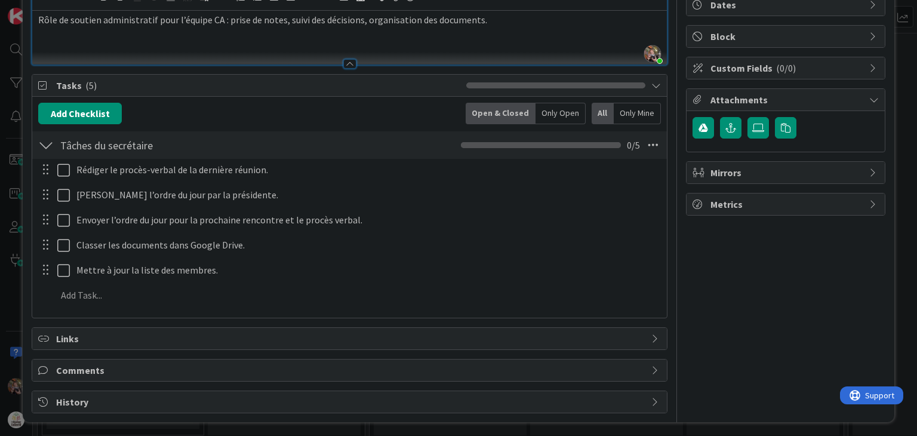
scroll to position [125, 0]
click at [62, 337] on span "Links" at bounding box center [350, 337] width 589 height 14
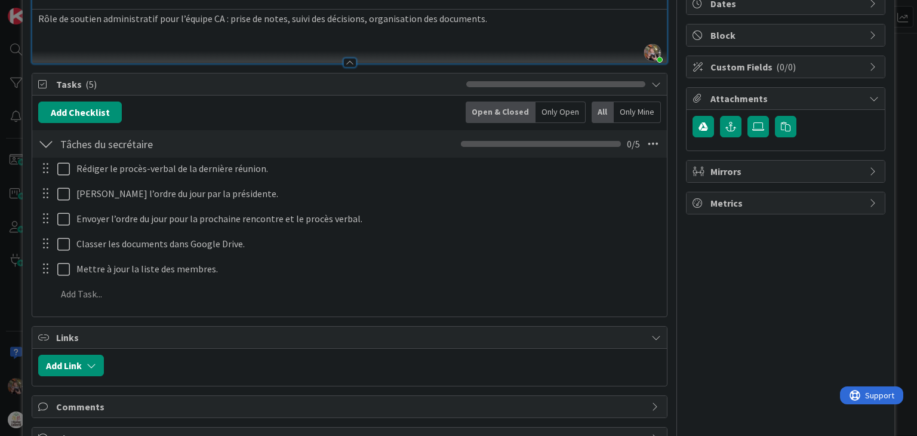
scroll to position [162, 0]
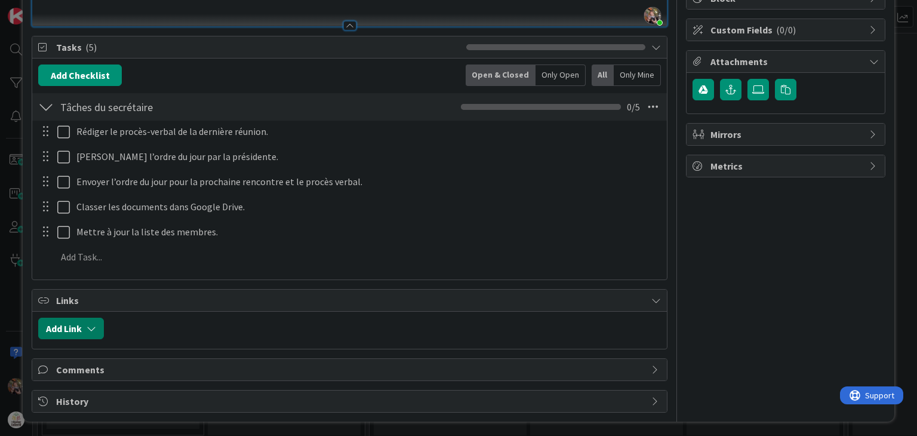
click at [89, 328] on icon "button" at bounding box center [92, 329] width 10 height 10
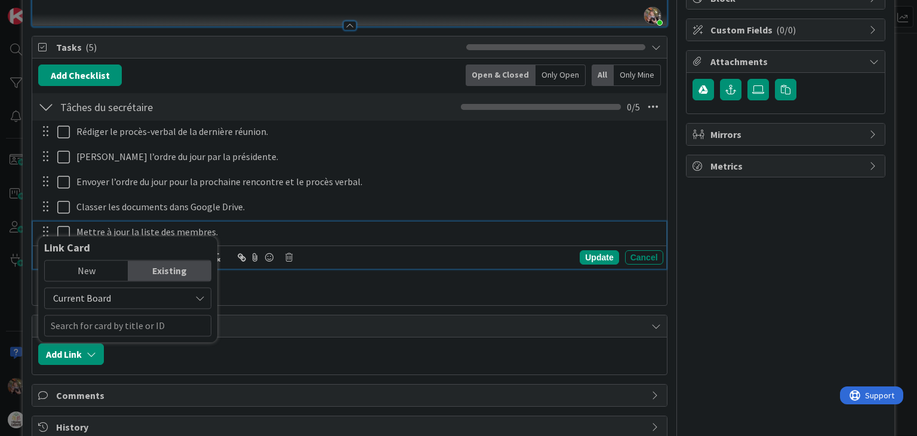
click at [307, 230] on p "Mettre à jour la liste des membres." at bounding box center [367, 232] width 582 height 14
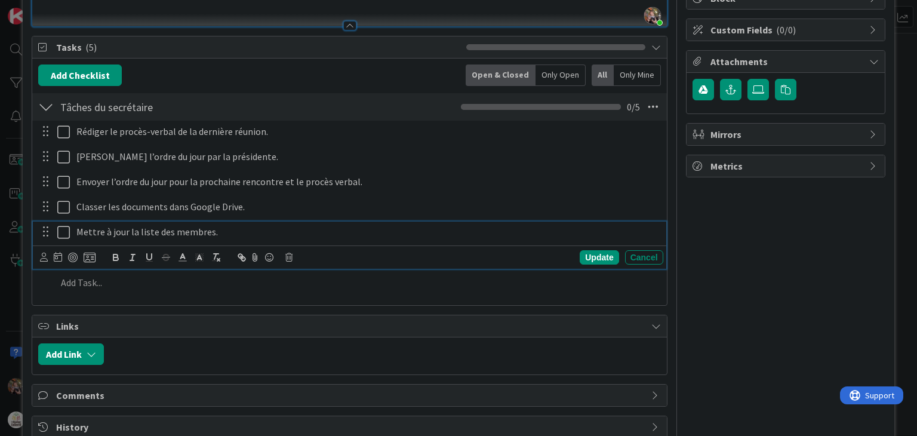
click at [869, 60] on icon at bounding box center [874, 62] width 10 height 10
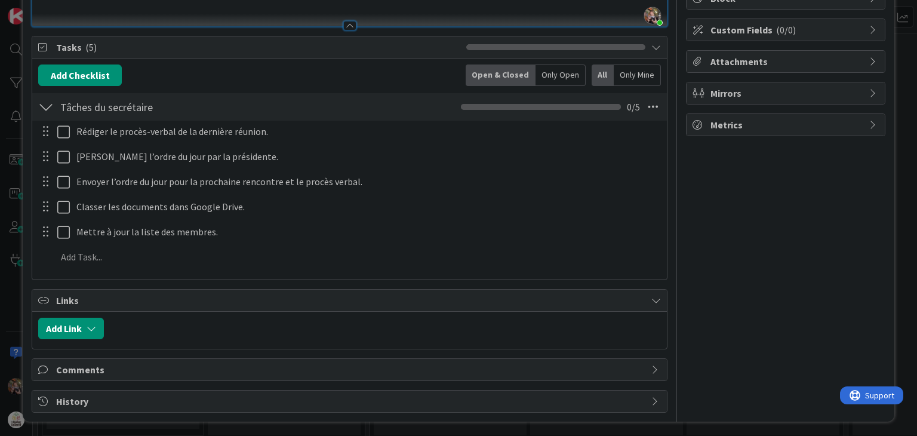
click at [869, 60] on icon at bounding box center [874, 62] width 10 height 10
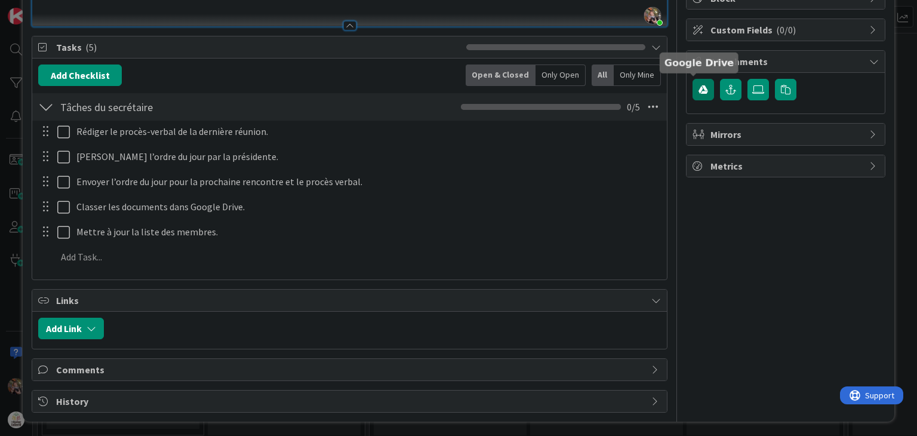
click at [699, 87] on icon "button" at bounding box center [704, 90] width 10 height 10
click at [748, 251] on div "FD Owner Watchers Documentation Dates Block Custom Fields ( 0/0 ) Attachments M…" at bounding box center [785, 148] width 199 height 528
click at [90, 324] on icon "button" at bounding box center [92, 329] width 10 height 10
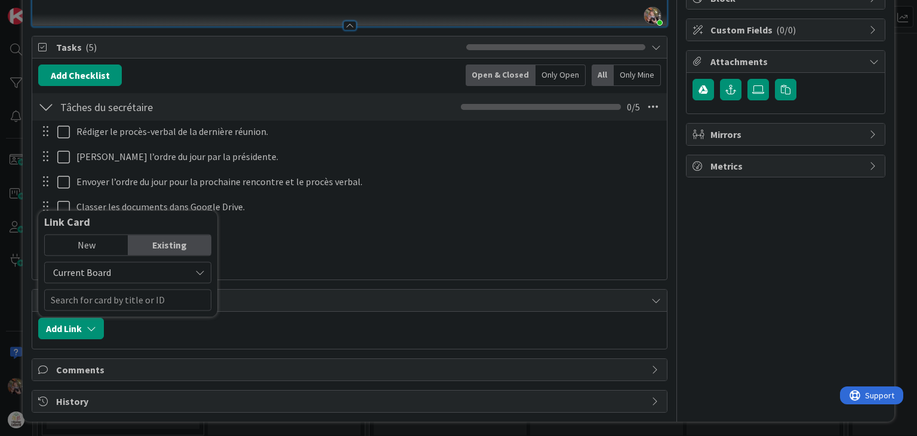
click at [81, 239] on div "New" at bounding box center [86, 245] width 83 height 20
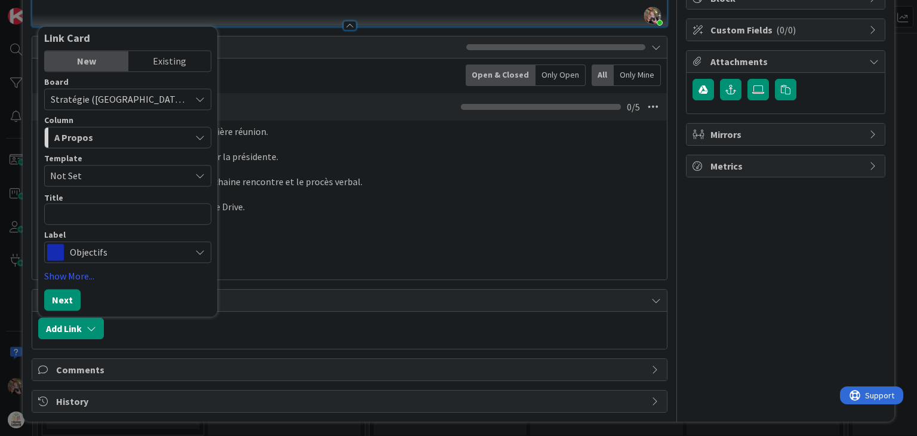
click at [200, 250] on icon at bounding box center [200, 252] width 10 height 10
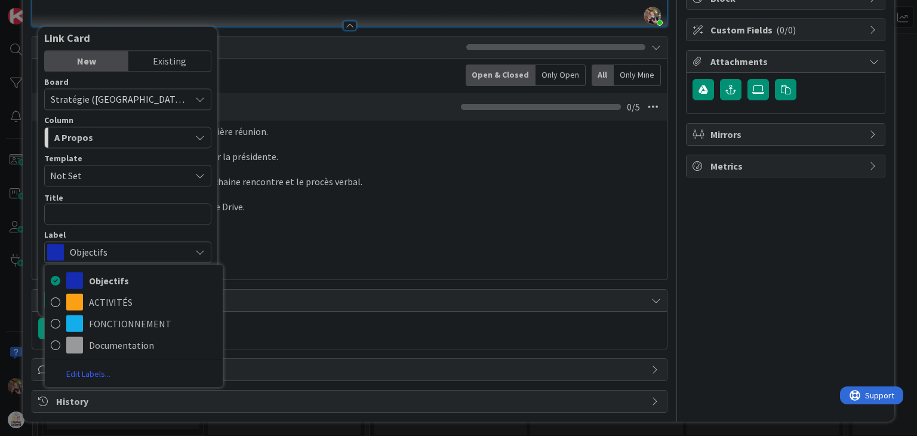
click at [200, 250] on icon at bounding box center [200, 252] width 10 height 10
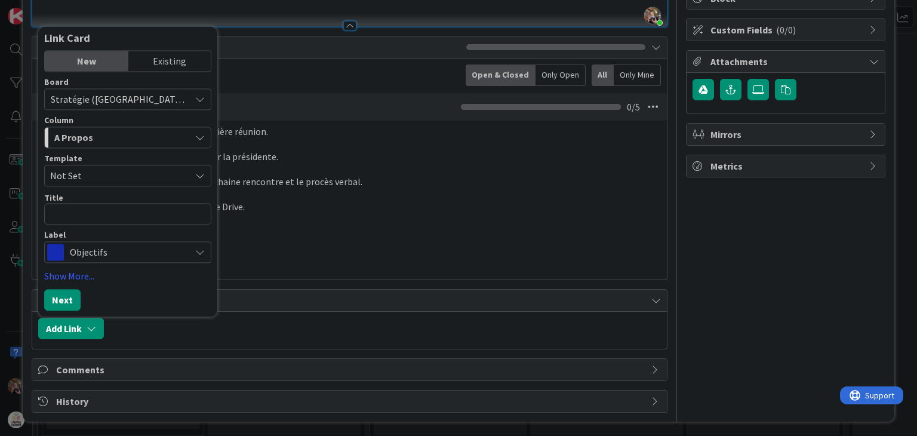
click at [214, 330] on div at bounding box center [385, 328] width 551 height 21
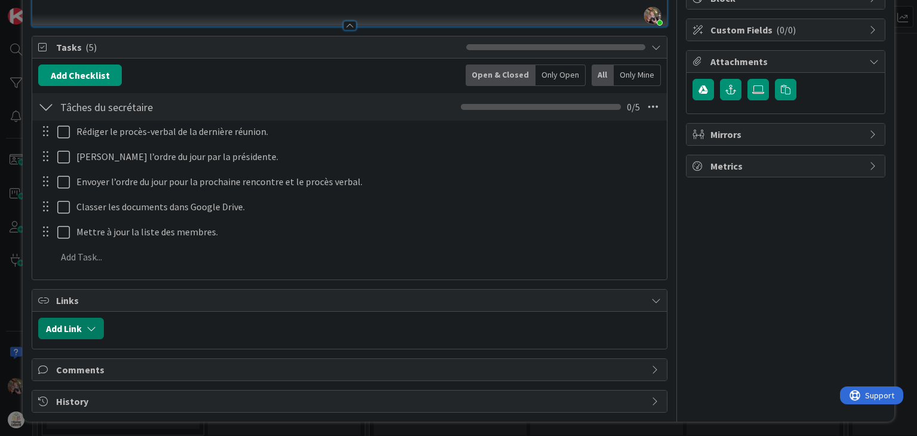
click at [98, 324] on button "Add Link" at bounding box center [71, 328] width 66 height 21
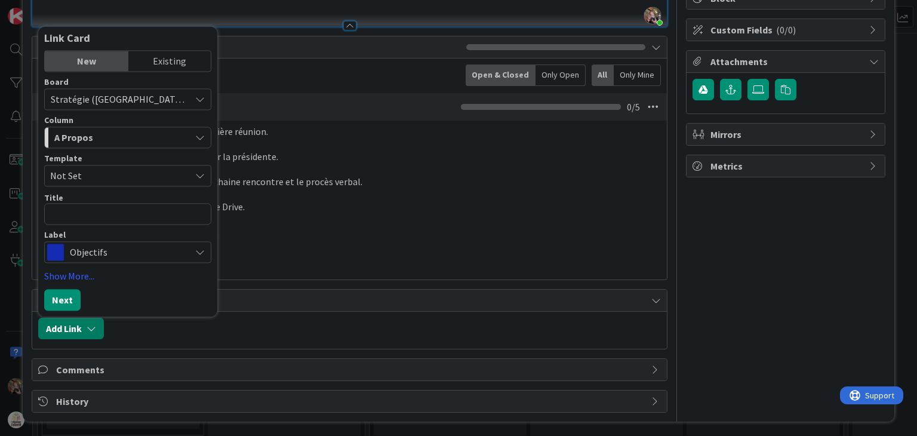
click at [98, 323] on button "Add Link" at bounding box center [71, 328] width 66 height 21
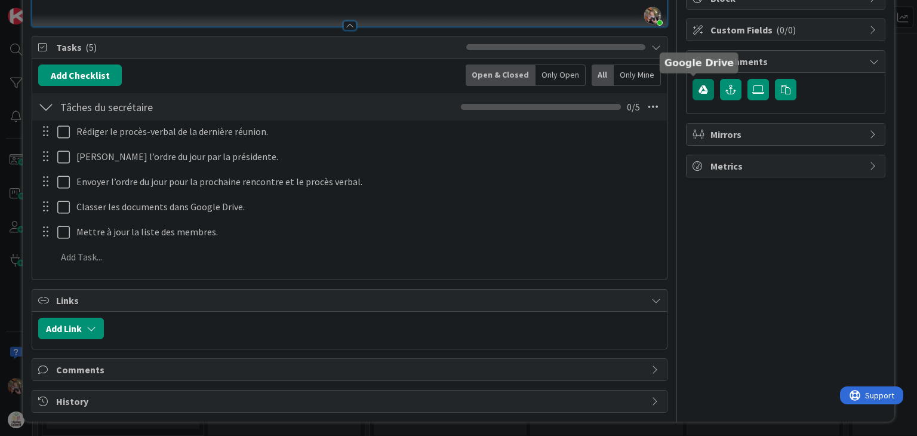
click at [699, 87] on icon "button" at bounding box center [704, 90] width 10 height 10
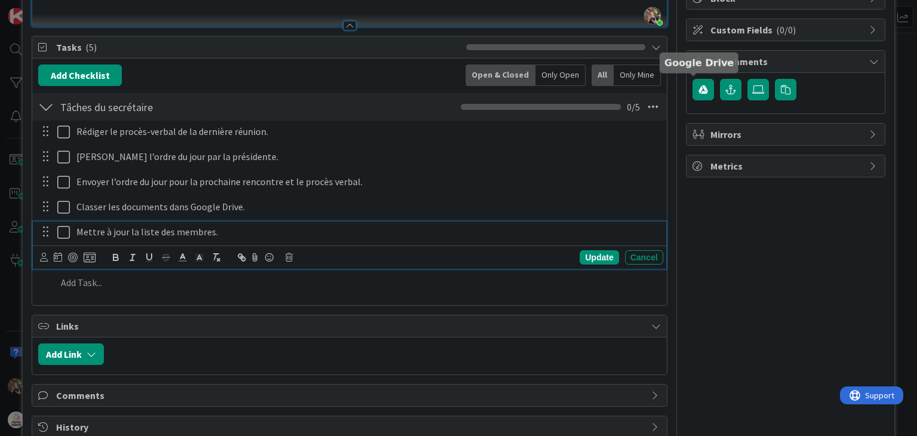
click at [483, 228] on p "Mettre à jour la liste des membres." at bounding box center [367, 232] width 582 height 14
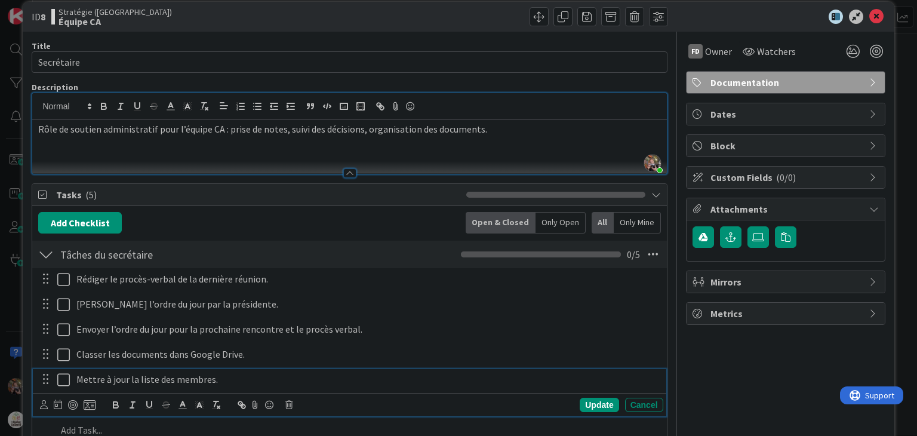
scroll to position [0, 0]
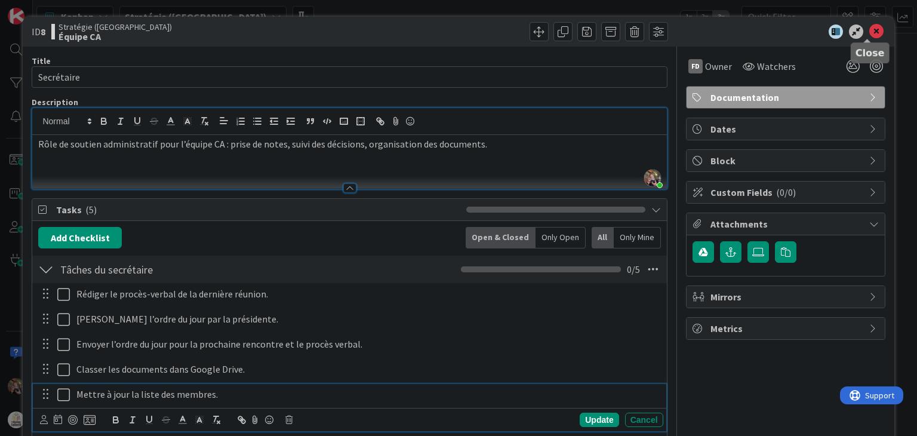
click at [872, 33] on icon at bounding box center [876, 31] width 14 height 14
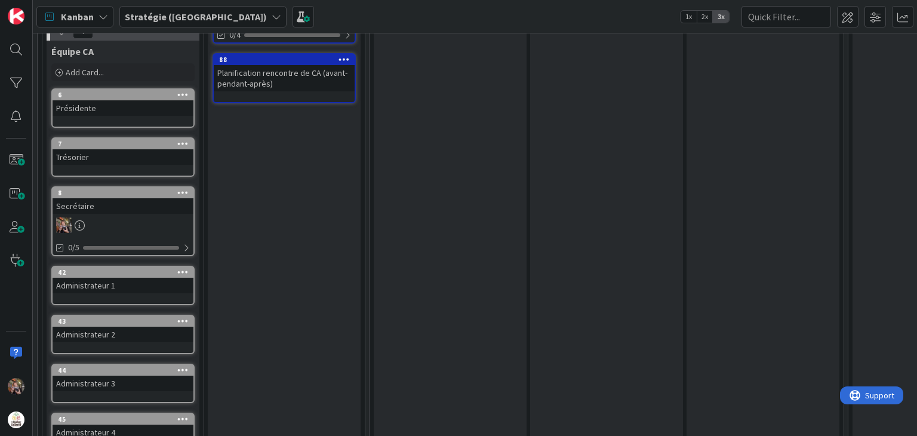
scroll to position [382, 0]
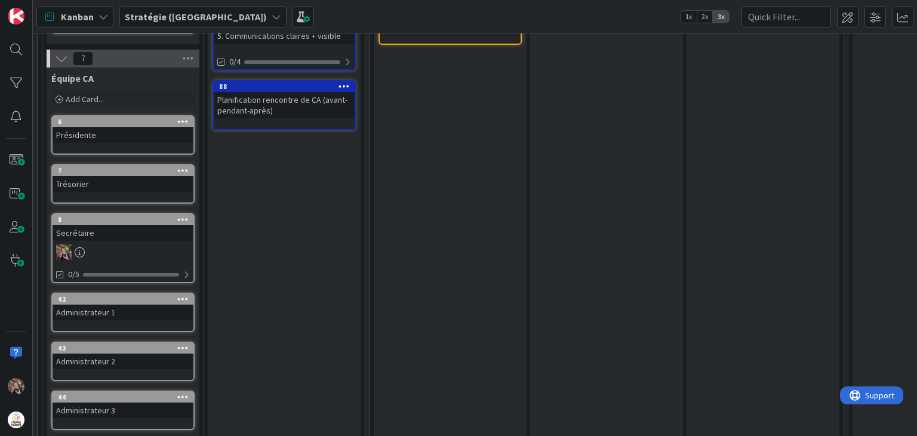
click at [181, 117] on icon at bounding box center [182, 121] width 11 height 8
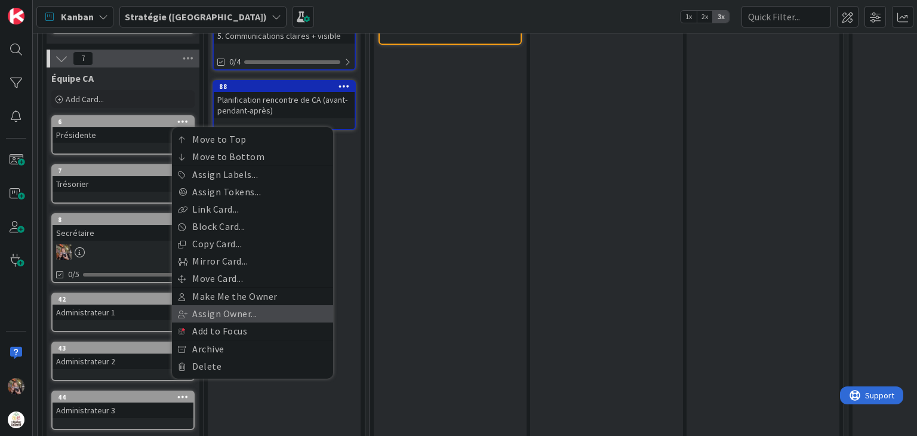
click at [214, 310] on link "Assign Owner..." at bounding box center [252, 313] width 161 height 17
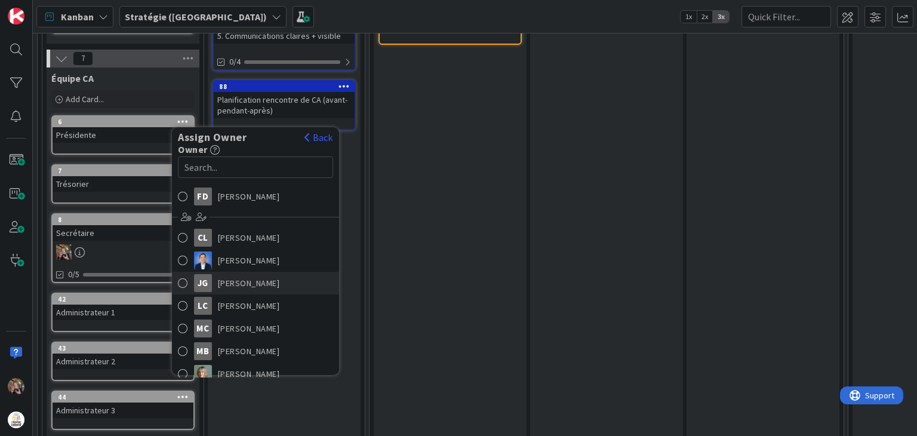
scroll to position [21, 0]
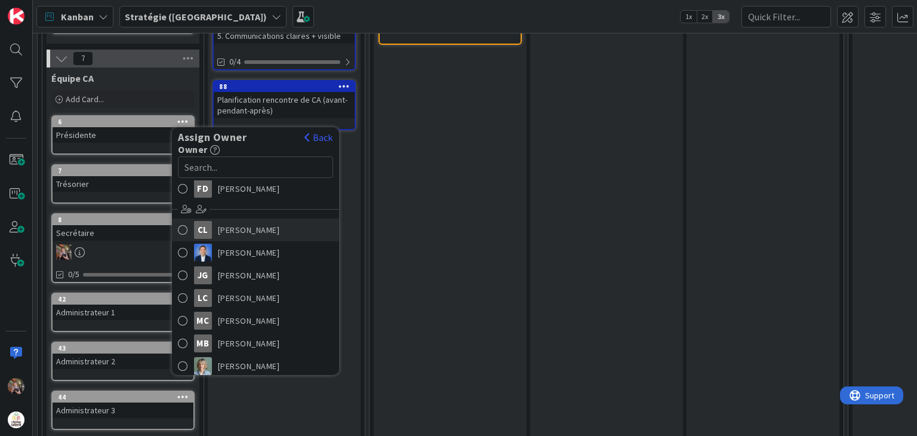
click at [184, 227] on span at bounding box center [183, 230] width 10 height 18
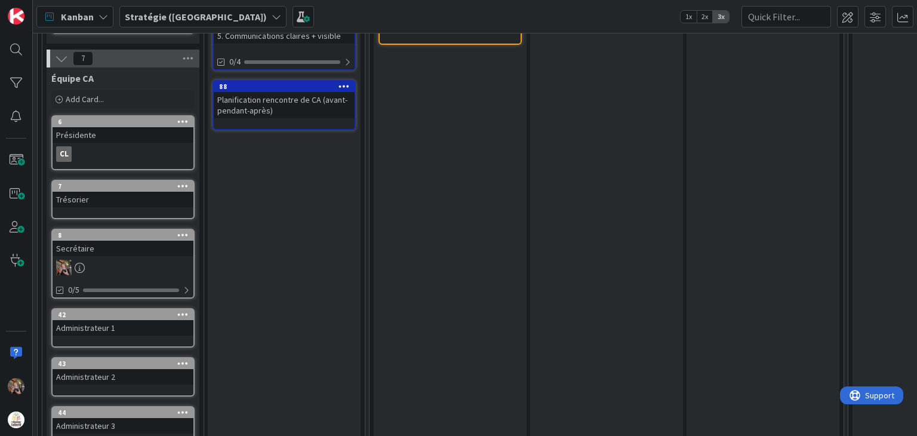
click at [119, 202] on div "Trésorier" at bounding box center [123, 200] width 141 height 16
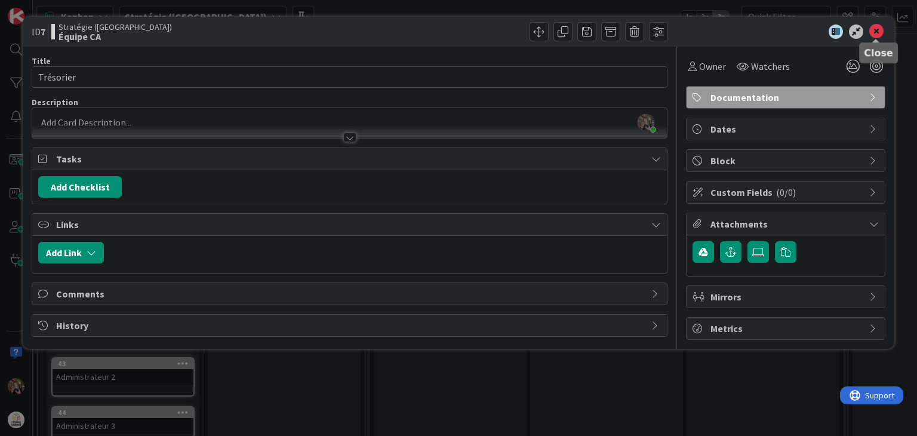
click at [873, 32] on icon at bounding box center [876, 31] width 14 height 14
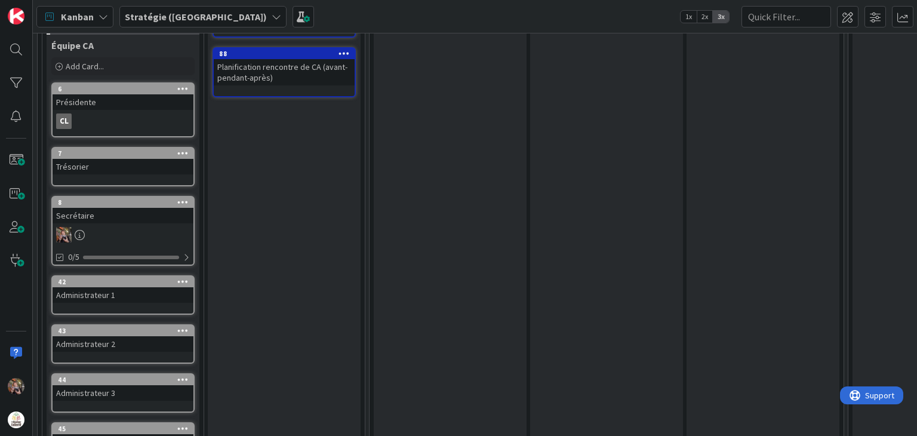
scroll to position [473, 0]
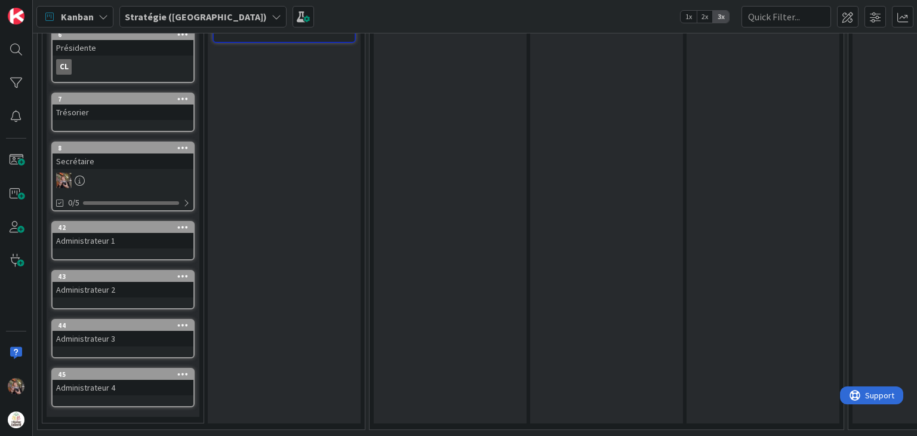
click at [182, 94] on icon at bounding box center [182, 98] width 11 height 8
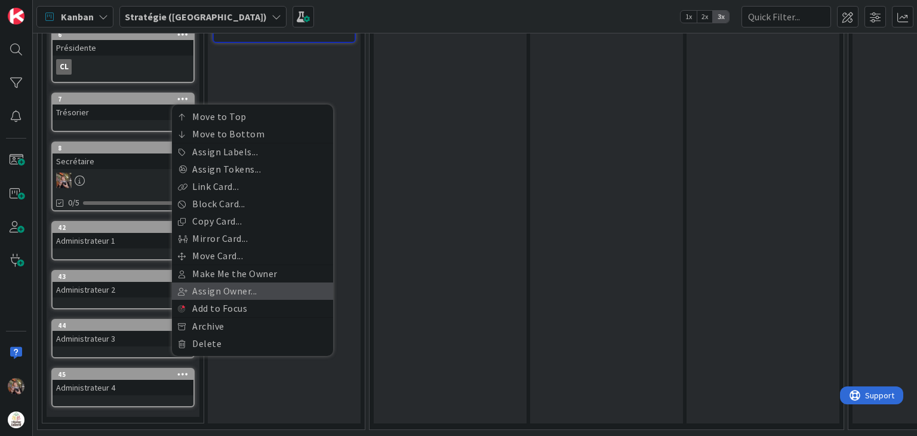
click at [208, 282] on link "Assign Owner..." at bounding box center [252, 290] width 161 height 17
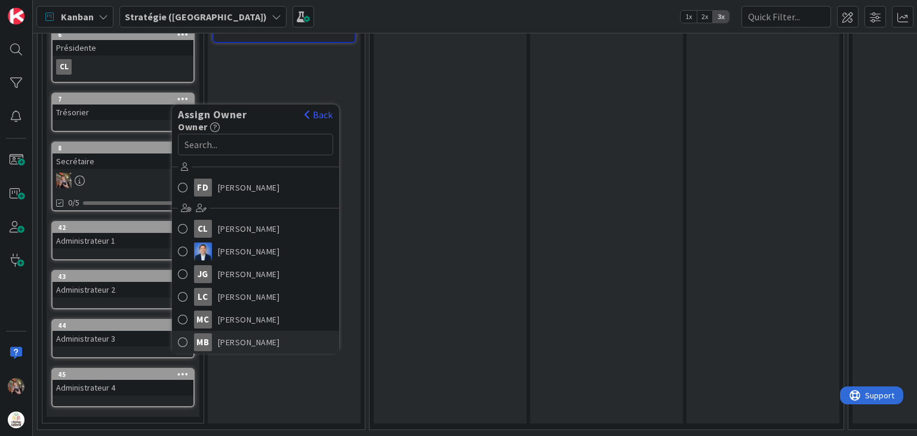
click at [182, 333] on span at bounding box center [183, 342] width 10 height 18
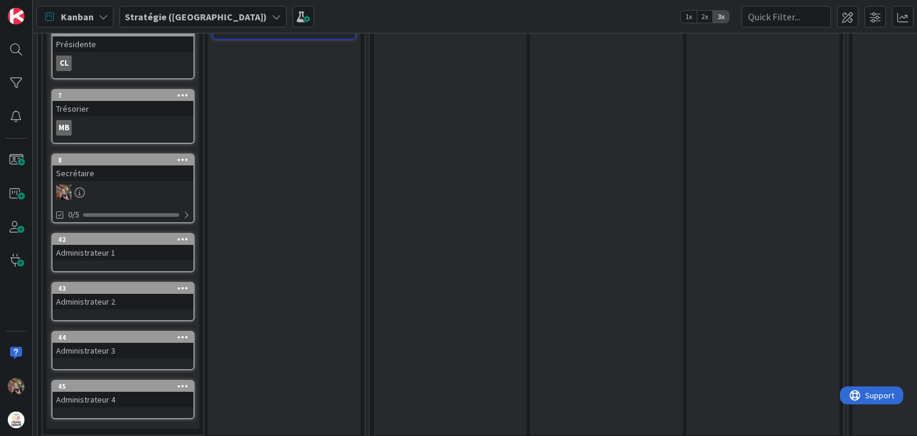
click at [183, 235] on icon at bounding box center [182, 239] width 11 height 8
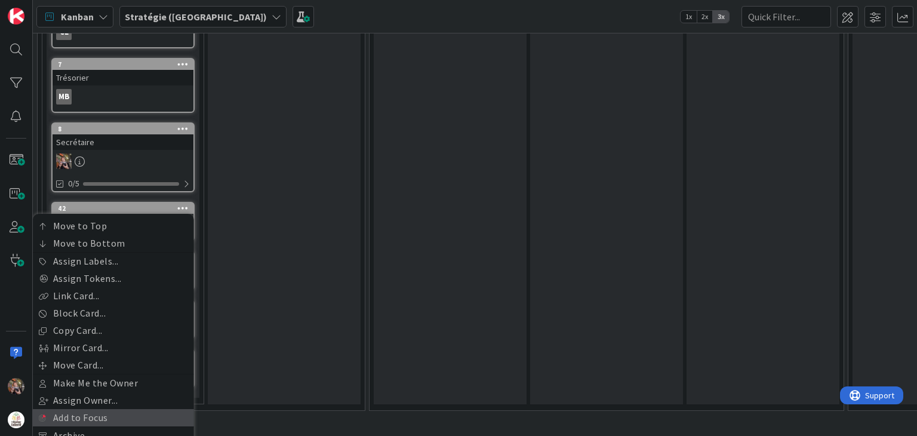
scroll to position [533, 0]
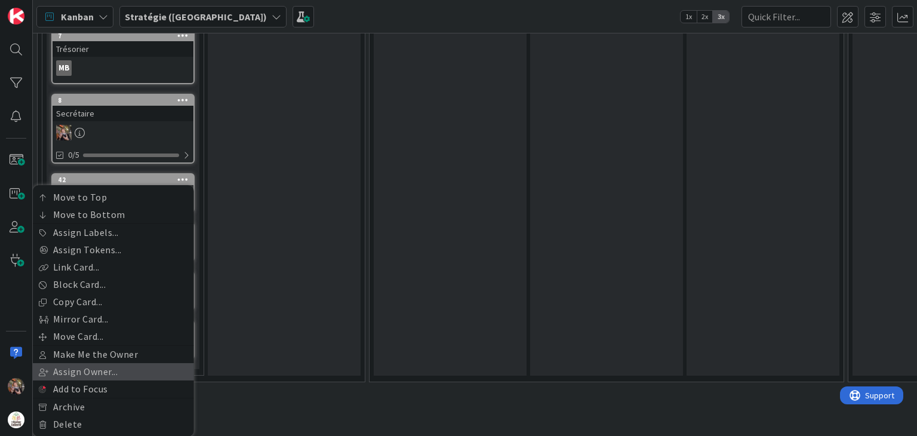
click at [77, 366] on link "Assign Owner..." at bounding box center [113, 371] width 161 height 17
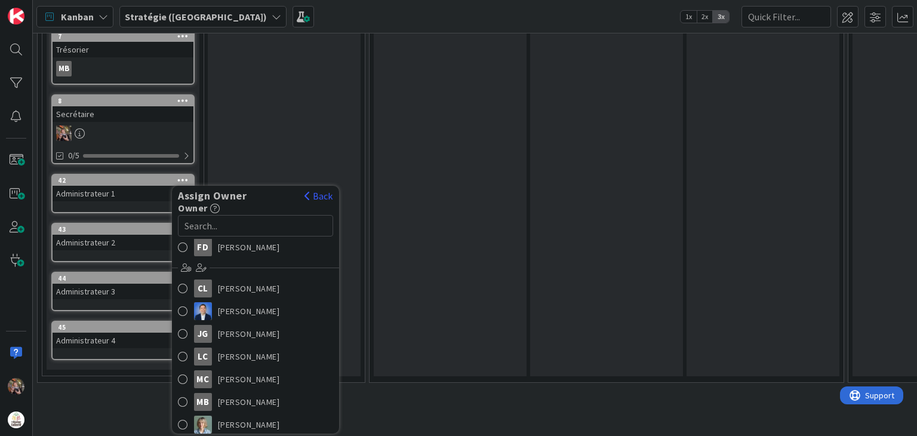
scroll to position [537, 0]
click at [187, 416] on span at bounding box center [183, 425] width 10 height 18
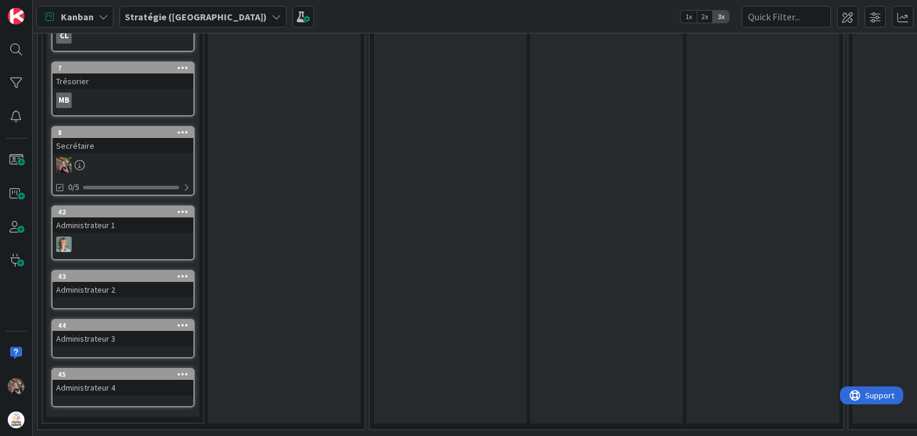
click at [96, 288] on div "Administrateur 2" at bounding box center [123, 290] width 141 height 16
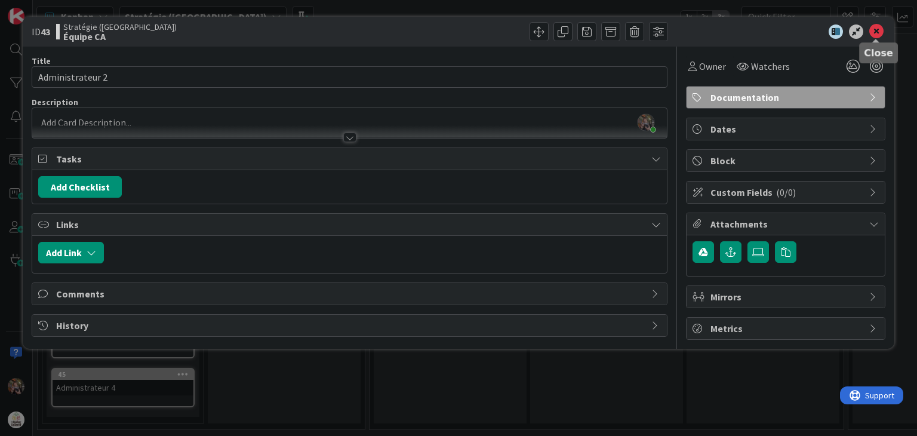
click at [877, 26] on icon at bounding box center [876, 31] width 14 height 14
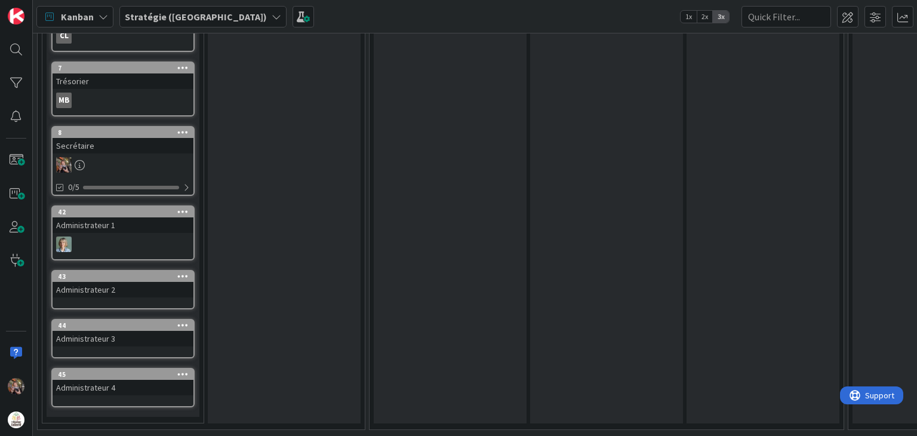
click at [187, 272] on icon at bounding box center [182, 276] width 11 height 8
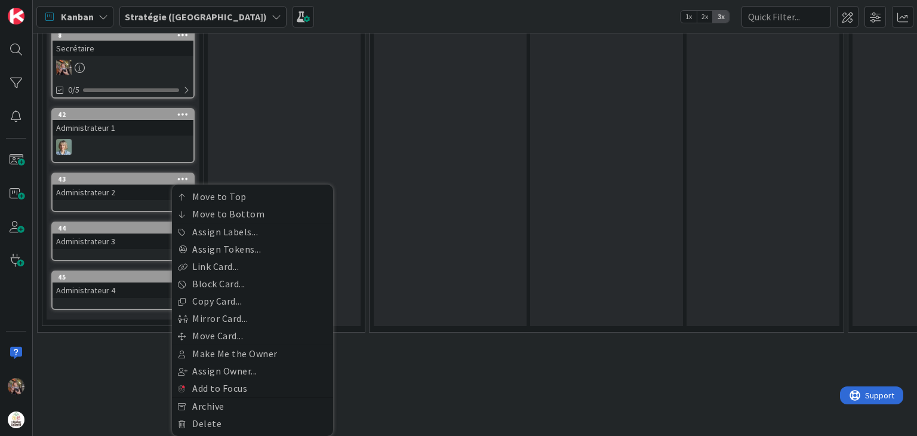
scroll to position [602, 0]
click at [204, 364] on link "Assign Owner..." at bounding box center [252, 370] width 161 height 17
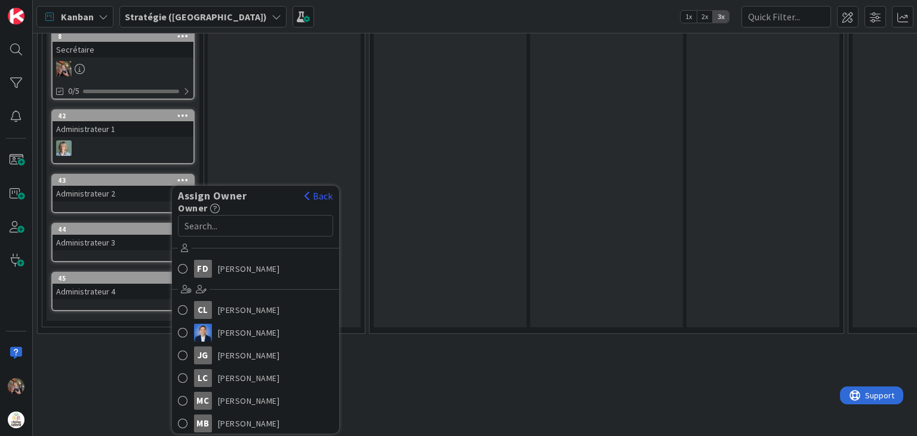
scroll to position [601, 0]
click at [227, 392] on span "Marie Charles" at bounding box center [249, 401] width 62 height 18
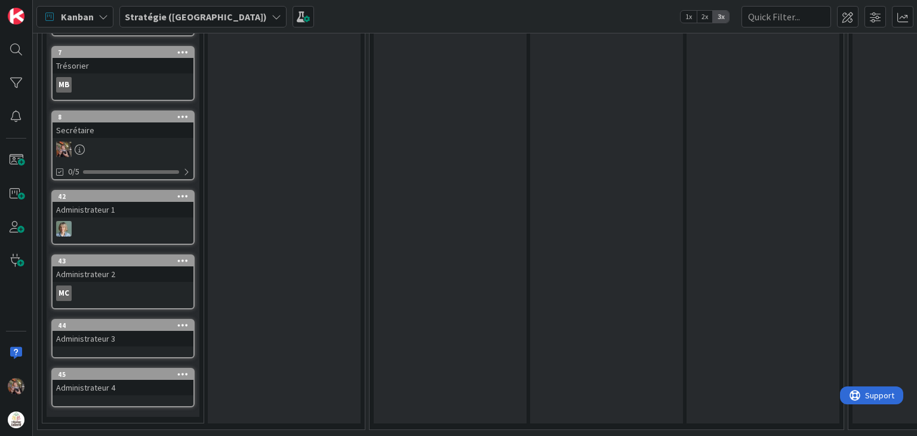
click at [179, 321] on icon at bounding box center [182, 325] width 11 height 8
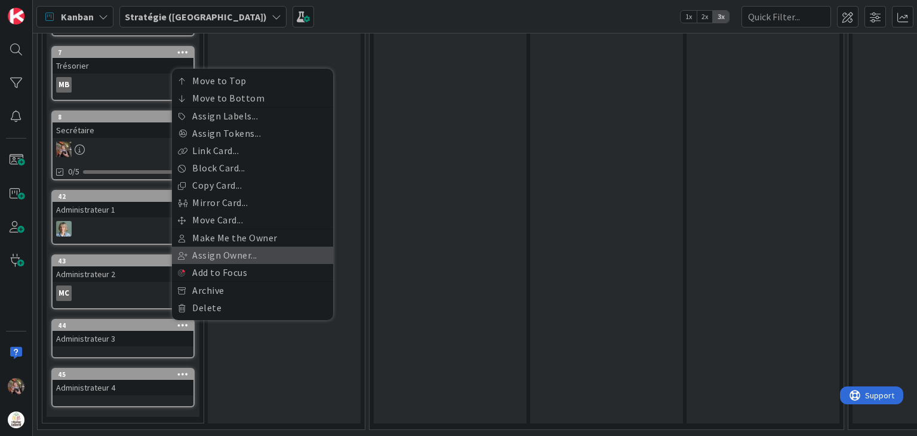
click at [204, 249] on link "Assign Owner..." at bounding box center [252, 255] width 161 height 17
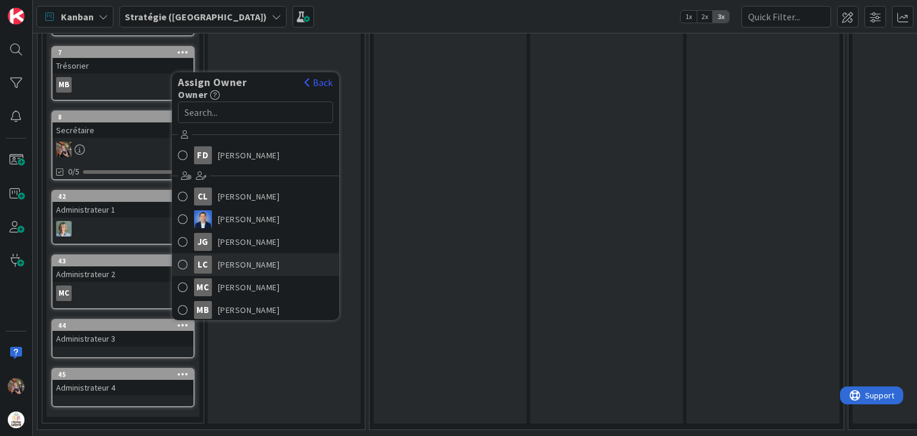
click at [251, 259] on span "Lise Crevier" at bounding box center [249, 265] width 62 height 18
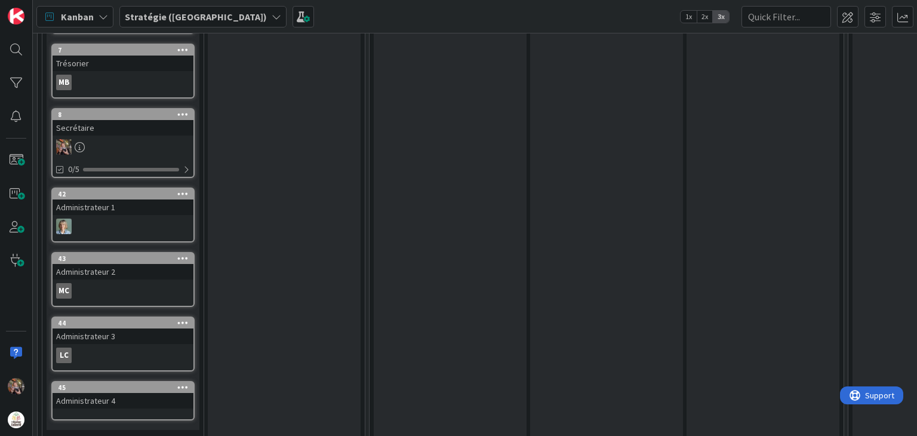
scroll to position [535, 0]
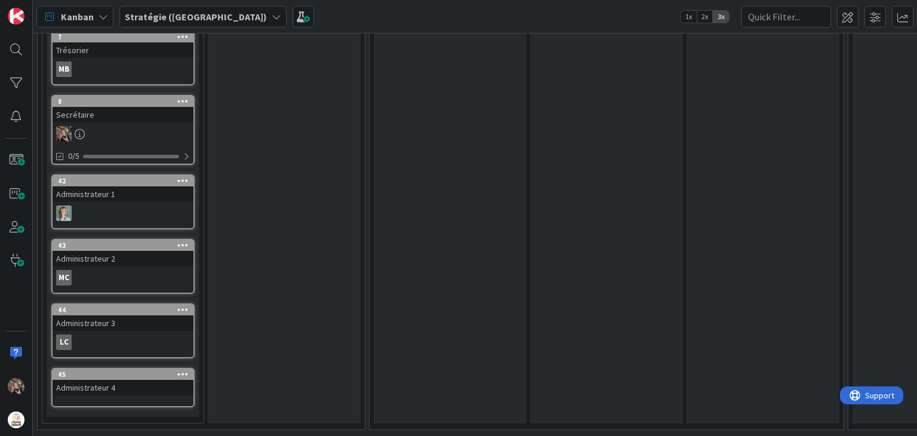
click at [180, 370] on icon at bounding box center [182, 374] width 11 height 8
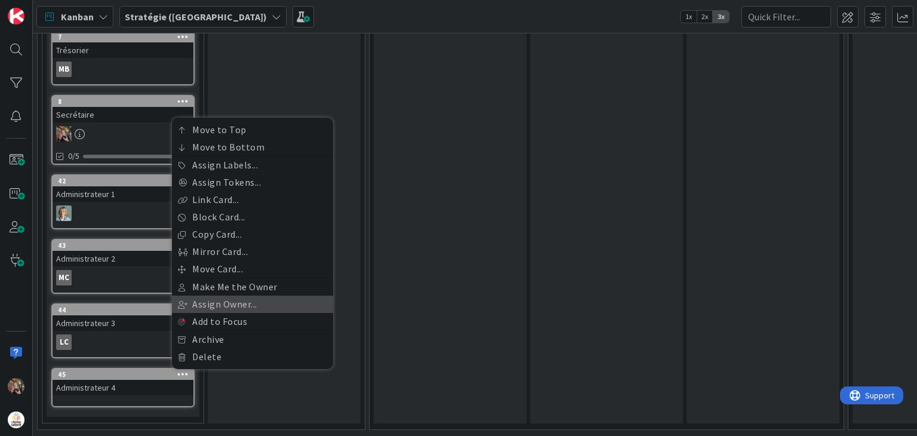
click at [213, 296] on link "Assign Owner..." at bounding box center [252, 304] width 161 height 17
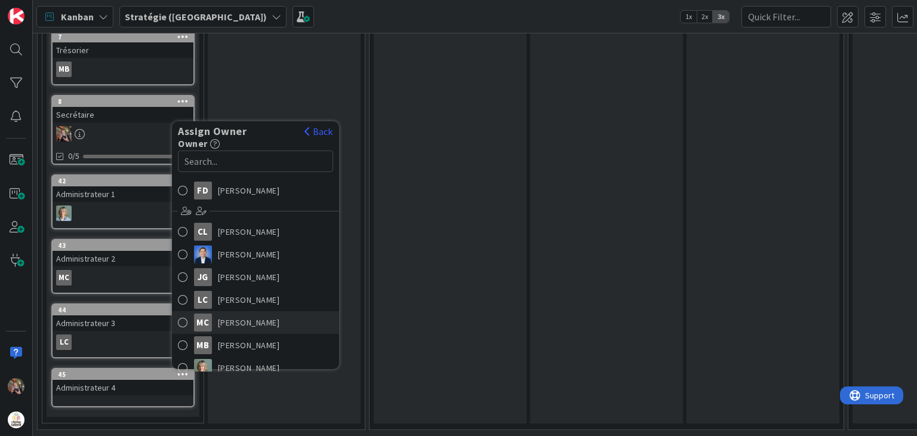
scroll to position [21, 0]
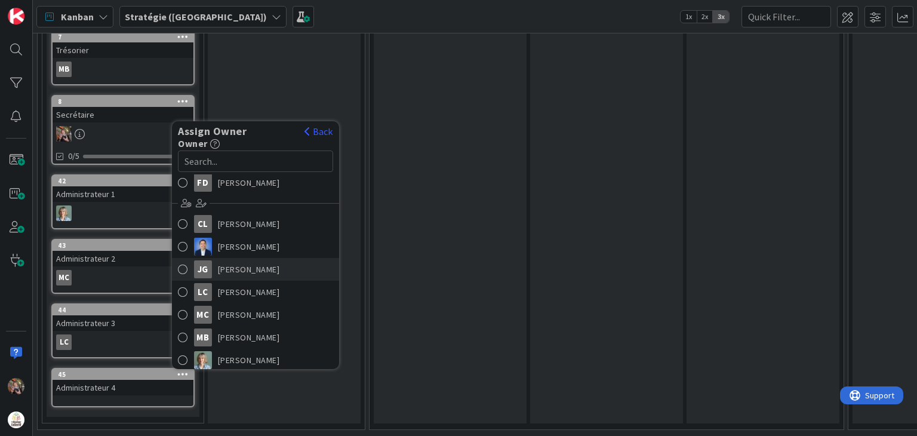
click at [238, 260] on span "Jaimie Giguère" at bounding box center [249, 269] width 62 height 18
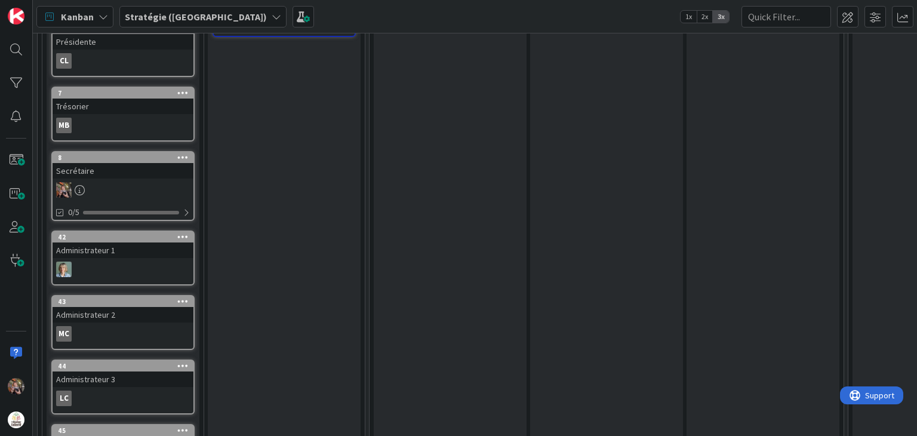
scroll to position [356, 0]
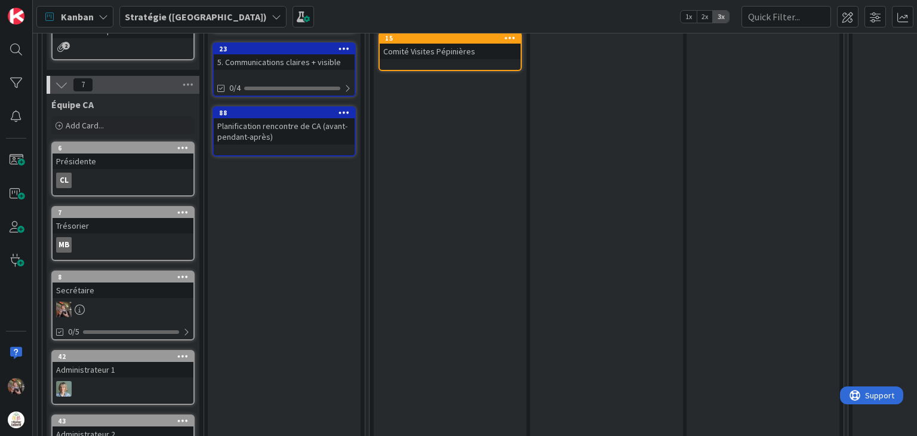
click at [343, 108] on icon at bounding box center [344, 112] width 11 height 8
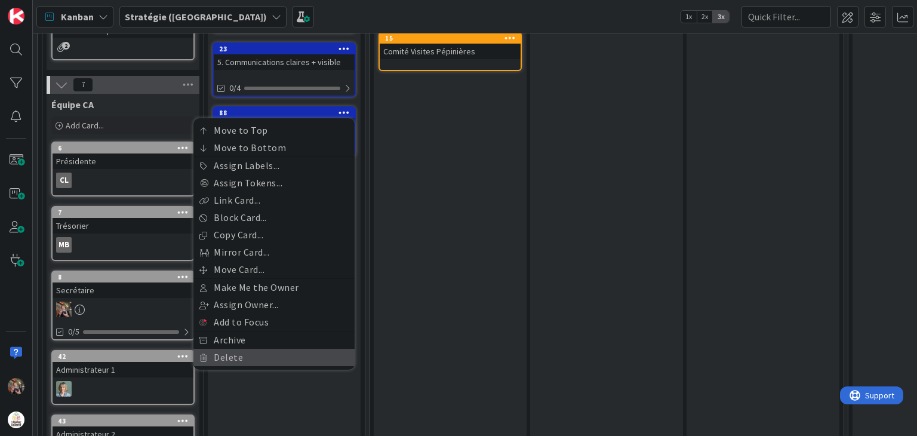
click at [231, 351] on link "Delete" at bounding box center [273, 357] width 161 height 17
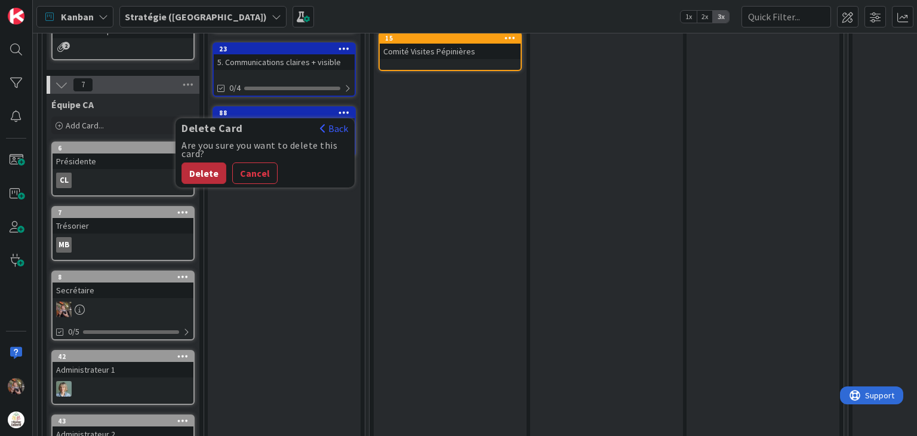
click at [215, 170] on button "Delete" at bounding box center [204, 172] width 45 height 21
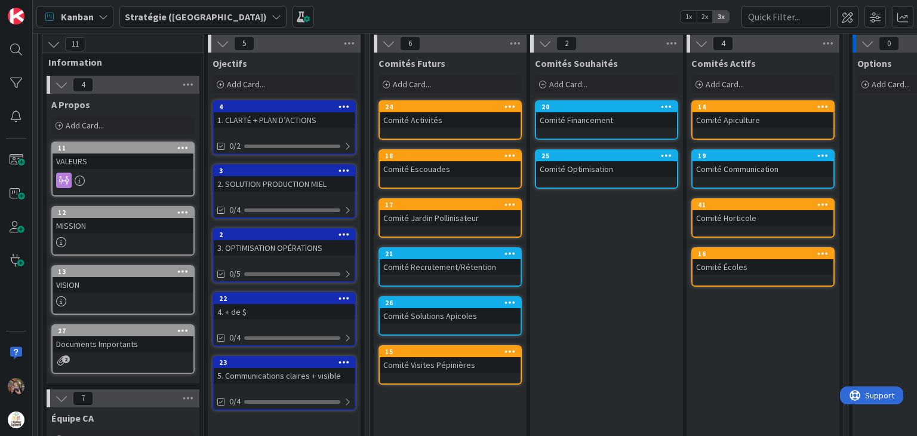
scroll to position [0, 0]
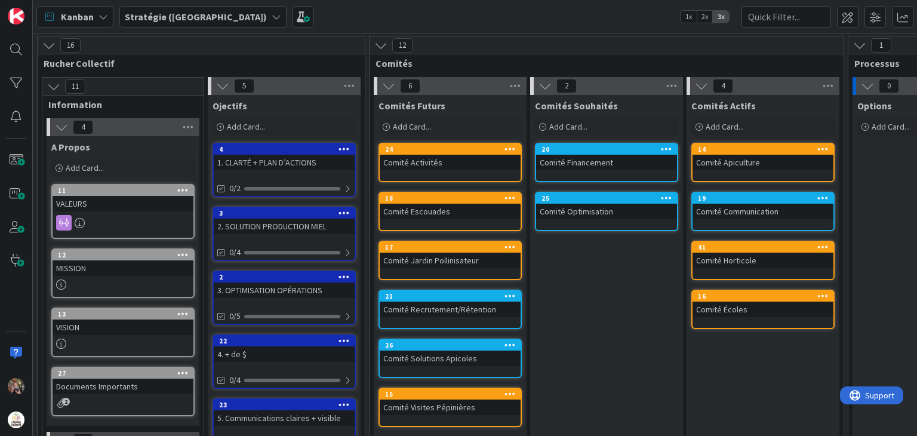
click at [418, 306] on div "Comité Recrutement/Rétention" at bounding box center [450, 310] width 141 height 16
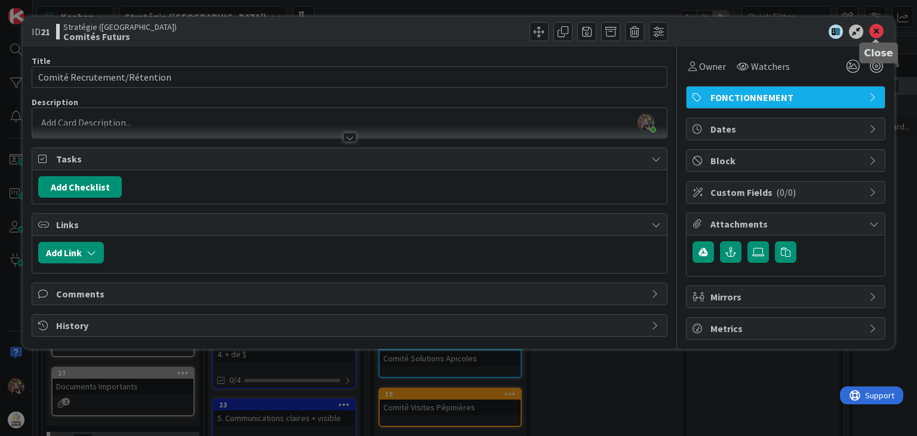
click at [878, 32] on icon at bounding box center [876, 31] width 14 height 14
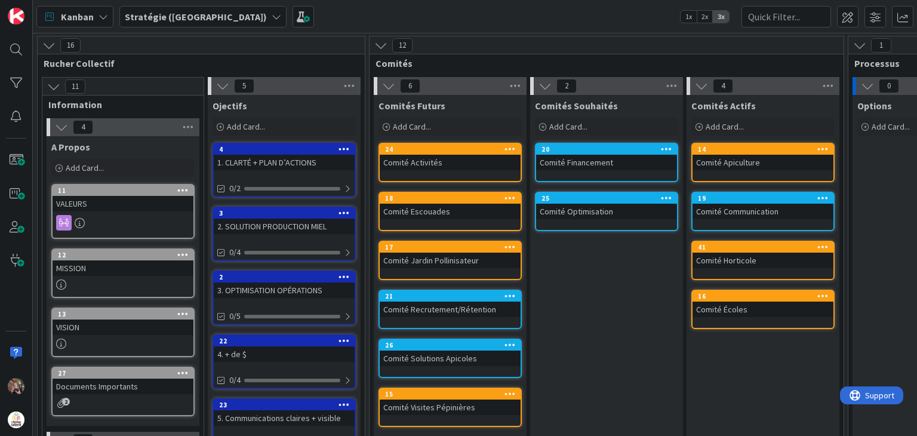
click at [134, 16] on b "Stratégie (CA)" at bounding box center [196, 17] width 142 height 12
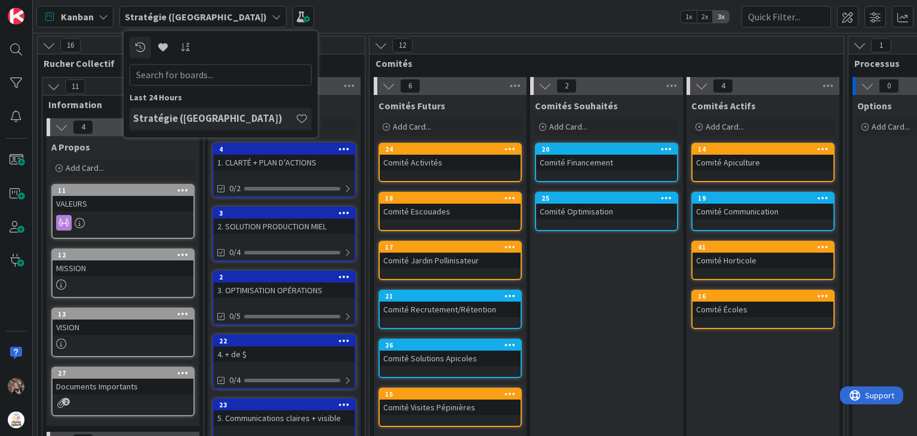
click at [153, 121] on h4 "Stratégie (CA)" at bounding box center [214, 119] width 162 height 12
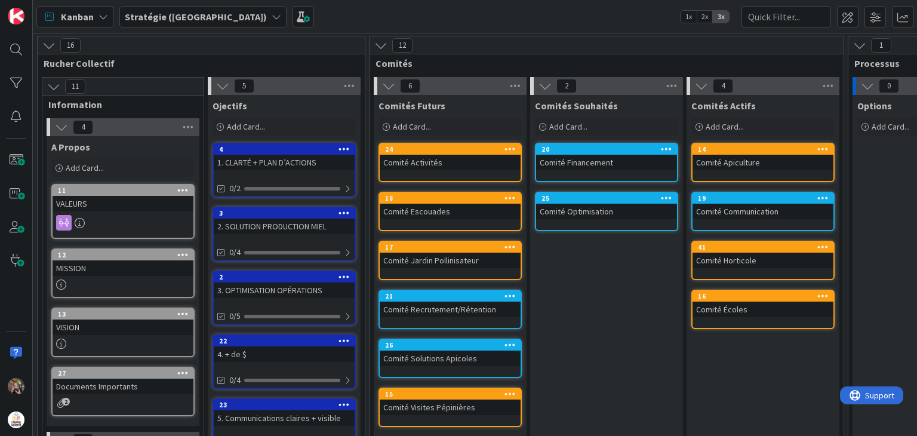
click at [272, 20] on icon at bounding box center [277, 17] width 10 height 10
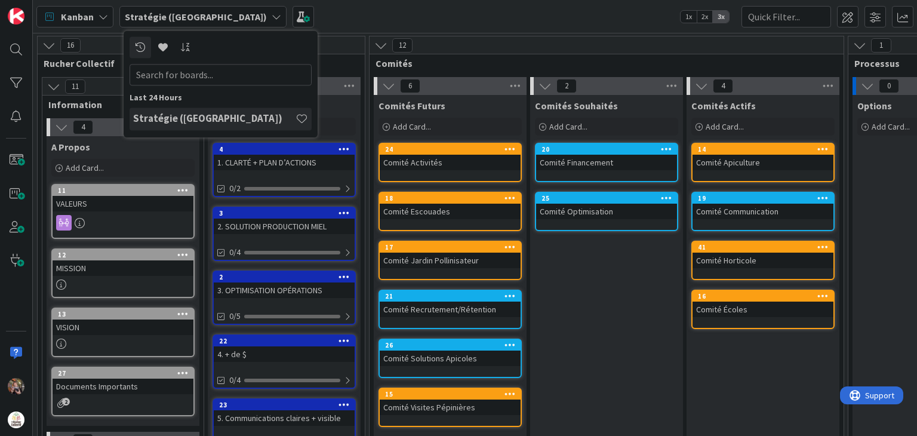
click at [272, 20] on icon at bounding box center [277, 17] width 10 height 10
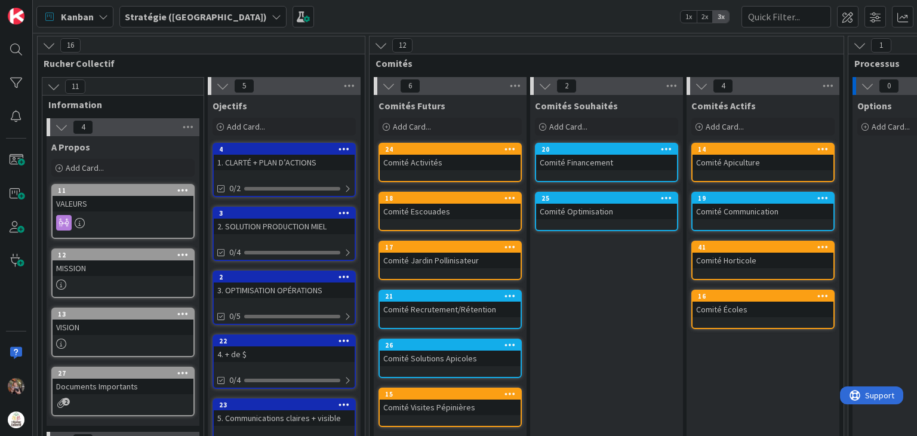
click at [100, 14] on icon at bounding box center [104, 17] width 10 height 10
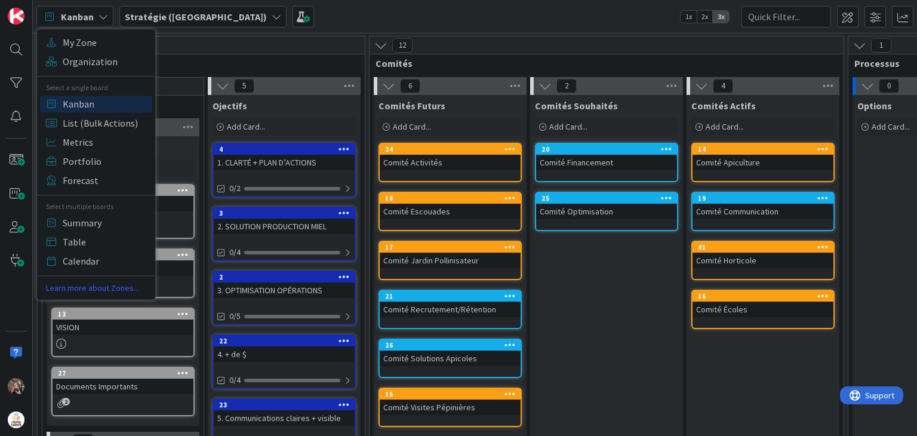
click at [100, 14] on icon at bounding box center [104, 17] width 10 height 10
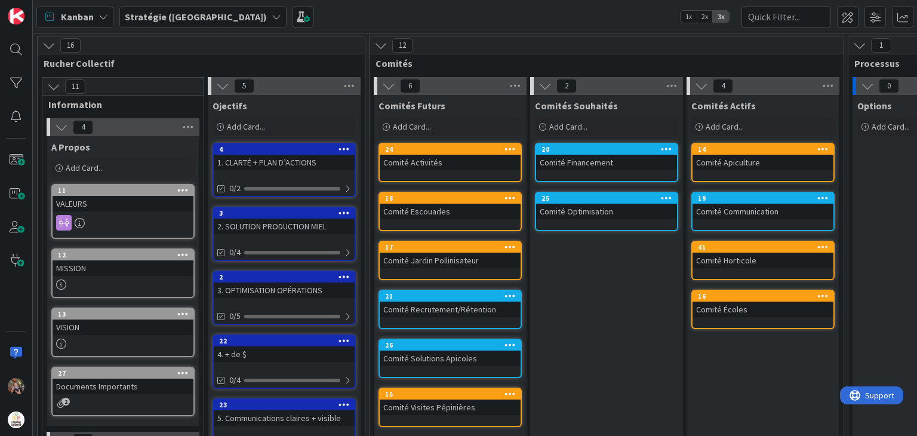
click at [300, 15] on div "Kanban My Zone Organization Select a single board Kanban List (Bulk Actions) Me…" at bounding box center [475, 16] width 884 height 33
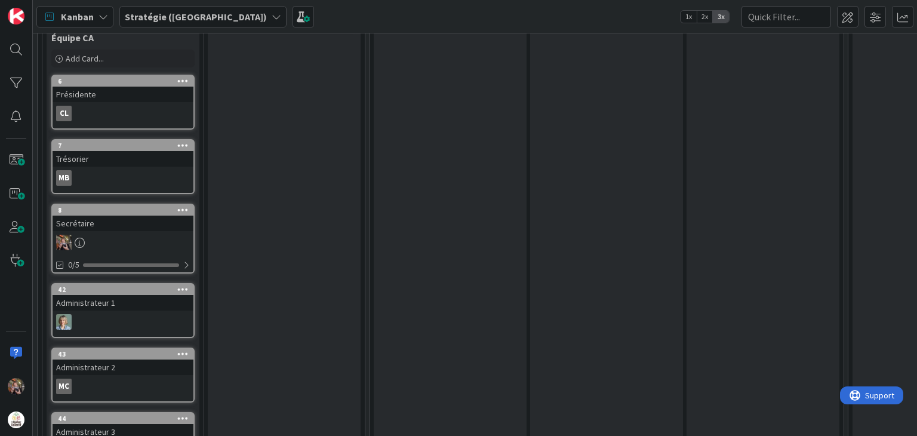
scroll to position [418, 0]
